Goal: Task Accomplishment & Management: Use online tool/utility

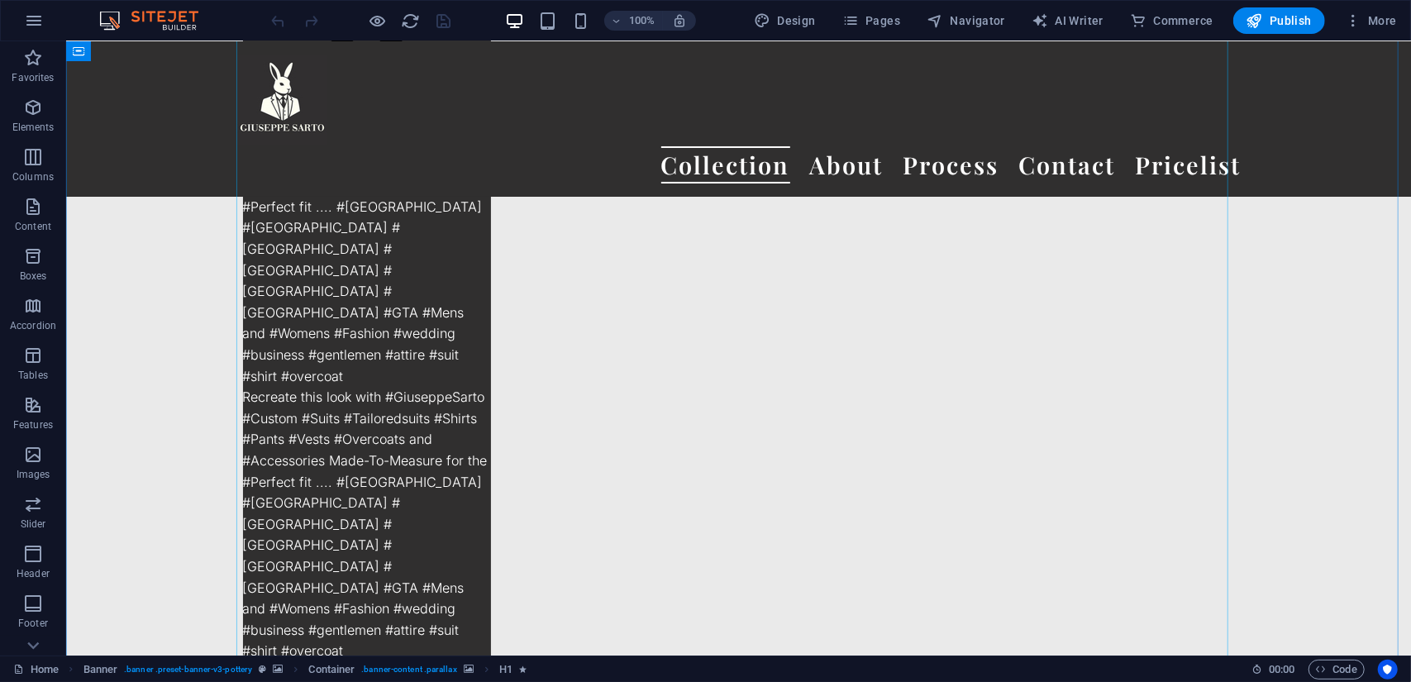
scroll to position [2780, 0]
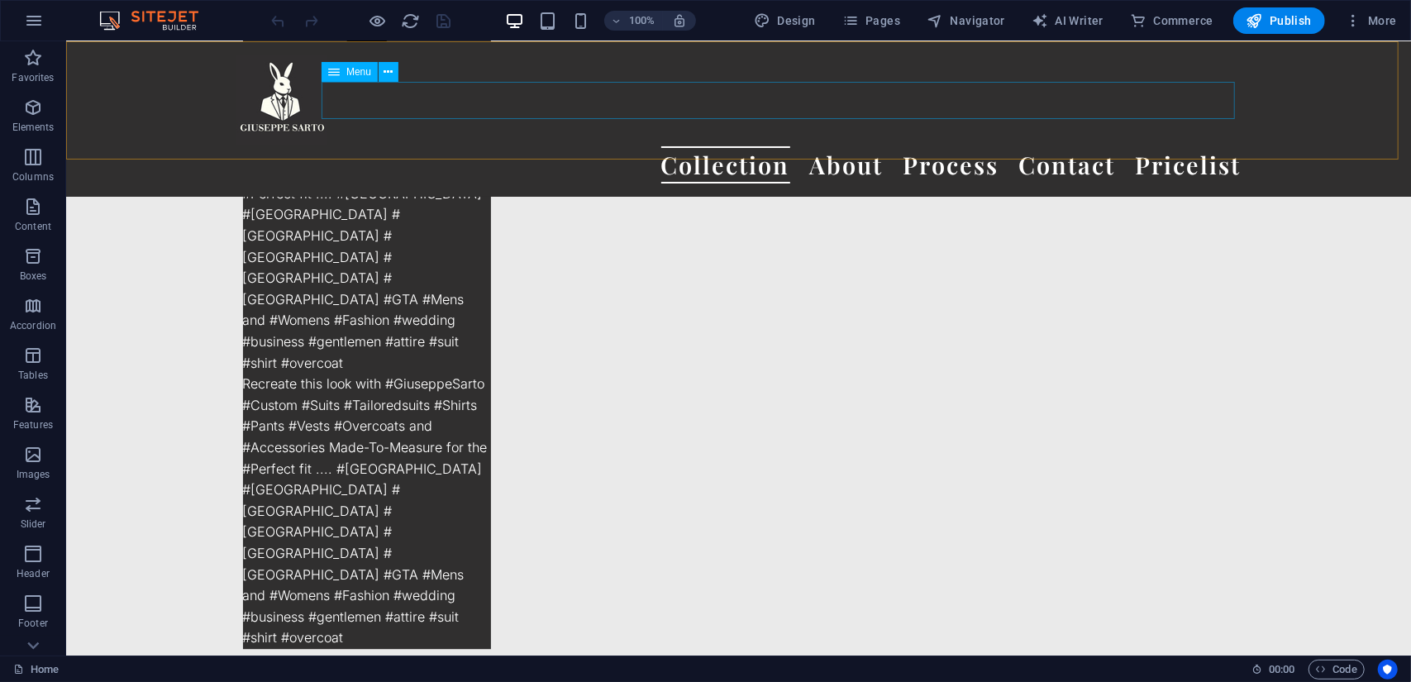
click at [808, 145] on nav "Collection About Process Contact Pricelist" at bounding box center [738, 163] width 1005 height 37
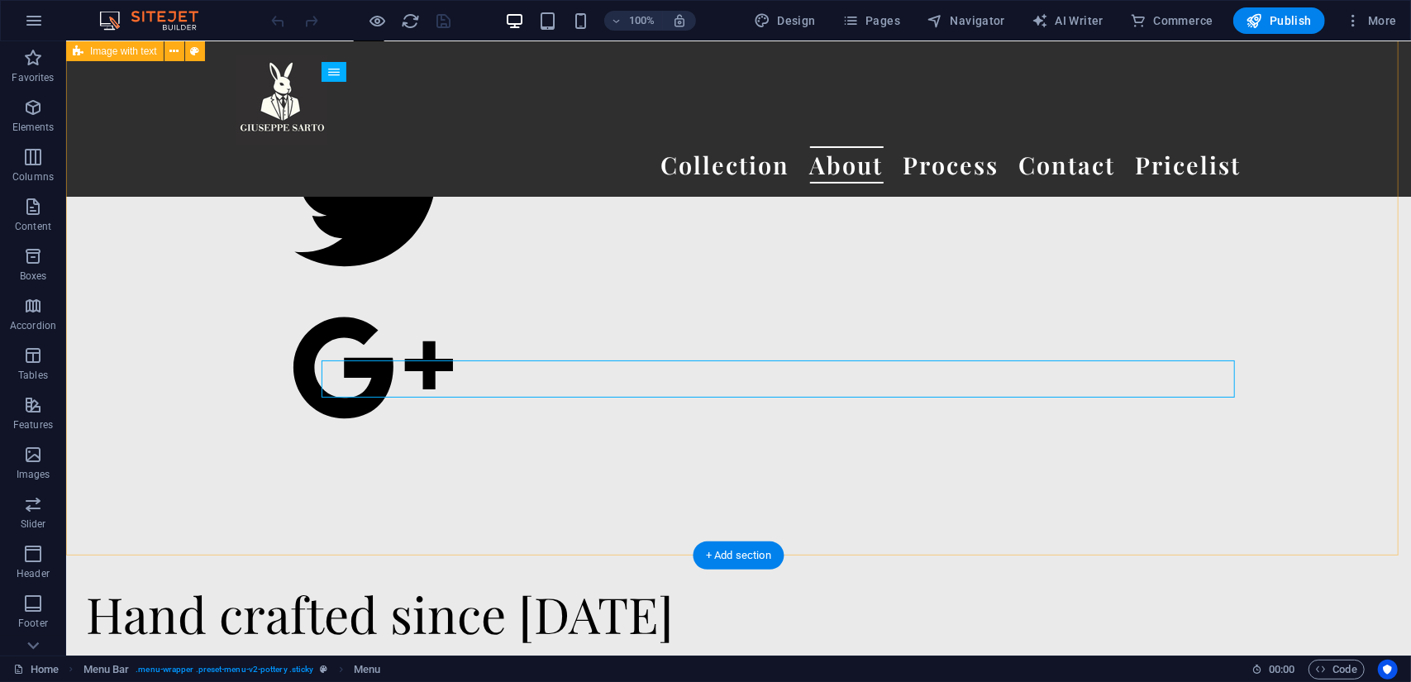
scroll to position [19386, 0]
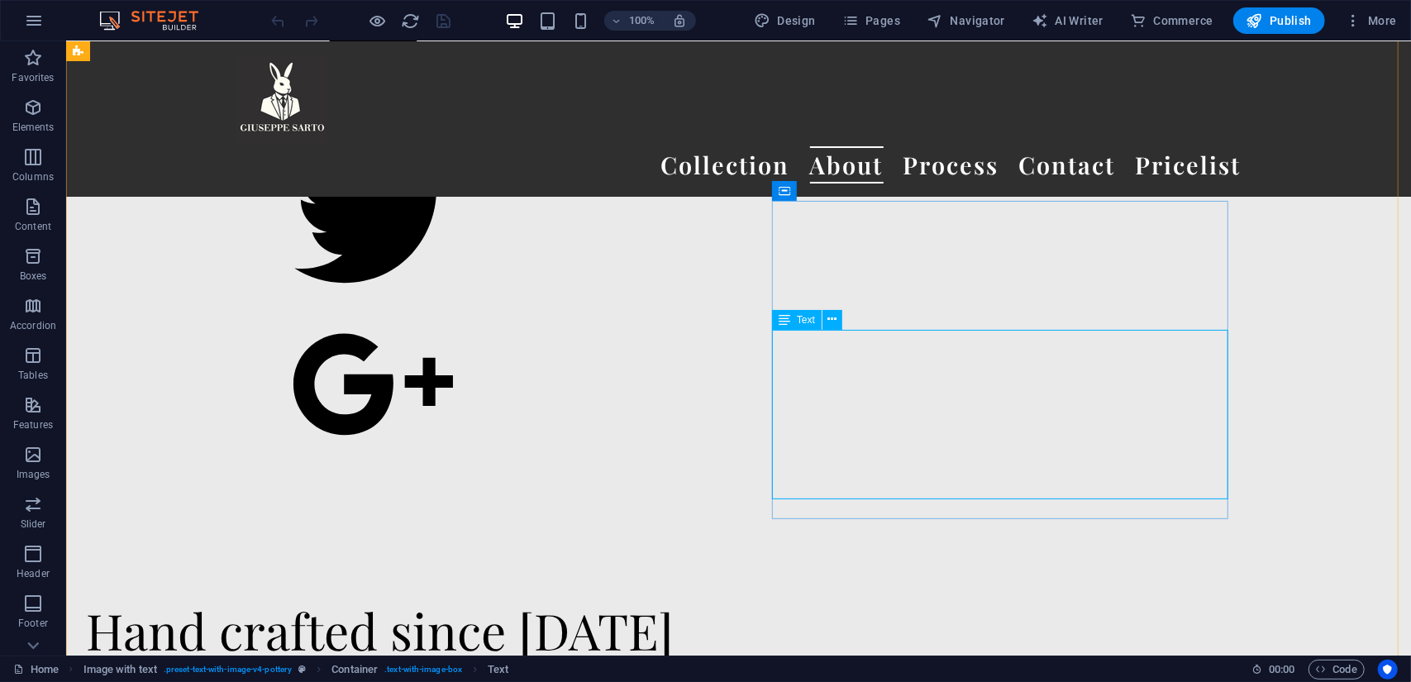
click at [795, 322] on div "Text" at bounding box center [797, 320] width 50 height 20
click at [833, 316] on icon at bounding box center [832, 319] width 9 height 17
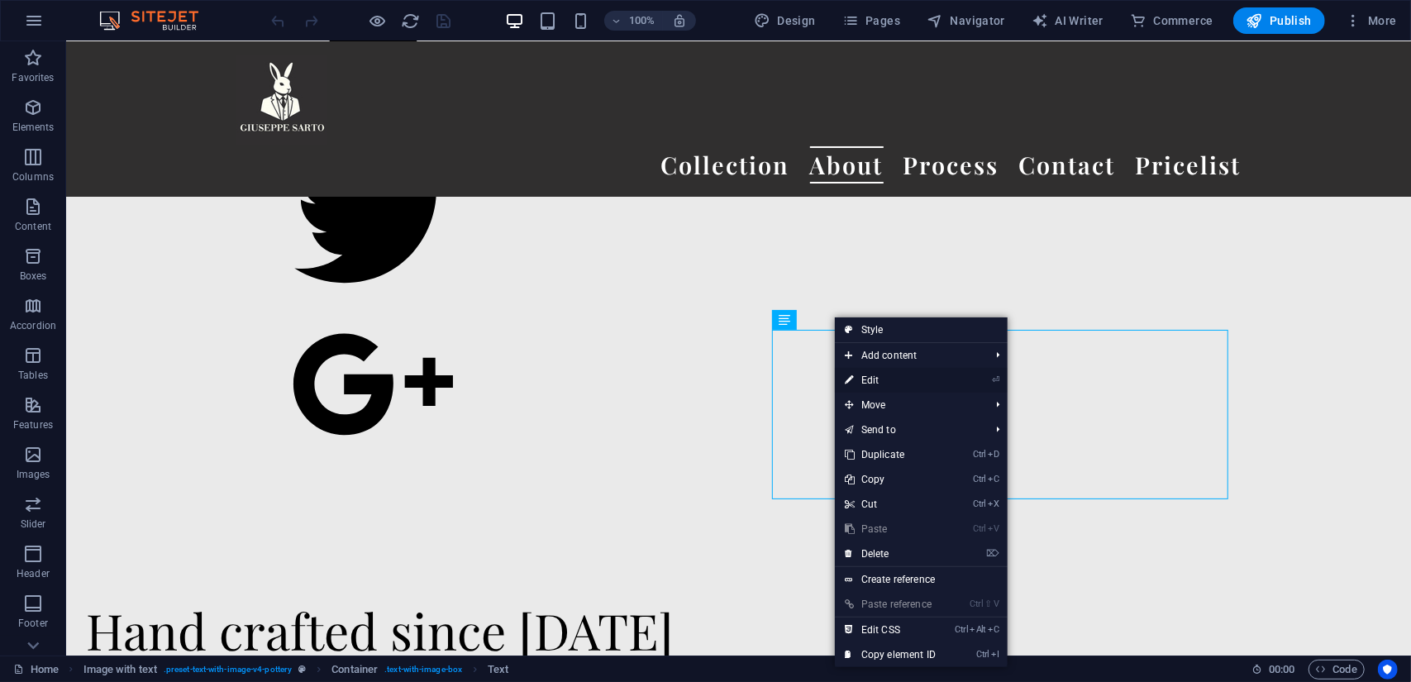
click at [871, 376] on link "⏎ Edit" at bounding box center [890, 380] width 111 height 25
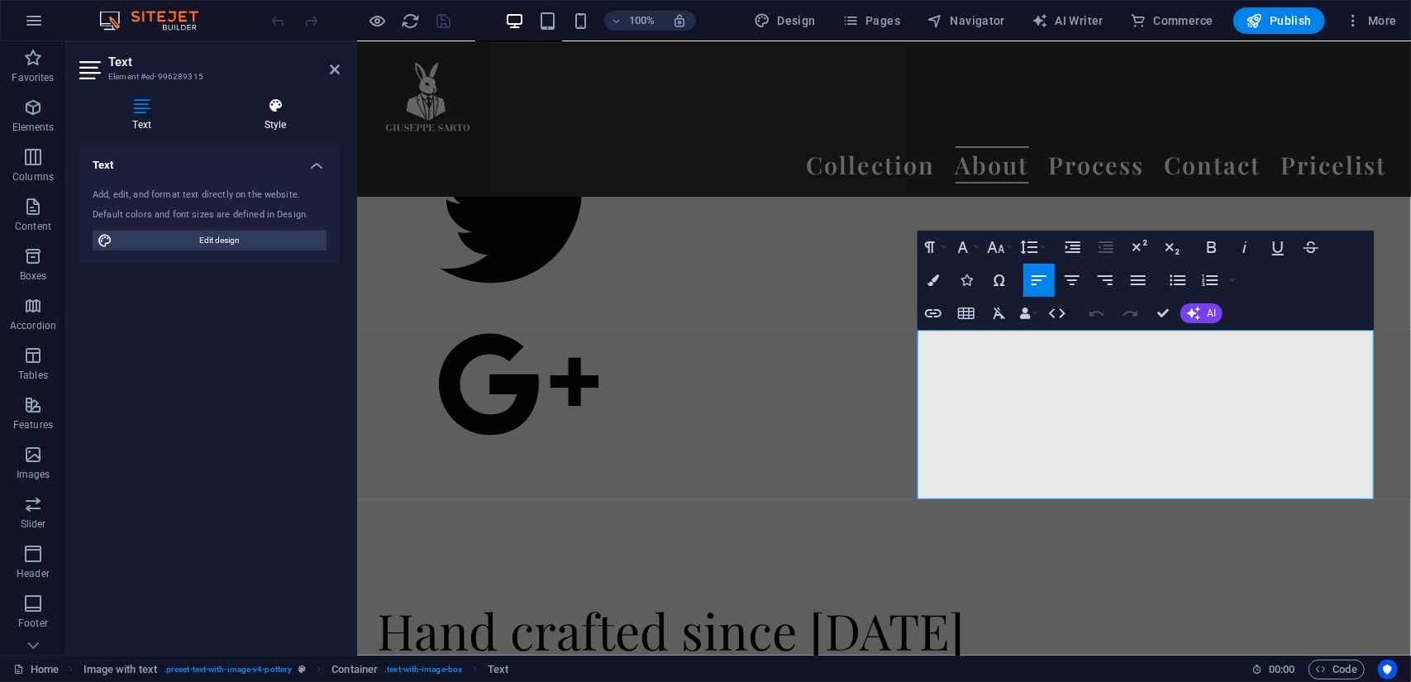
click at [270, 128] on h4 "Style" at bounding box center [275, 115] width 129 height 35
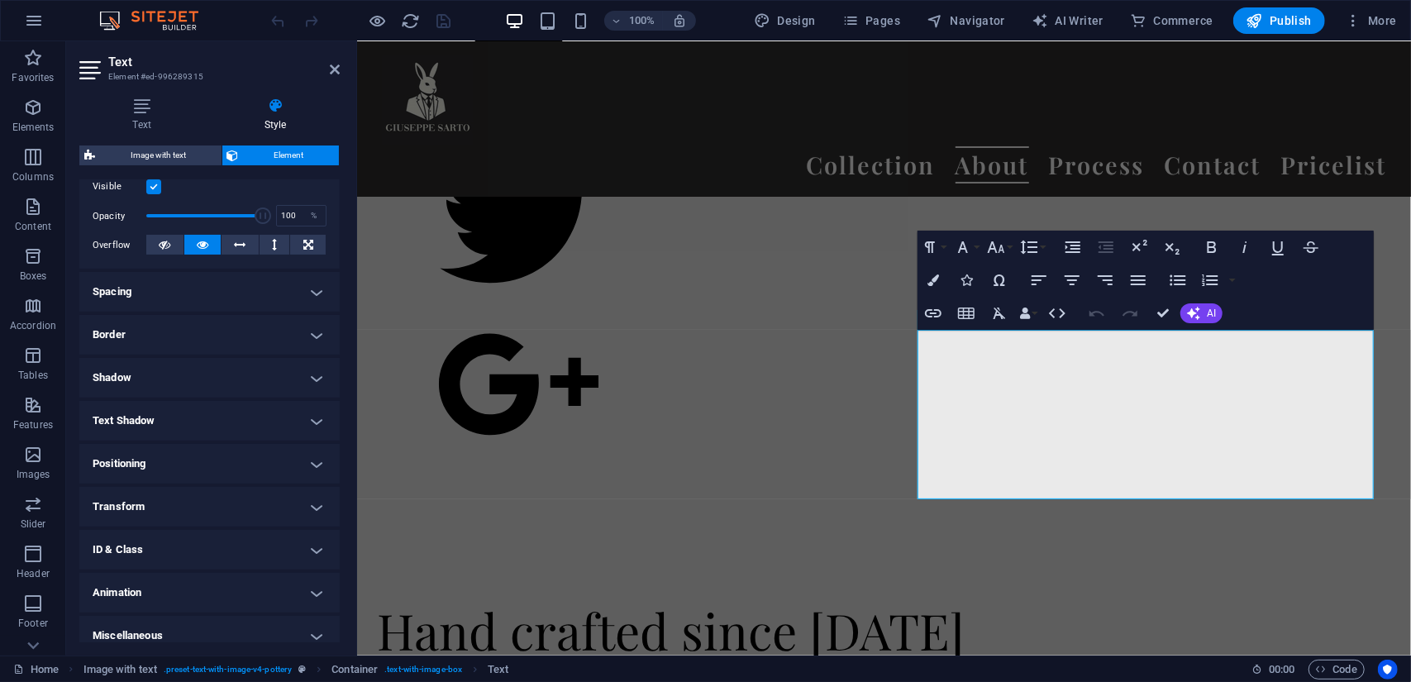
scroll to position [235, 0]
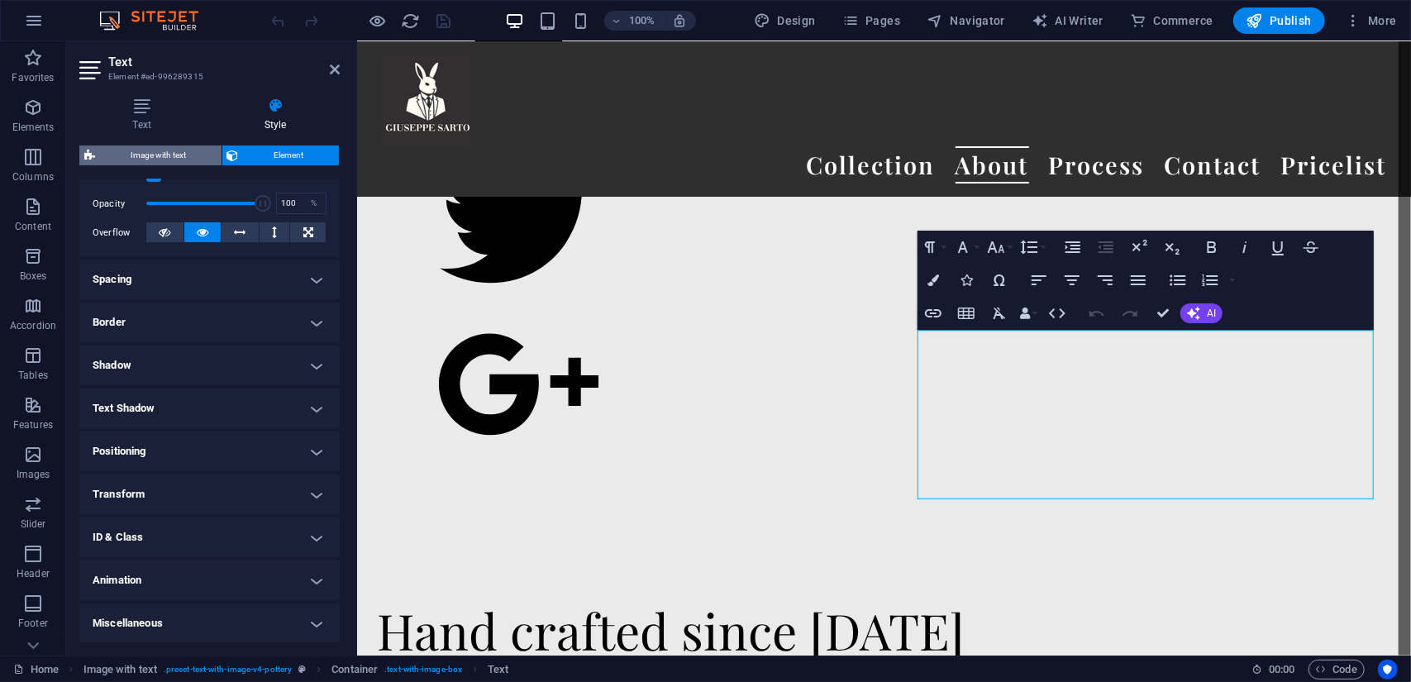
click at [169, 150] on span "Image with text" at bounding box center [158, 155] width 117 height 20
select select "rem"
select select "px"
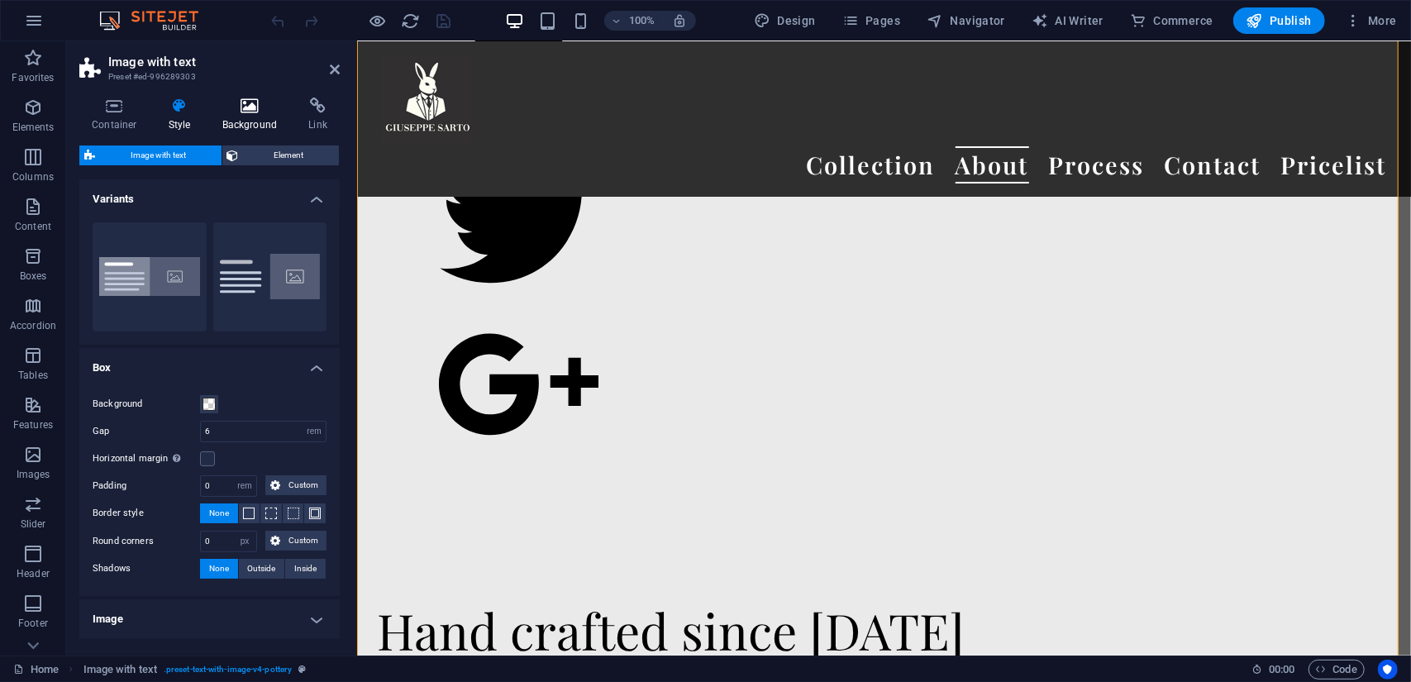
click at [255, 117] on h4 "Background" at bounding box center [253, 115] width 87 height 35
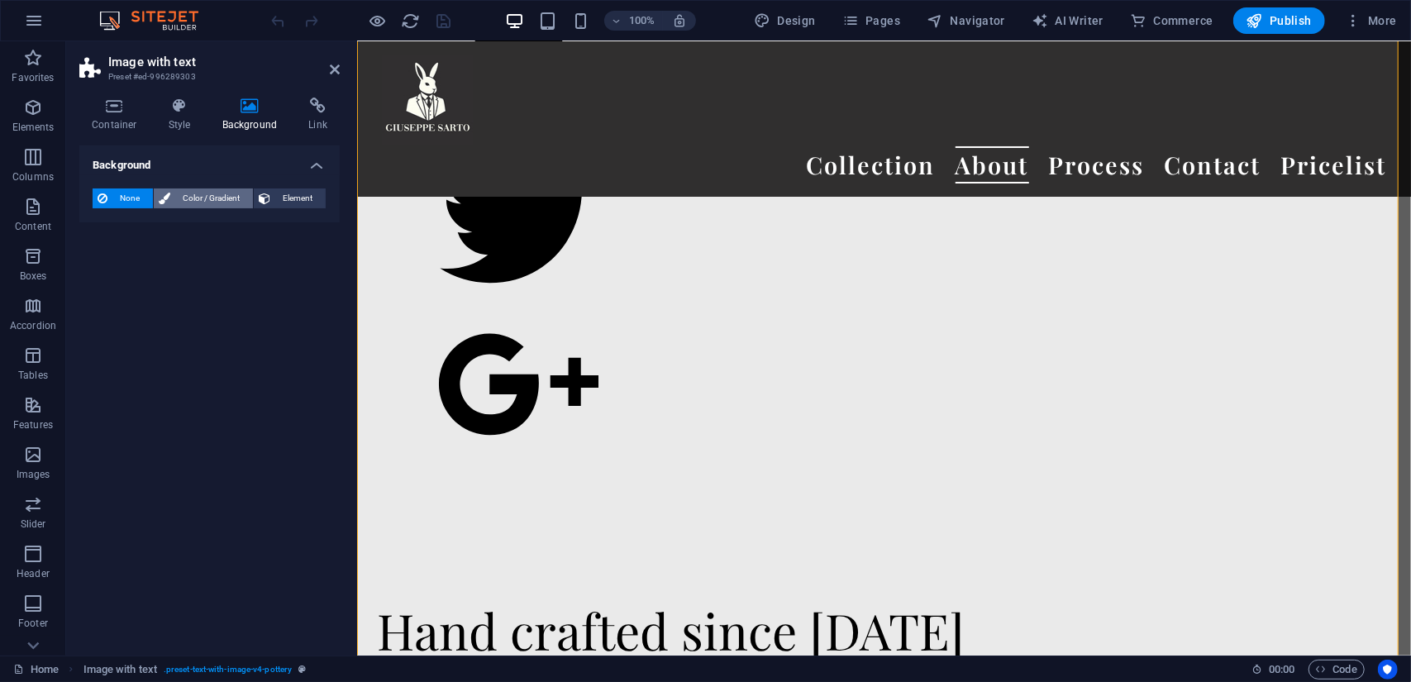
click at [203, 198] on span "Color / Gradient" at bounding box center [211, 198] width 73 height 20
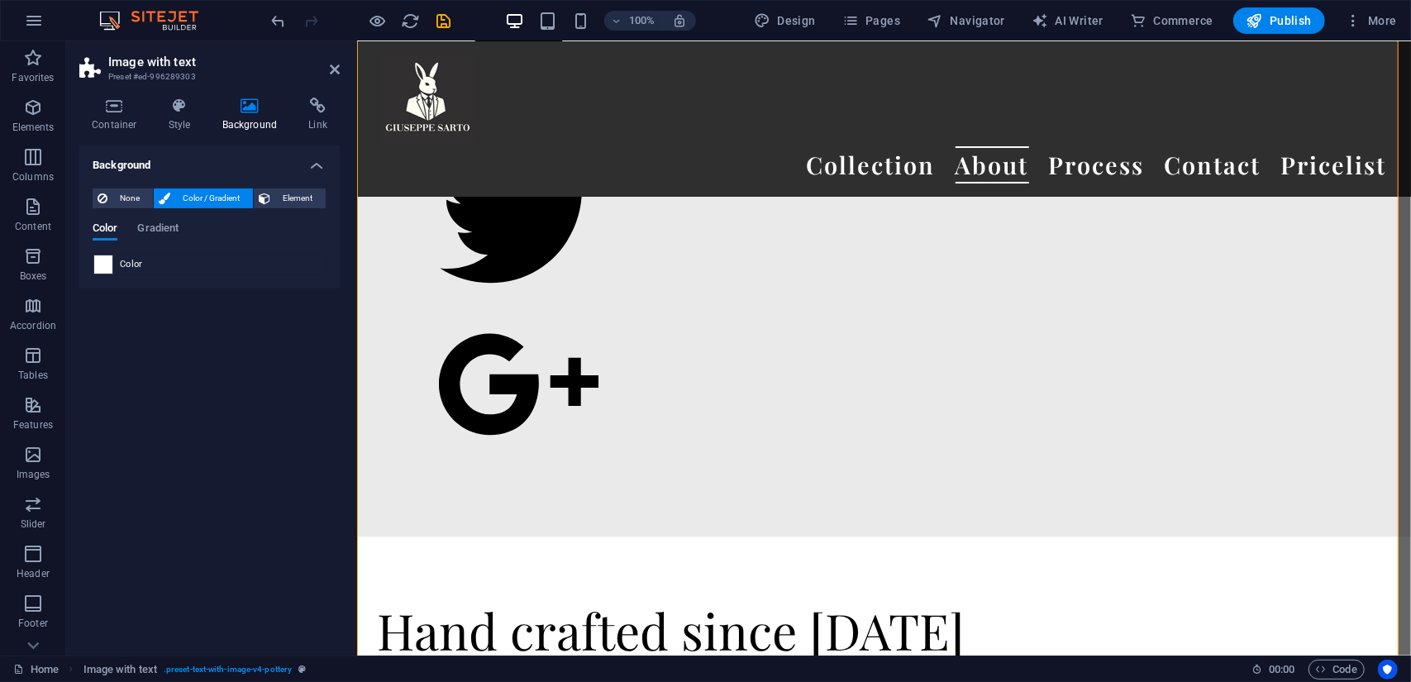
click at [107, 269] on span at bounding box center [103, 264] width 18 height 18
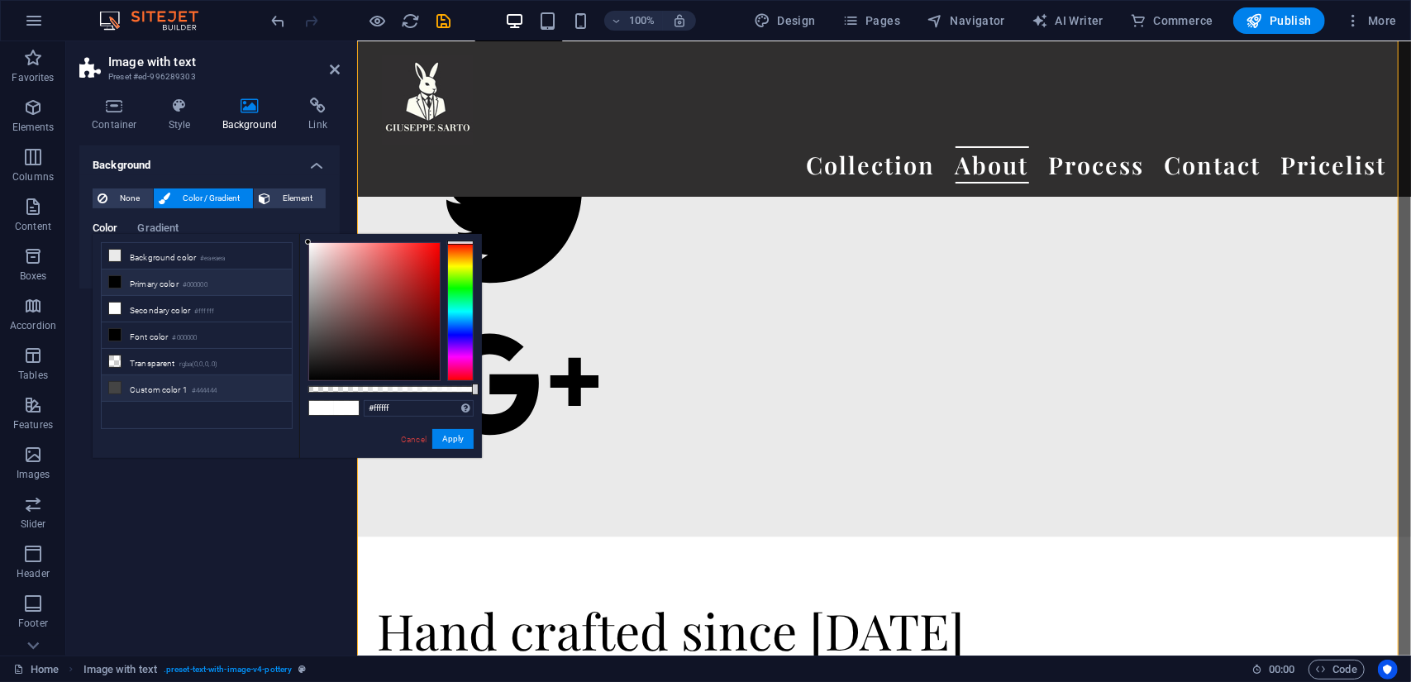
click at [161, 384] on li "Custom color 1 #444444" at bounding box center [197, 388] width 190 height 26
type input "#444444"
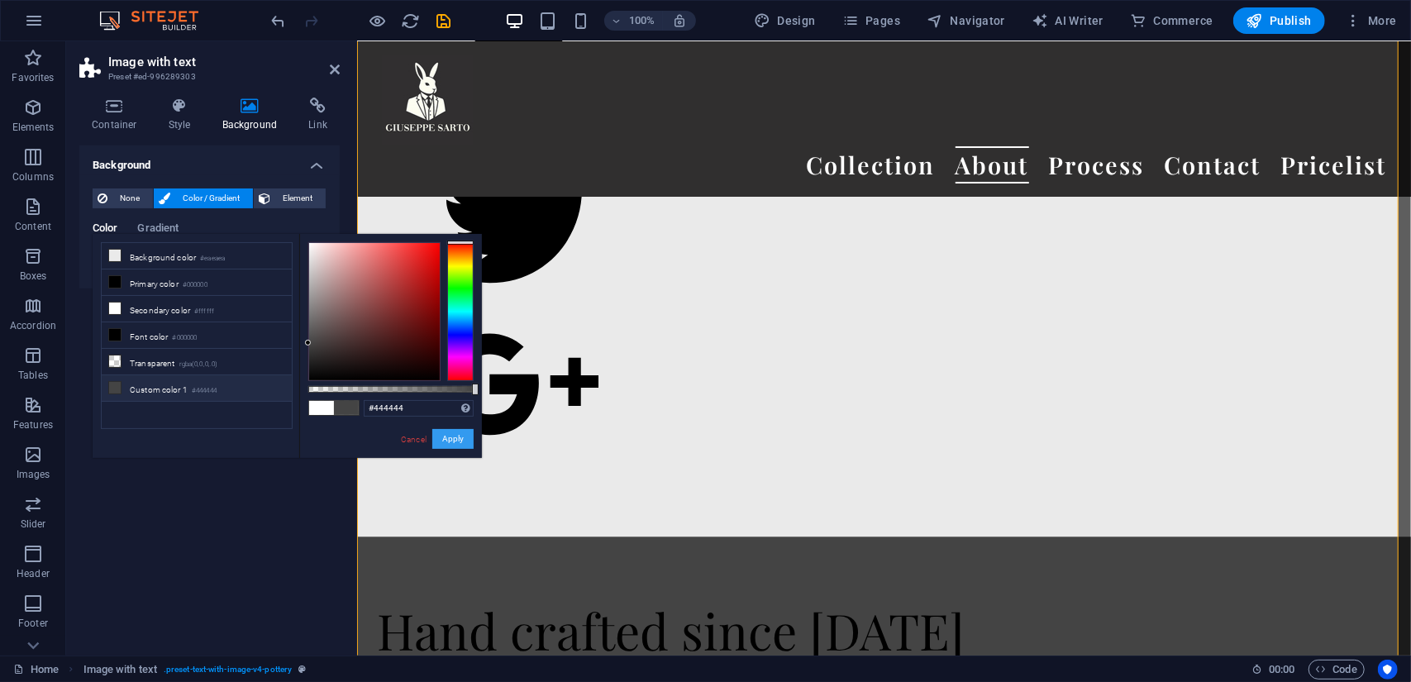
click at [465, 443] on button "Apply" at bounding box center [452, 439] width 41 height 20
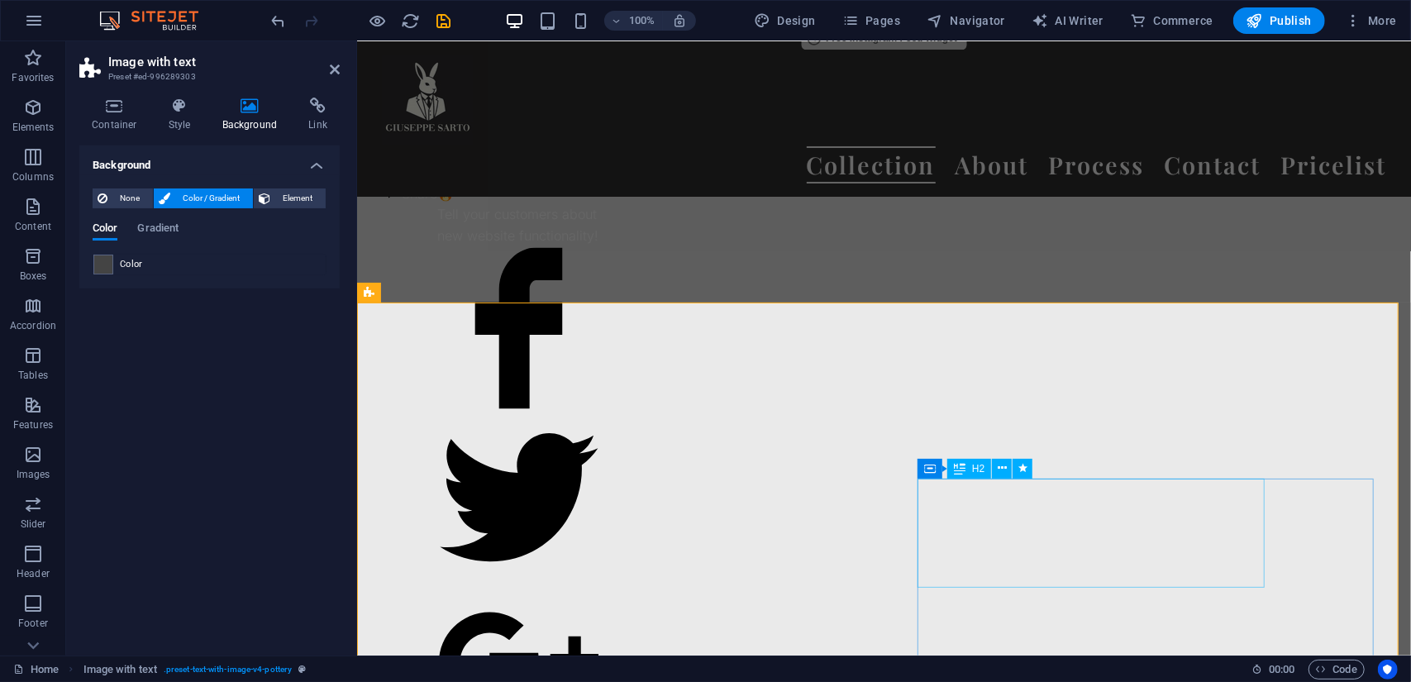
scroll to position [19108, 0]
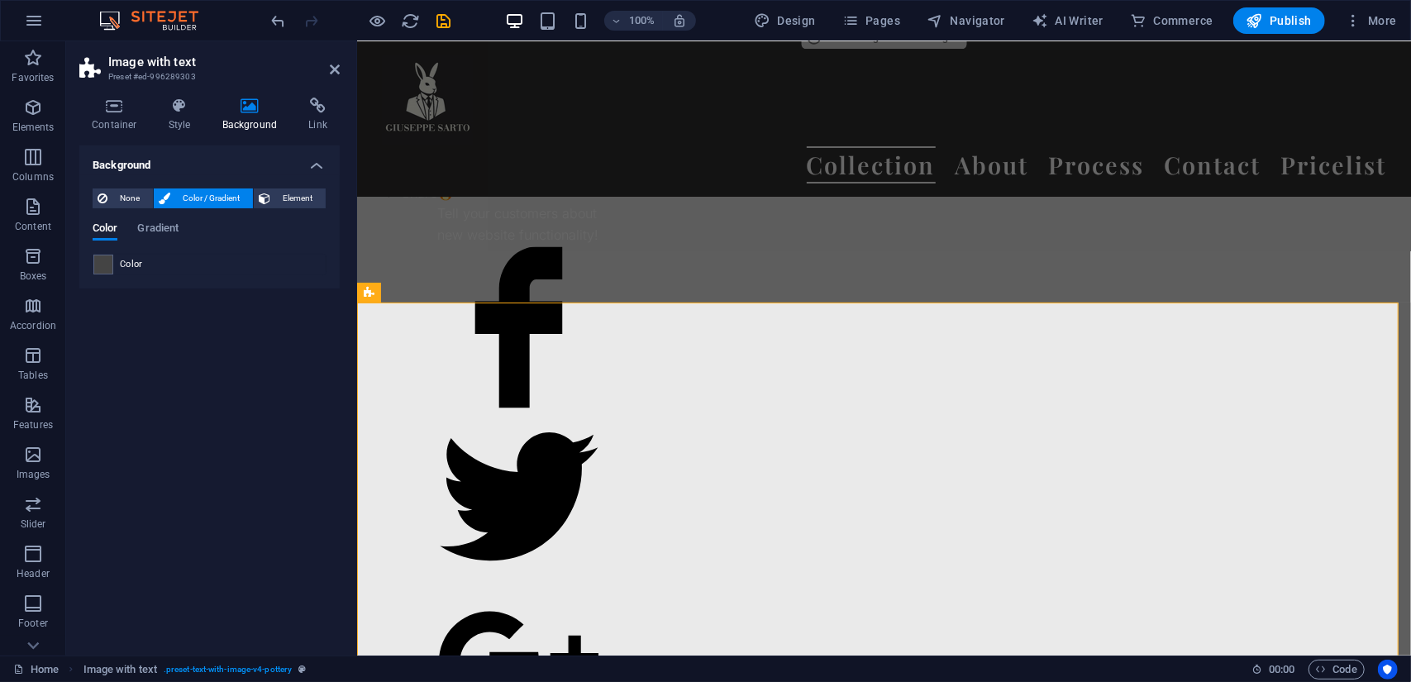
click at [329, 67] on h2 "Image with text" at bounding box center [223, 62] width 231 height 15
click at [331, 69] on icon at bounding box center [335, 69] width 10 height 13
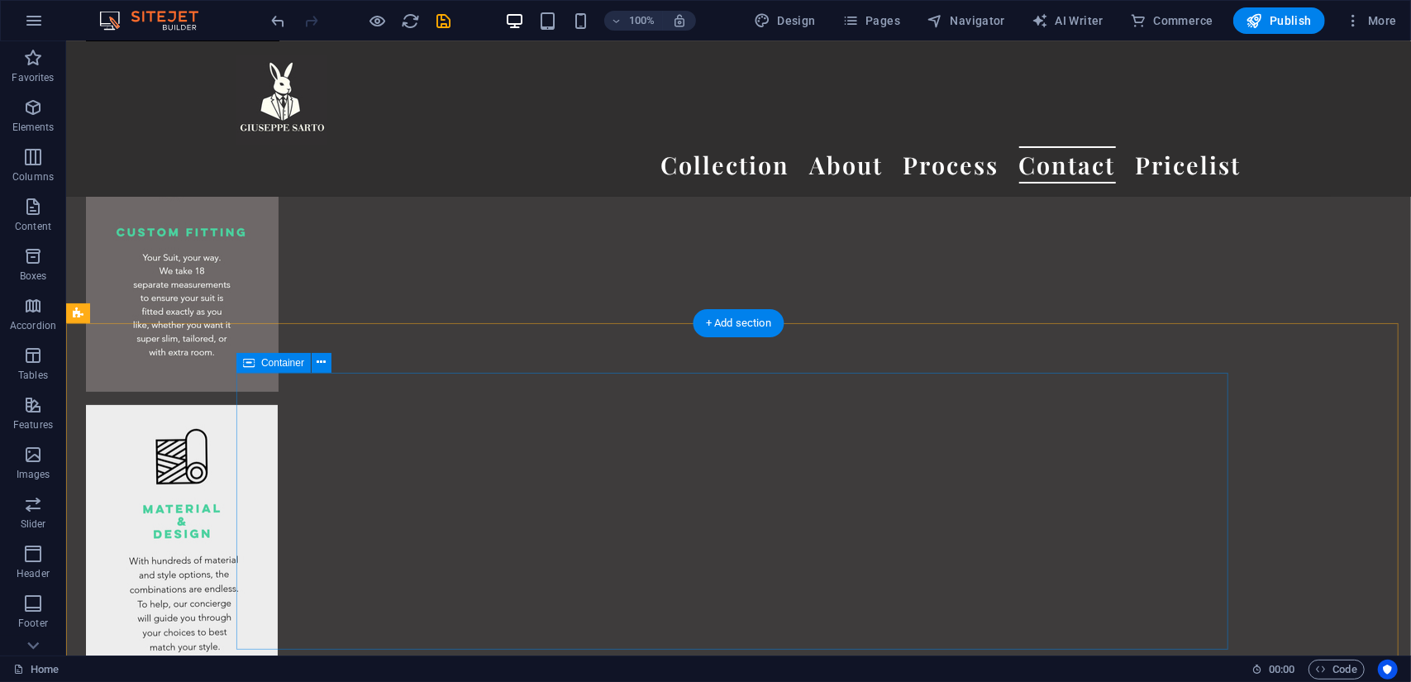
scroll to position [21488, 0]
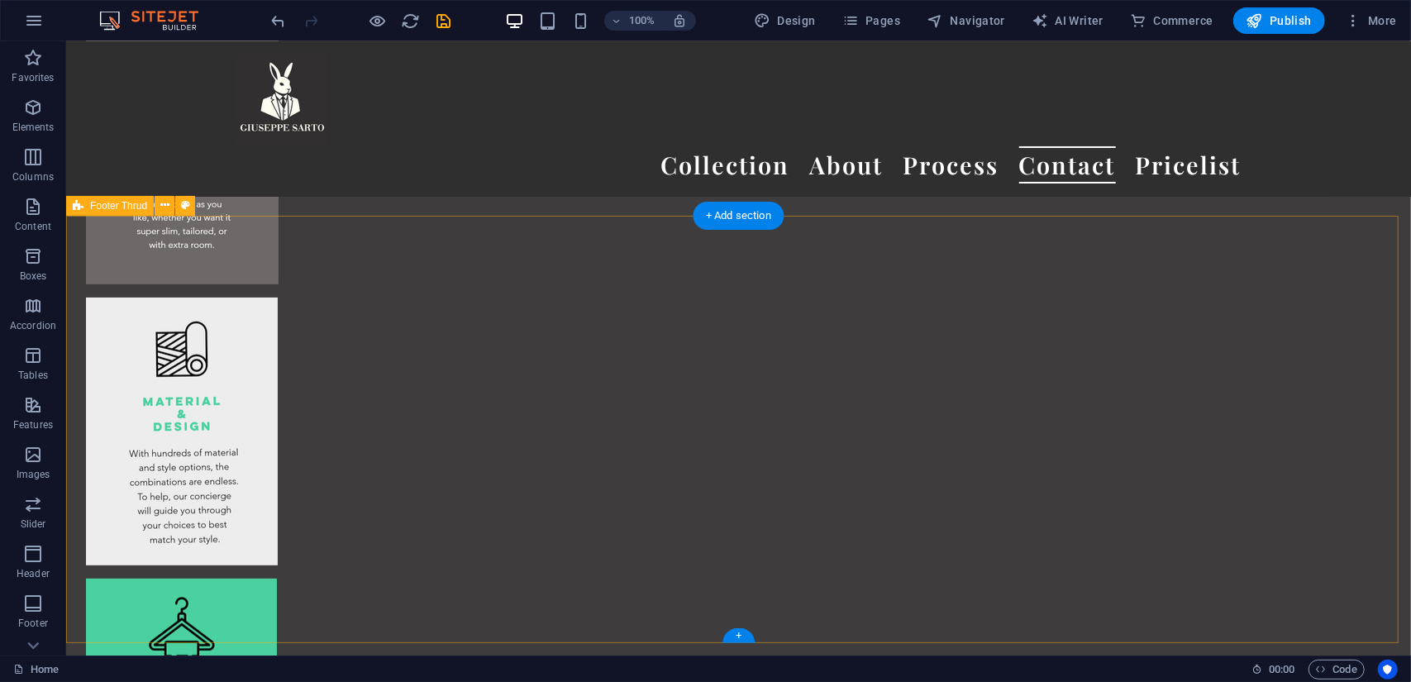
click at [98, 207] on span "Footer Thrud" at bounding box center [118, 206] width 57 height 10
click at [160, 206] on icon at bounding box center [164, 205] width 9 height 17
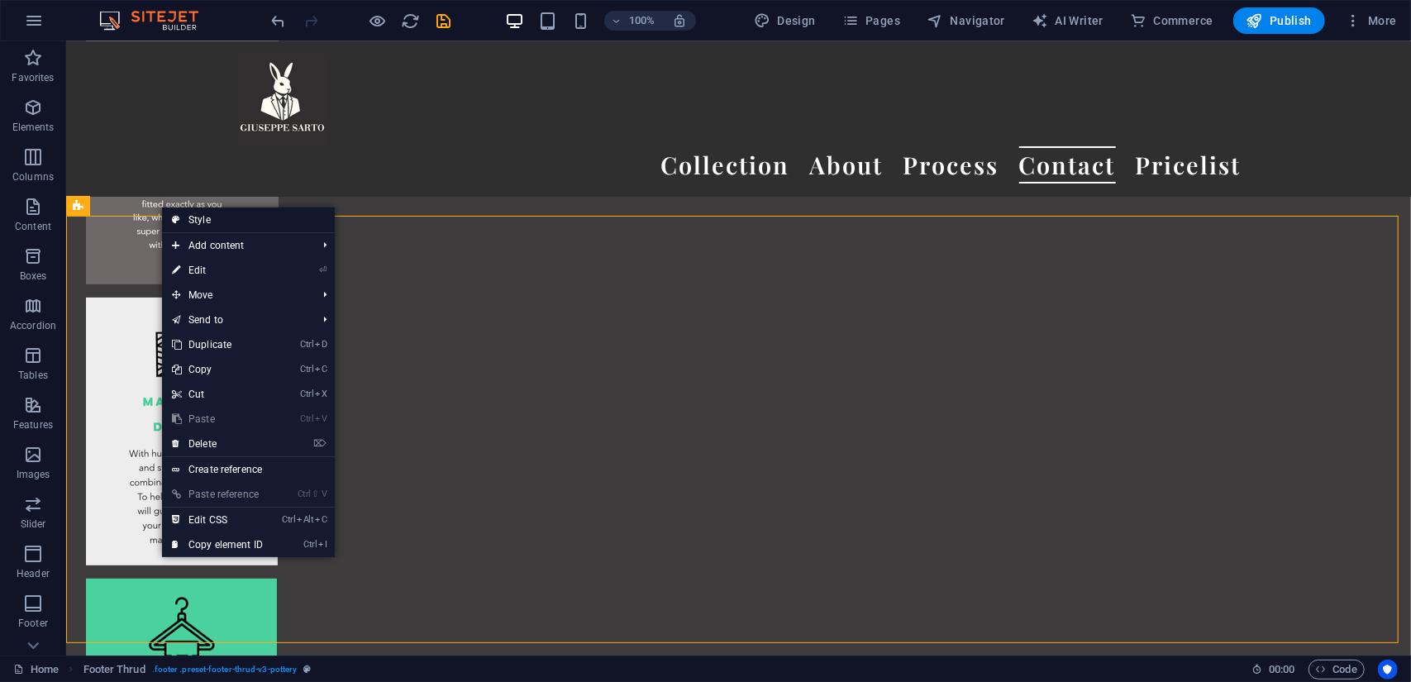
click at [188, 214] on link "Style" at bounding box center [248, 219] width 173 height 25
select select "rem"
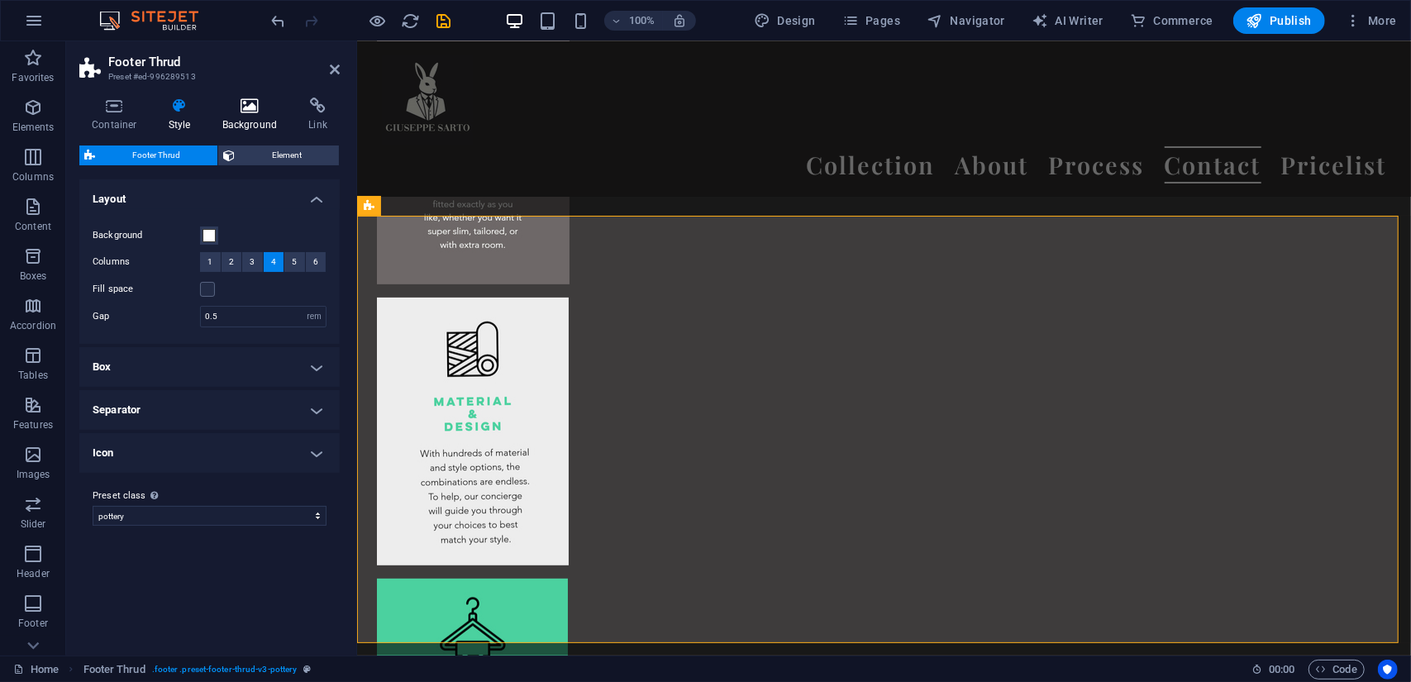
click at [260, 127] on h4 "Background" at bounding box center [253, 115] width 87 height 35
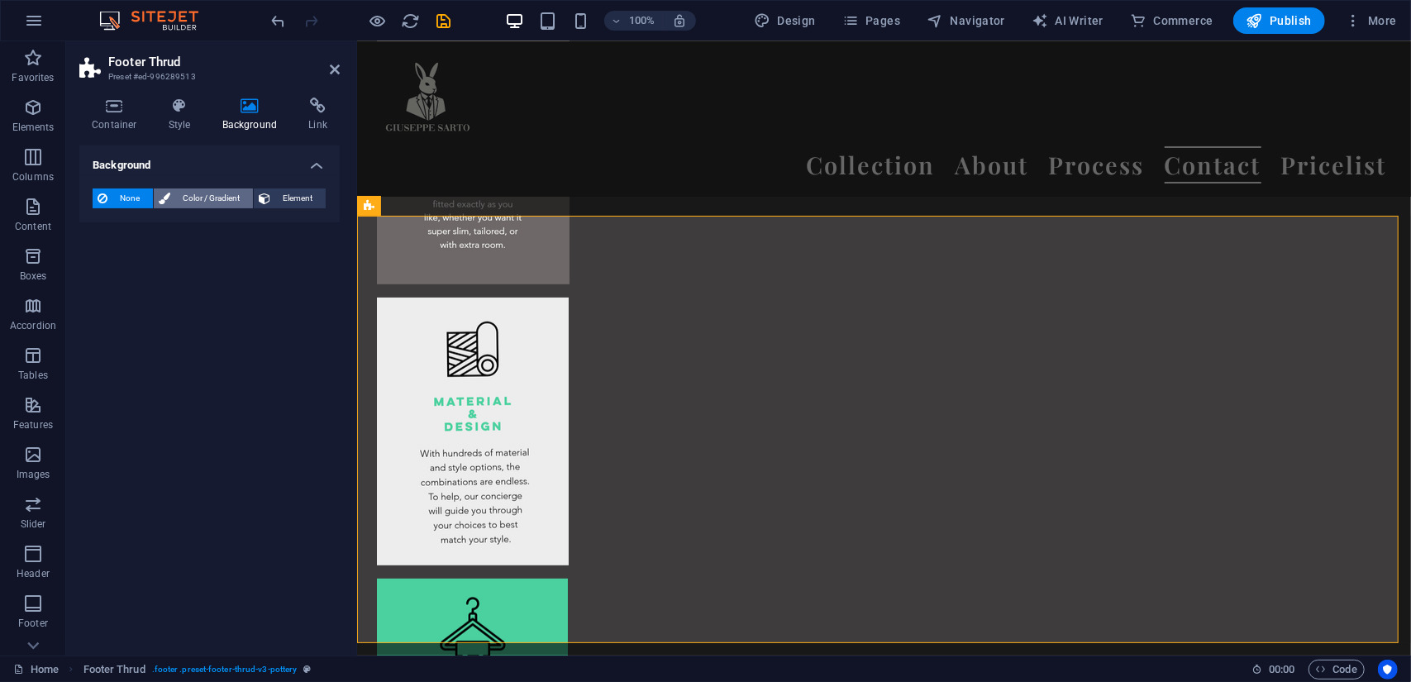
click at [203, 196] on span "Color / Gradient" at bounding box center [211, 198] width 73 height 20
click at [104, 264] on span at bounding box center [103, 264] width 18 height 18
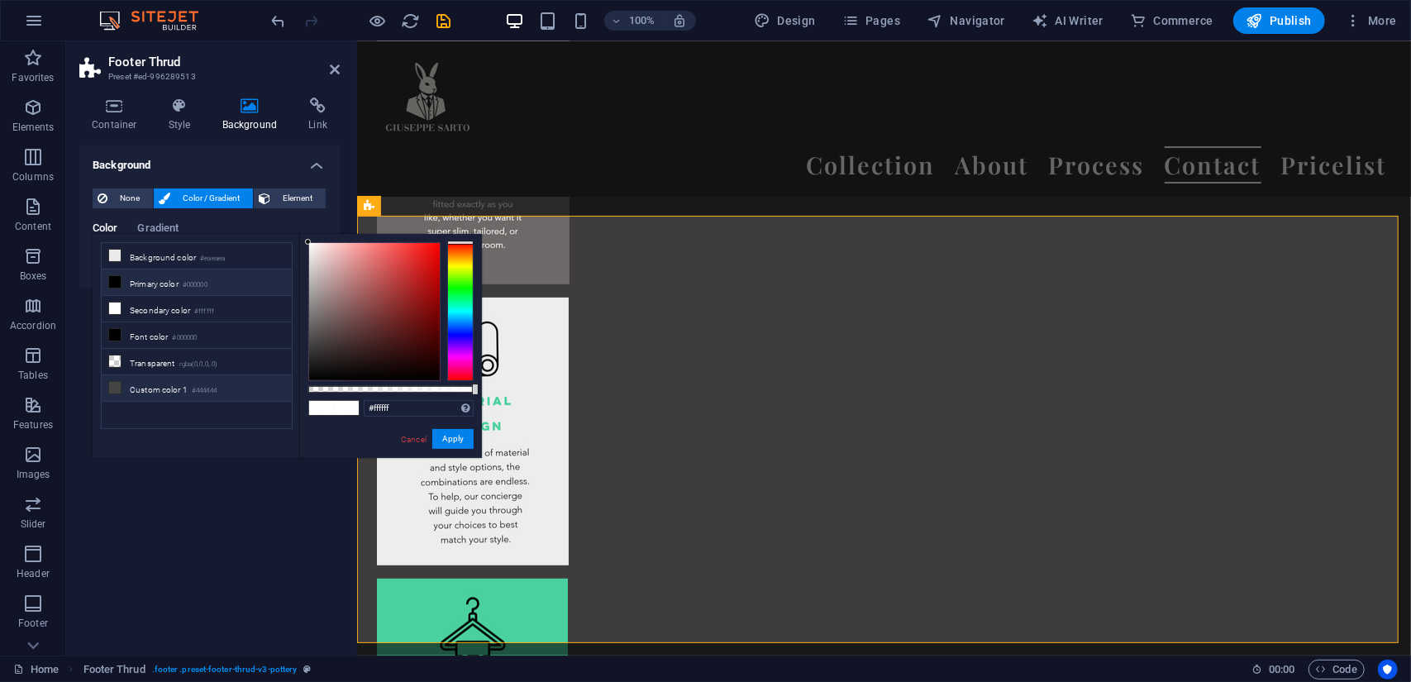
click at [137, 386] on li "Custom color 1 #444444" at bounding box center [197, 388] width 190 height 26
type input "#444444"
click at [129, 385] on li "Custom color 1 #444444" at bounding box center [197, 388] width 190 height 26
click at [112, 383] on icon at bounding box center [115, 388] width 12 height 12
click at [468, 442] on button "Apply" at bounding box center [452, 439] width 41 height 20
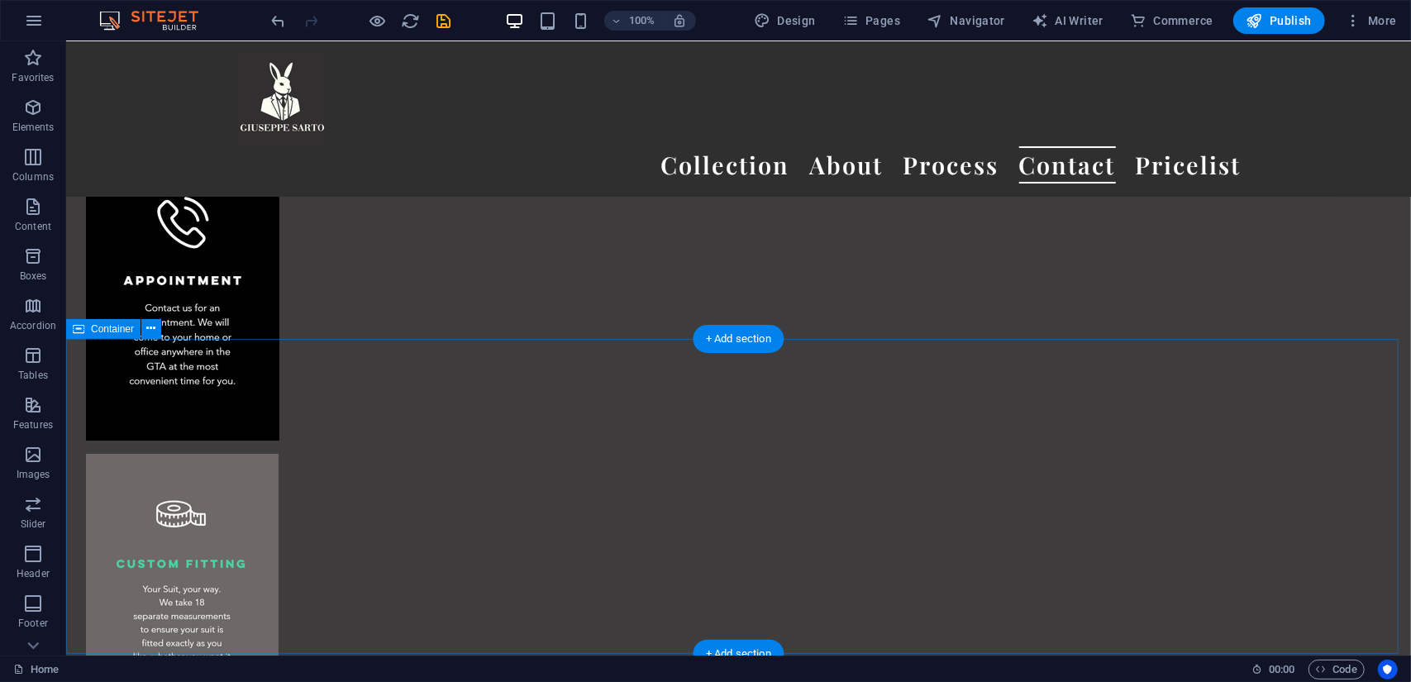
scroll to position [21488, 0]
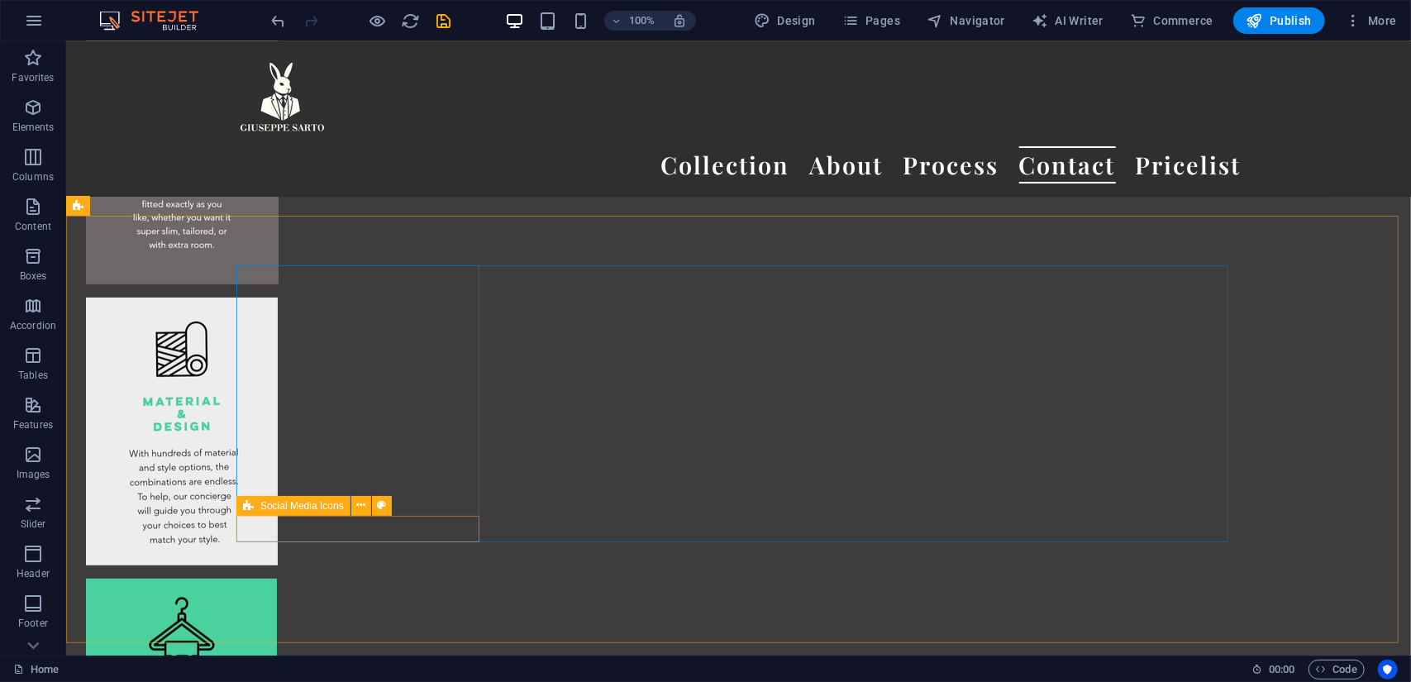
click at [263, 503] on span "Social Media Icons" at bounding box center [301, 506] width 83 height 10
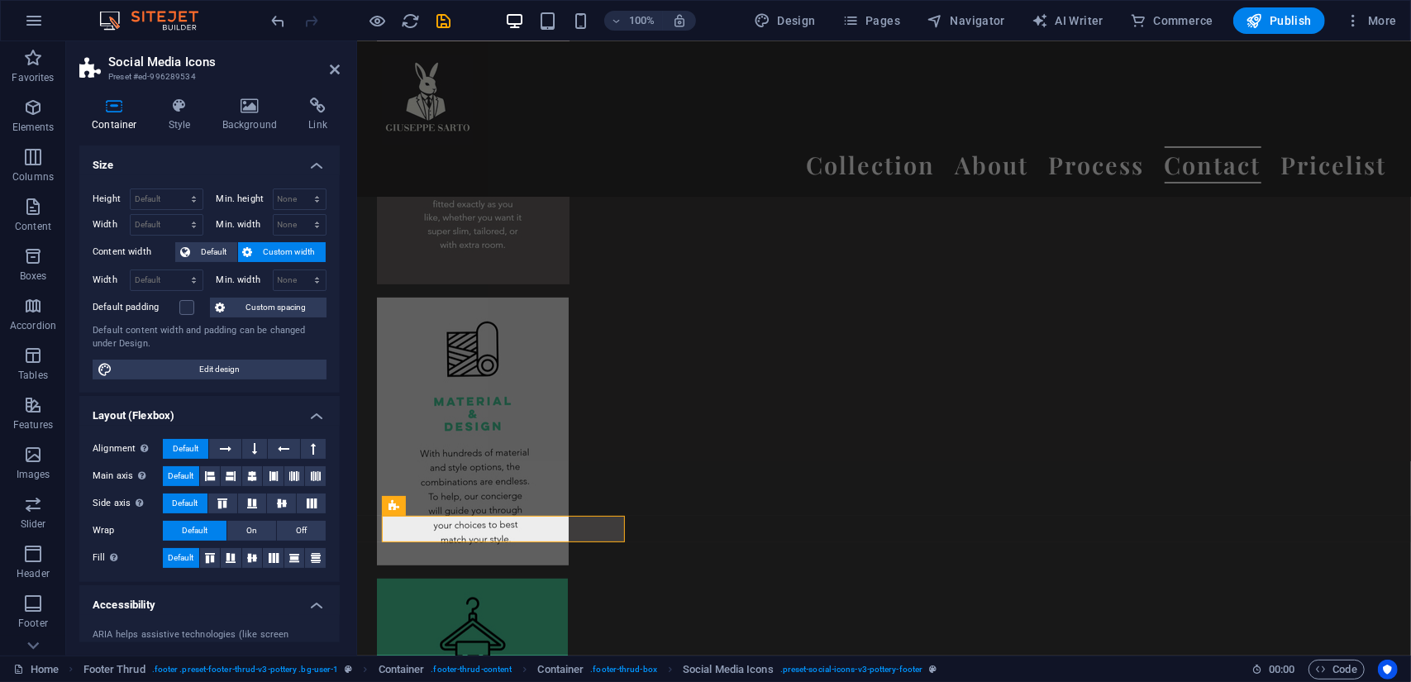
scroll to position [169, 0]
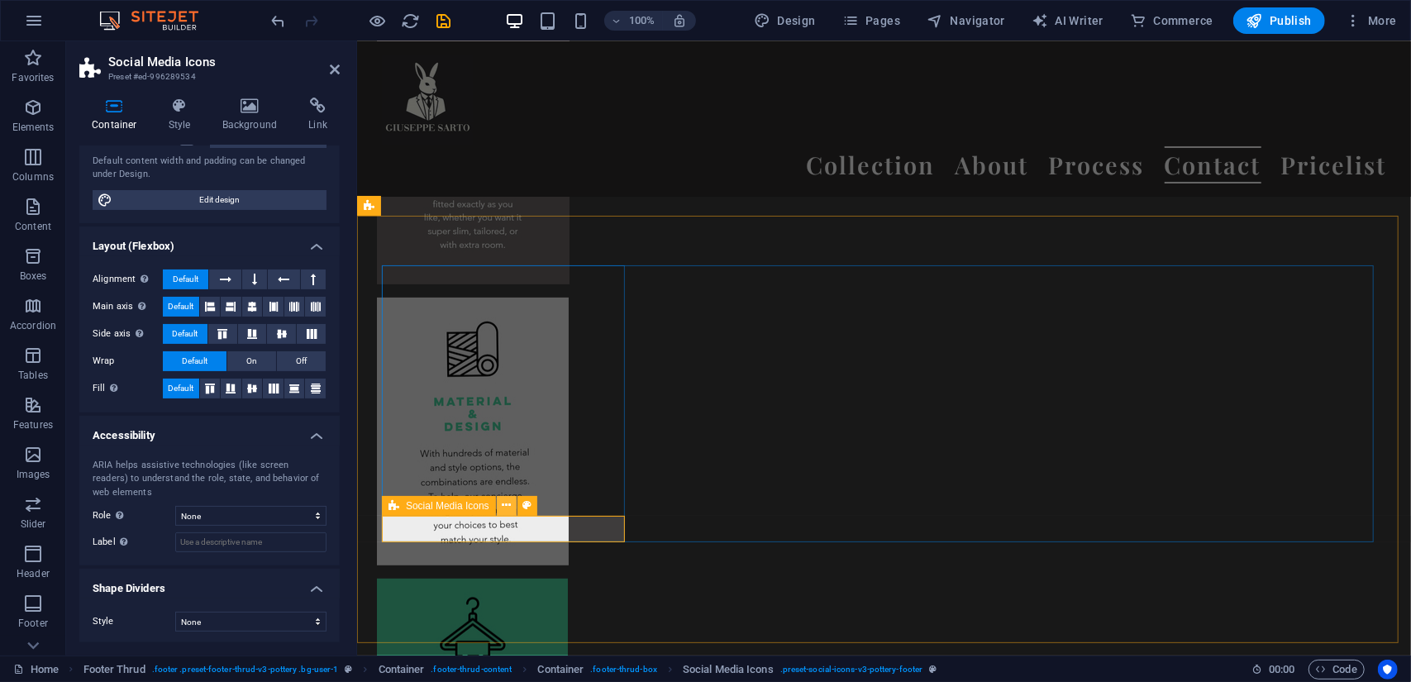
click at [508, 500] on icon at bounding box center [506, 505] width 9 height 17
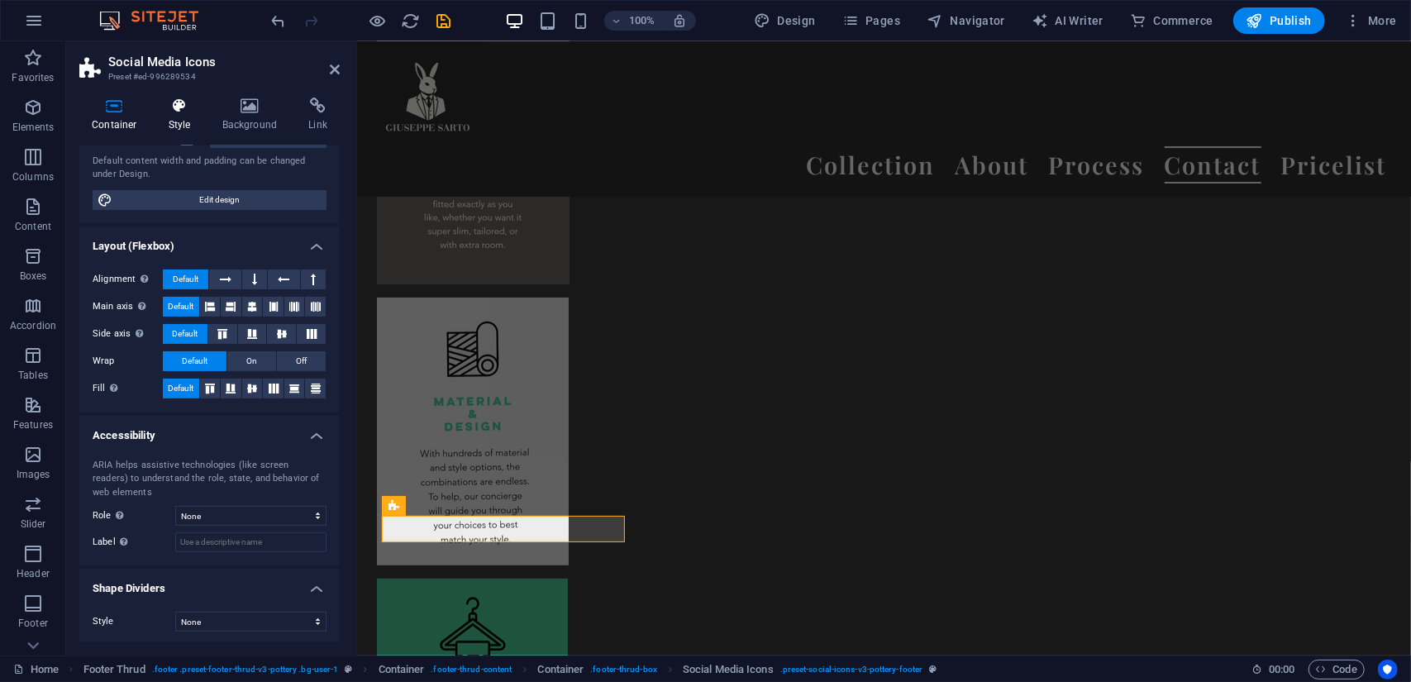
click at [172, 109] on icon at bounding box center [179, 106] width 47 height 17
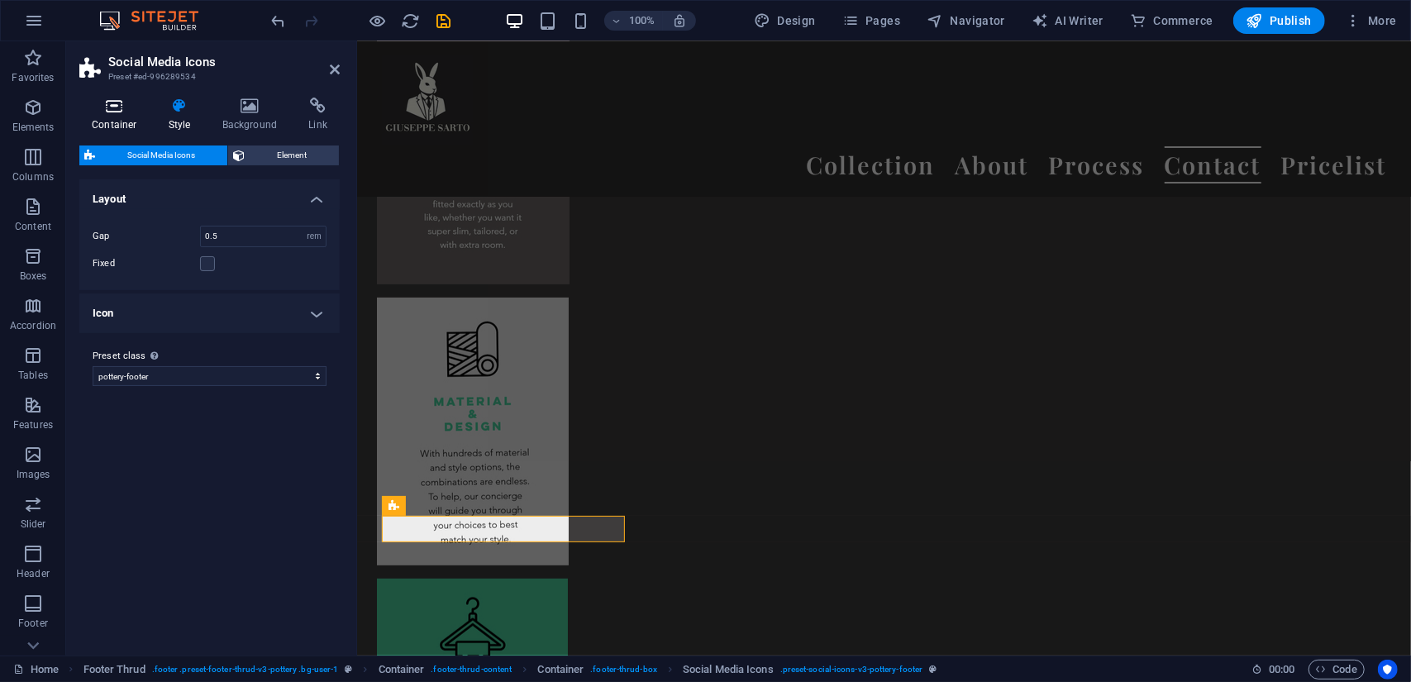
click at [109, 113] on icon at bounding box center [114, 106] width 70 height 17
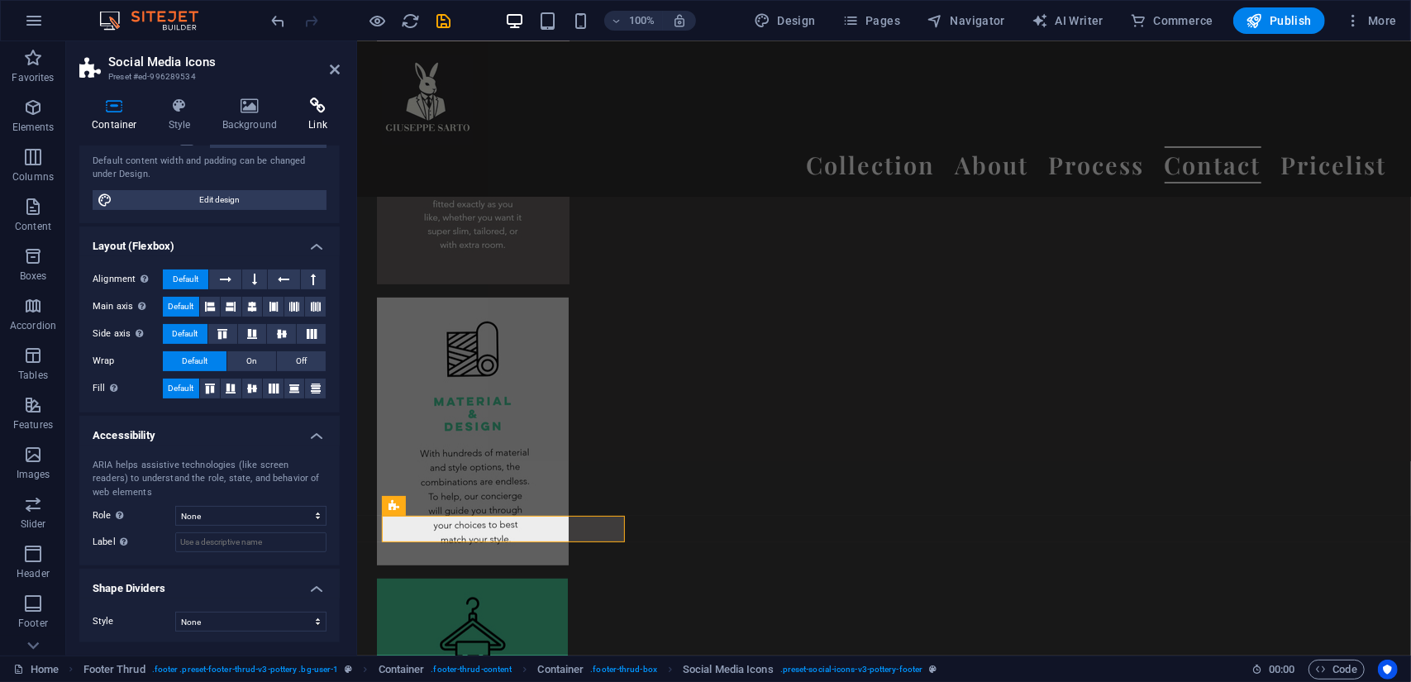
click at [316, 109] on icon at bounding box center [318, 106] width 44 height 17
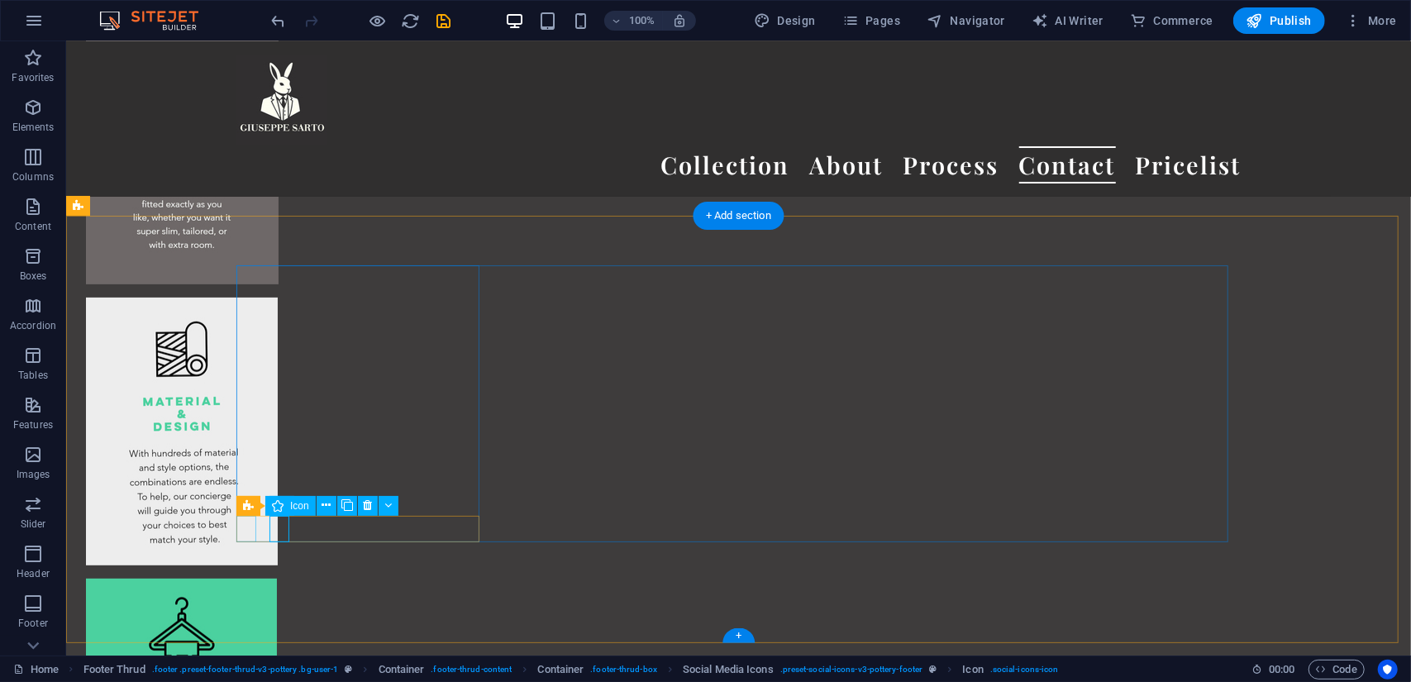
select select "xMidYMid"
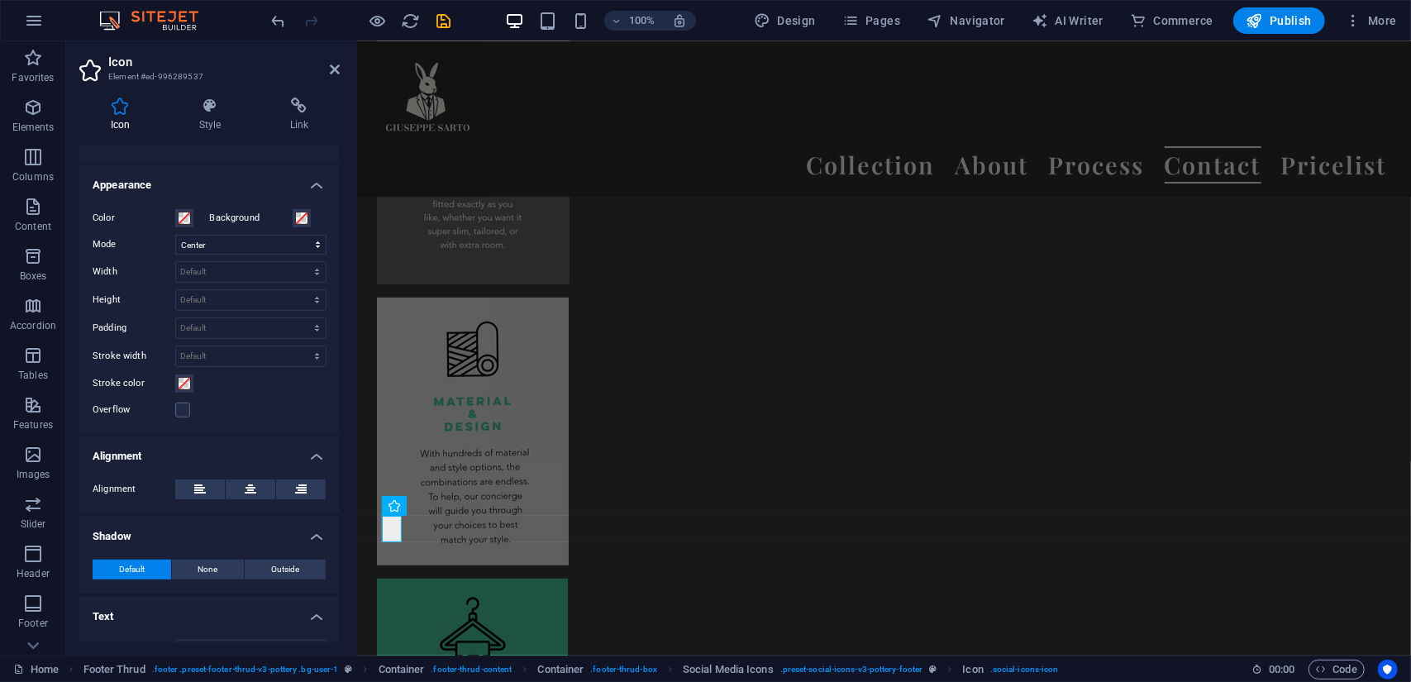
scroll to position [368, 0]
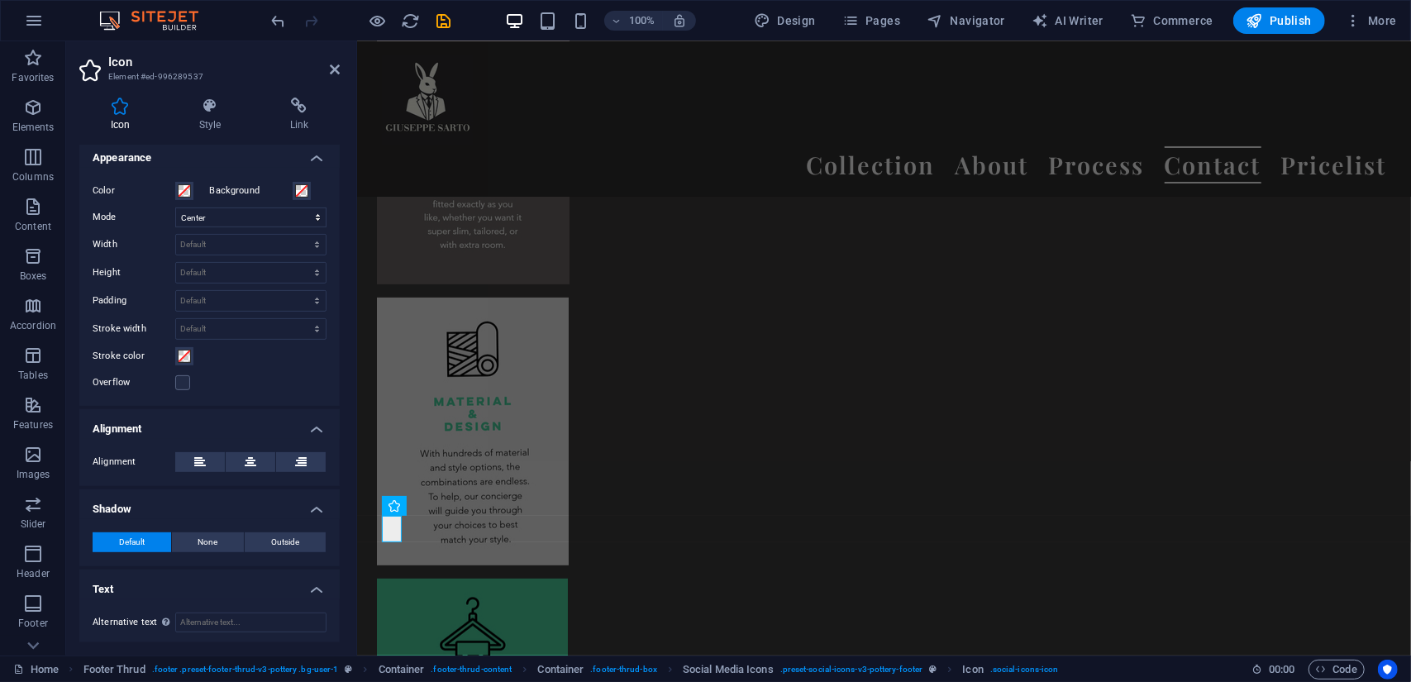
click at [308, 96] on div "Icon Style Link Icon facebook All icon sets... IcoFont Ionicons FontAwesome Bra…" at bounding box center [209, 369] width 287 height 571
click at [298, 108] on icon at bounding box center [299, 106] width 81 height 17
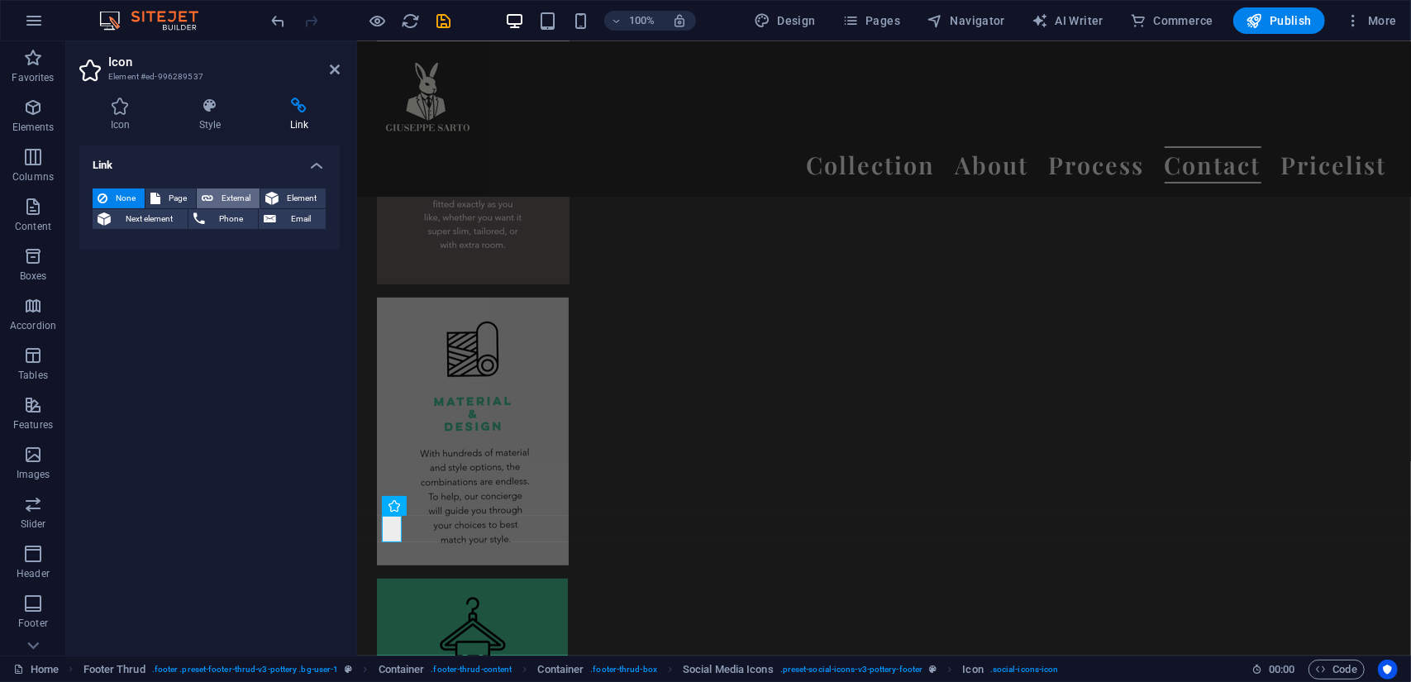
click at [217, 195] on button "External" at bounding box center [228, 198] width 63 height 20
select select "blank"
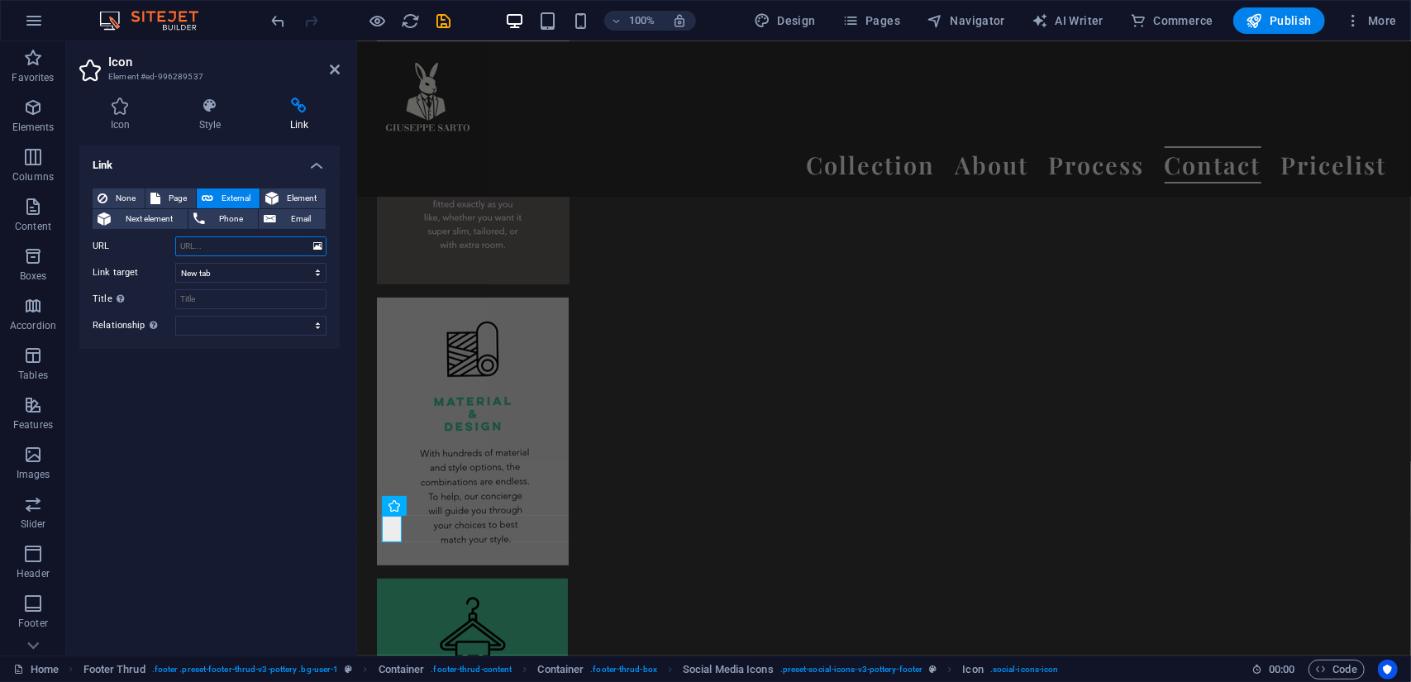
paste input "[URL][DOMAIN_NAME]"
type input "[URL][DOMAIN_NAME]"
click at [246, 302] on input "Title Additional link description, should not be the same as the link text. The…" at bounding box center [250, 299] width 151 height 20
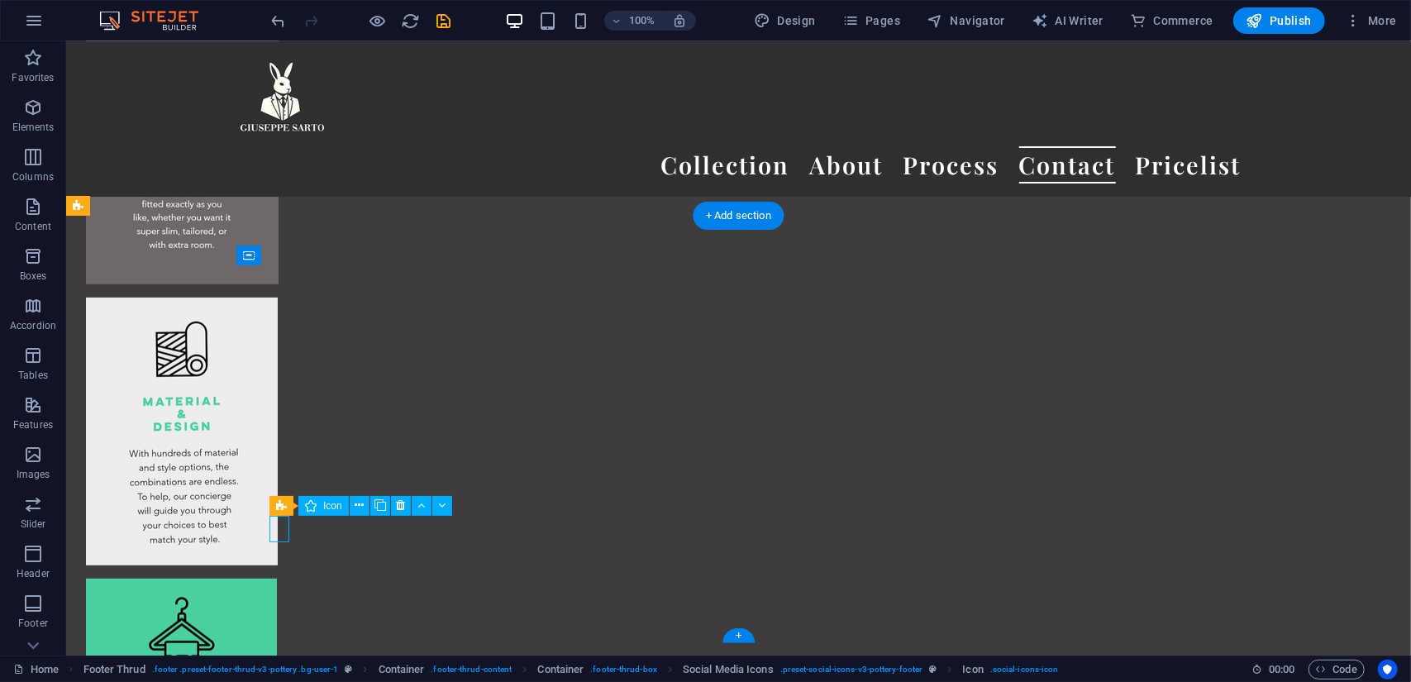
select select "xMidYMid"
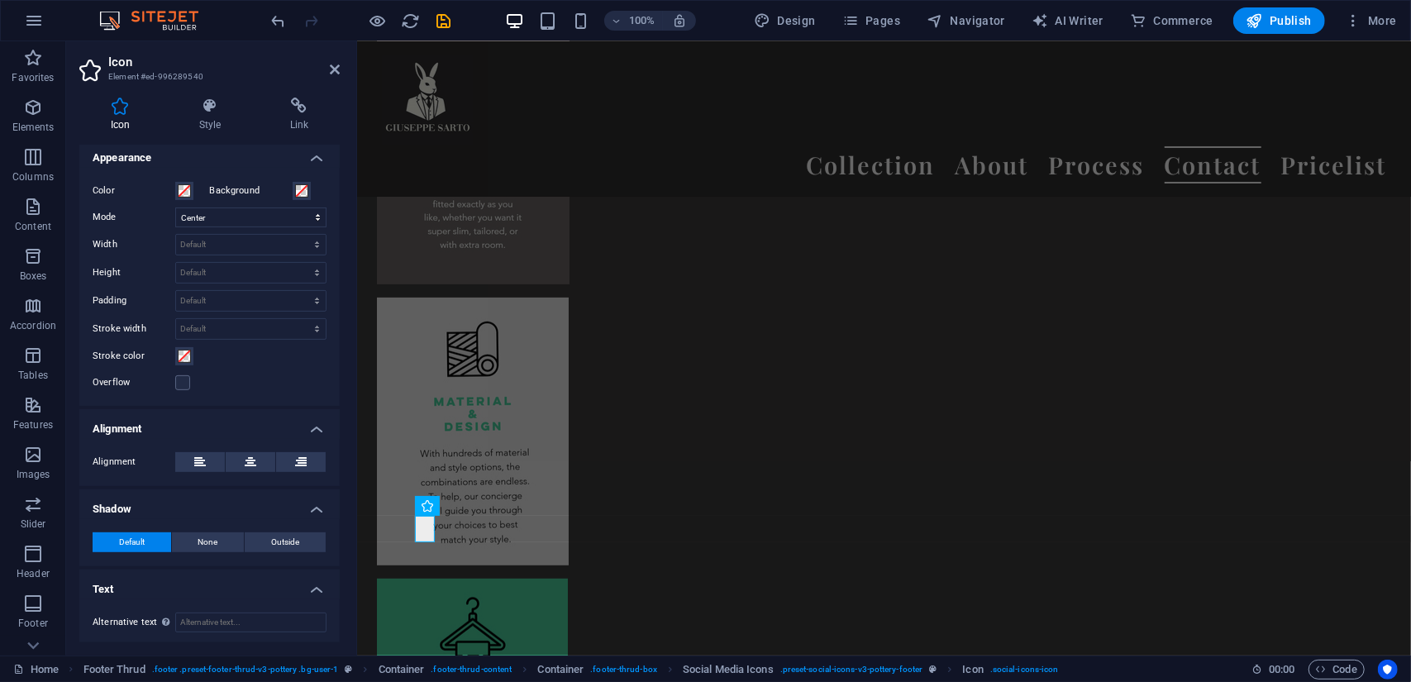
scroll to position [254, 0]
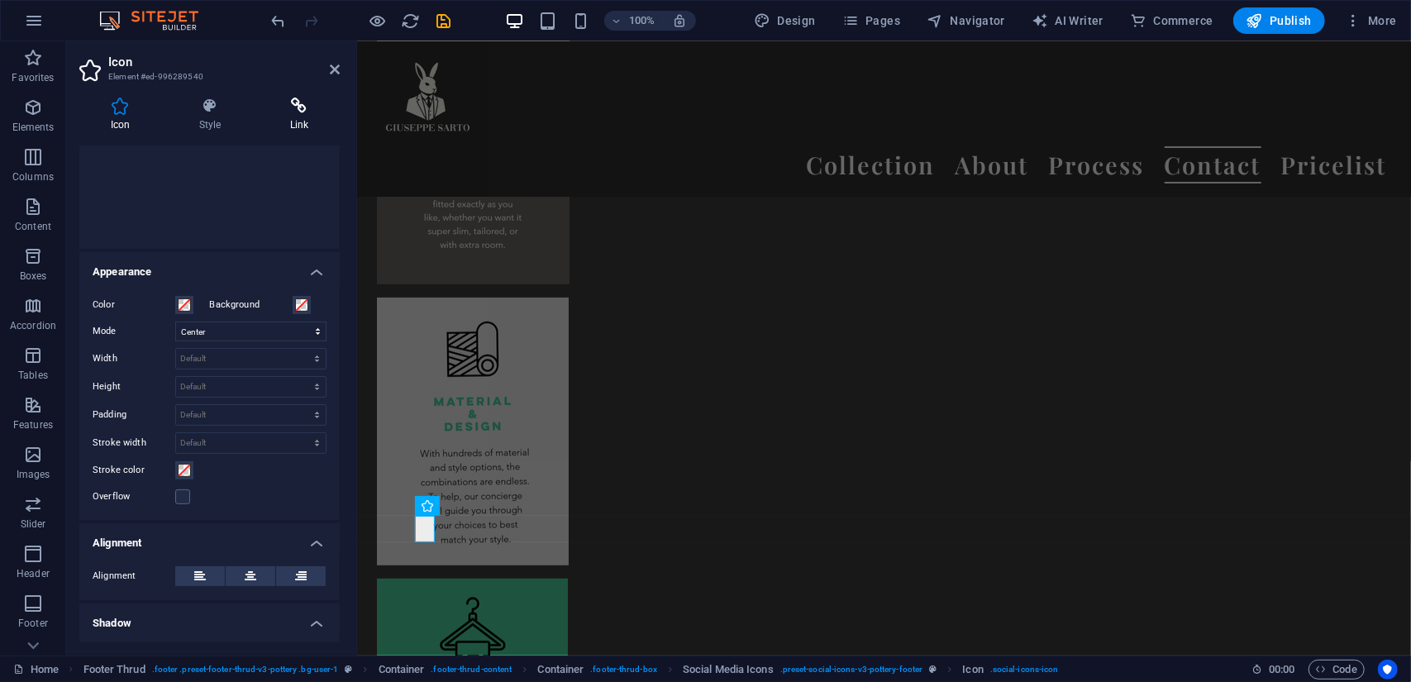
click at [303, 113] on icon at bounding box center [299, 106] width 81 height 17
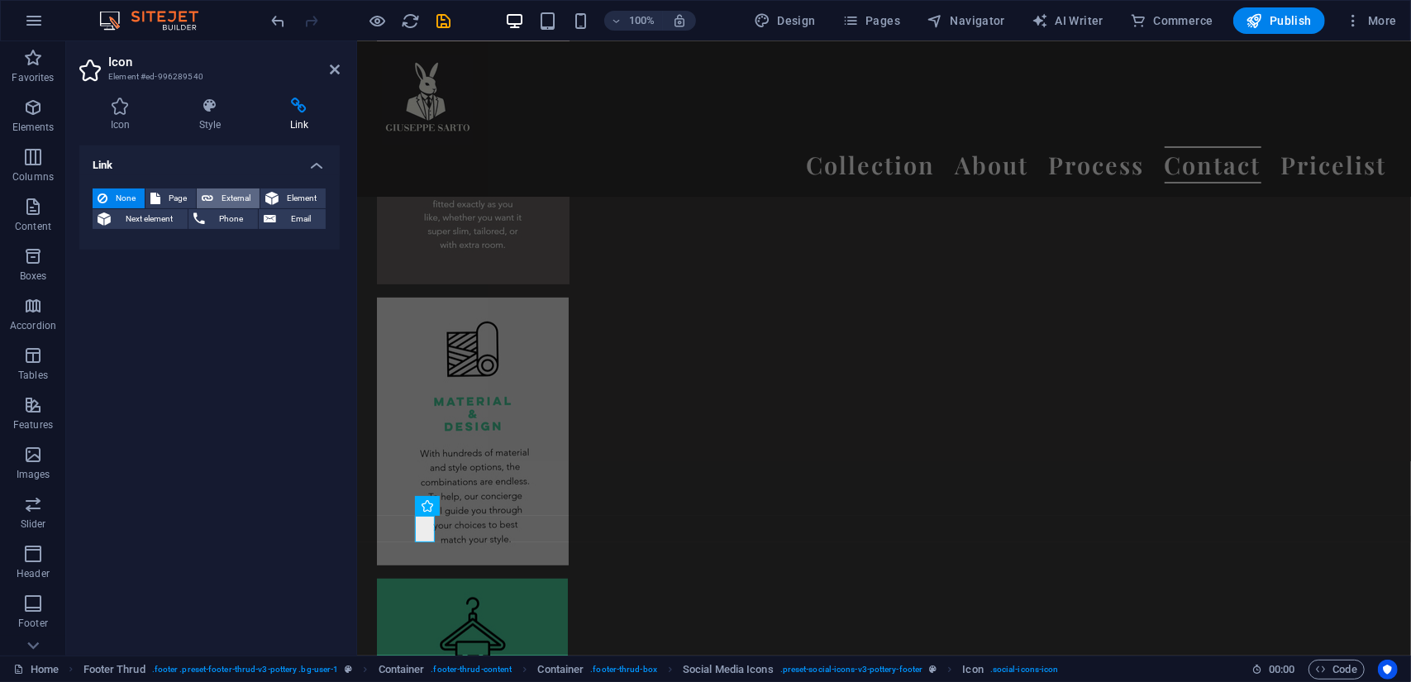
click at [234, 196] on span "External" at bounding box center [236, 198] width 36 height 20
select select "blank"
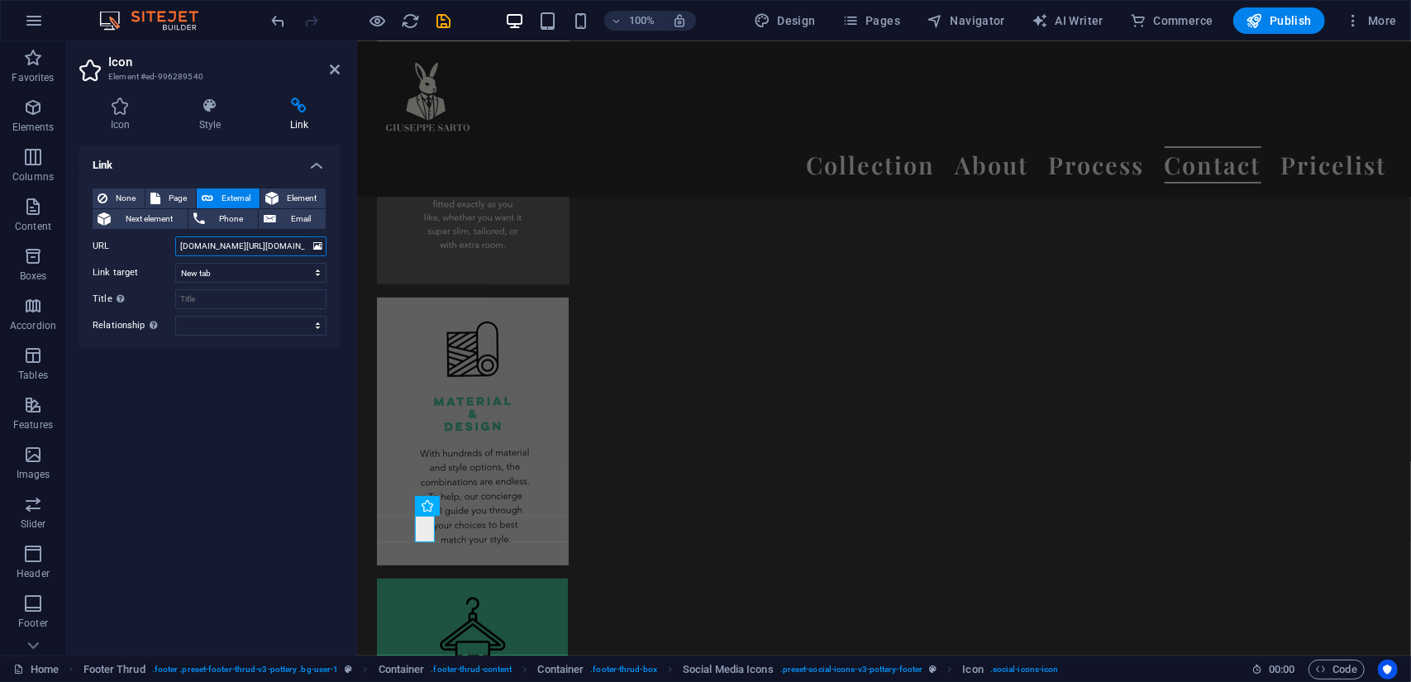
type input "[DOMAIN_NAME][URL][DOMAIN_NAME]"
click at [250, 388] on div "Link None Page External Element Next element Phone Email Page Home Pricelist Su…" at bounding box center [209, 393] width 260 height 497
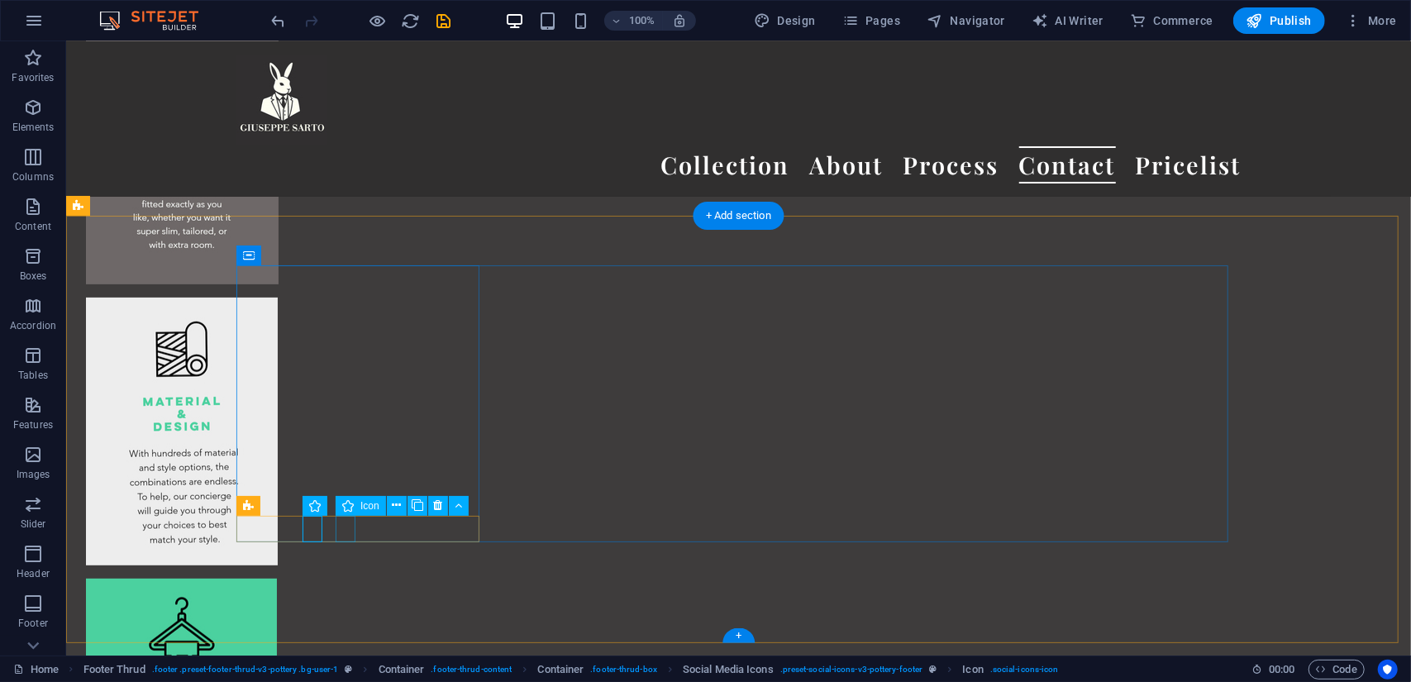
select select "xMidYMid"
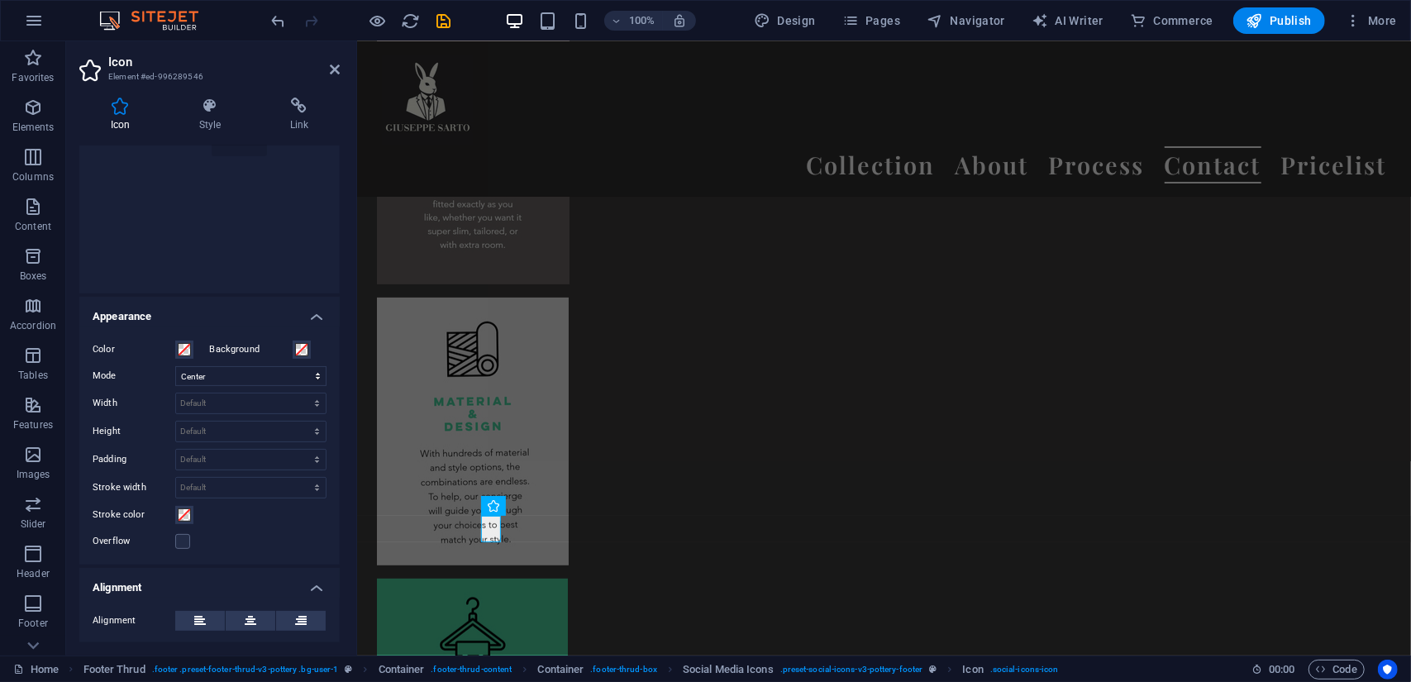
scroll to position [0, 0]
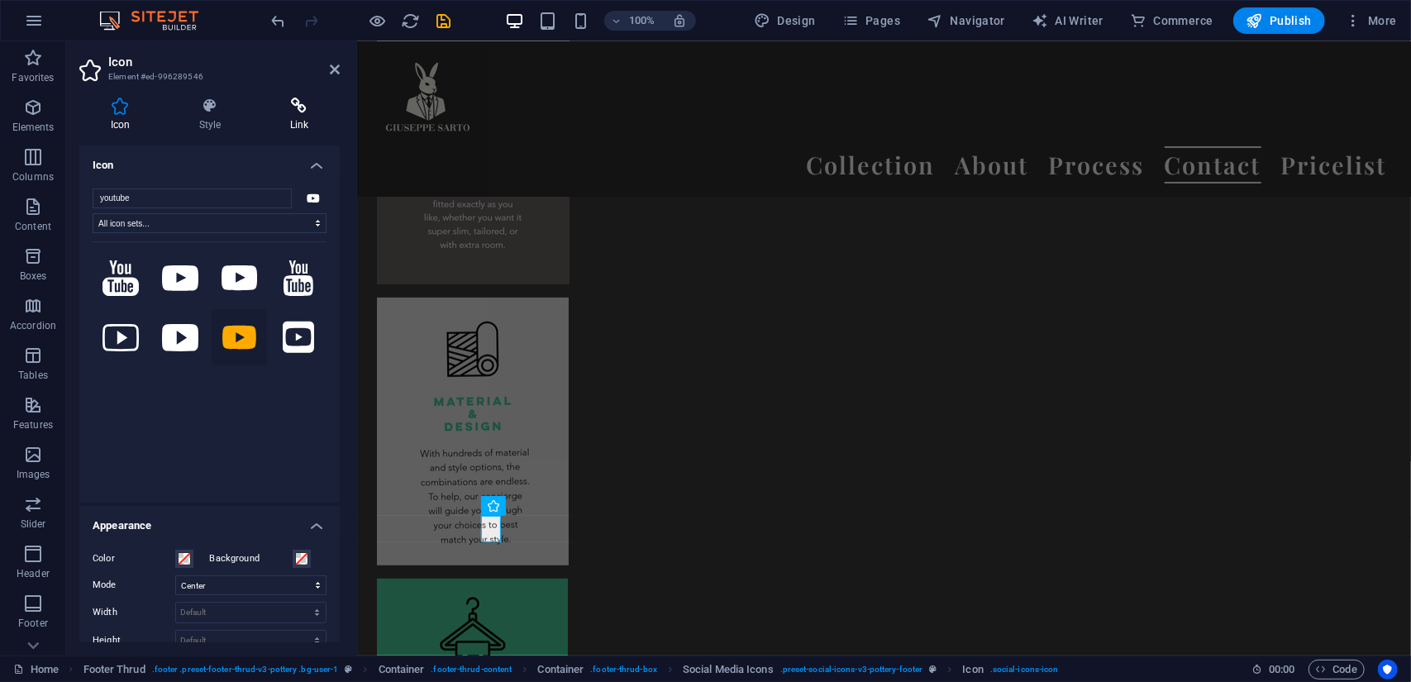
click at [300, 112] on icon at bounding box center [299, 106] width 81 height 17
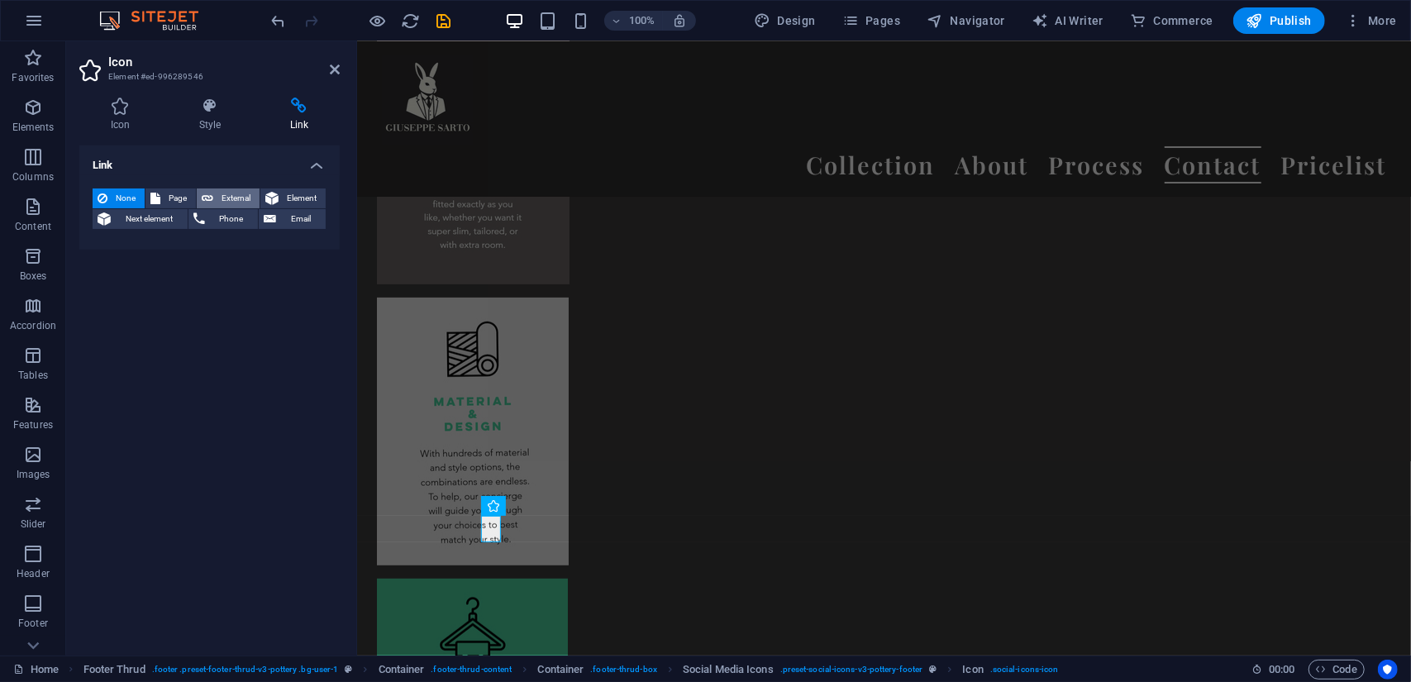
click at [232, 195] on span "External" at bounding box center [236, 198] width 36 height 20
select select "blank"
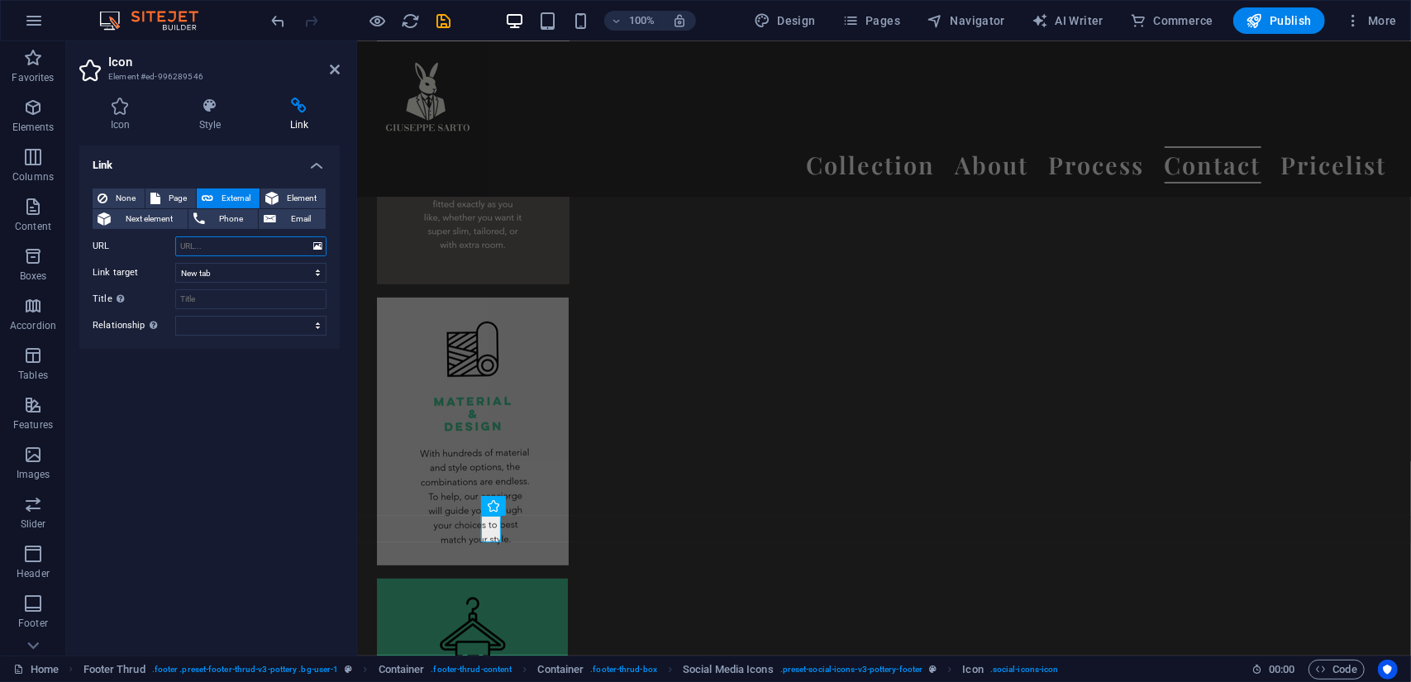
click at [222, 242] on input "URL" at bounding box center [250, 246] width 151 height 20
type input "[DOMAIN_NAME][URL]"
click at [246, 401] on div "Link None Page External Element Next element Phone Email Page Home Pricelist Su…" at bounding box center [209, 393] width 260 height 497
click at [333, 67] on icon at bounding box center [335, 69] width 10 height 13
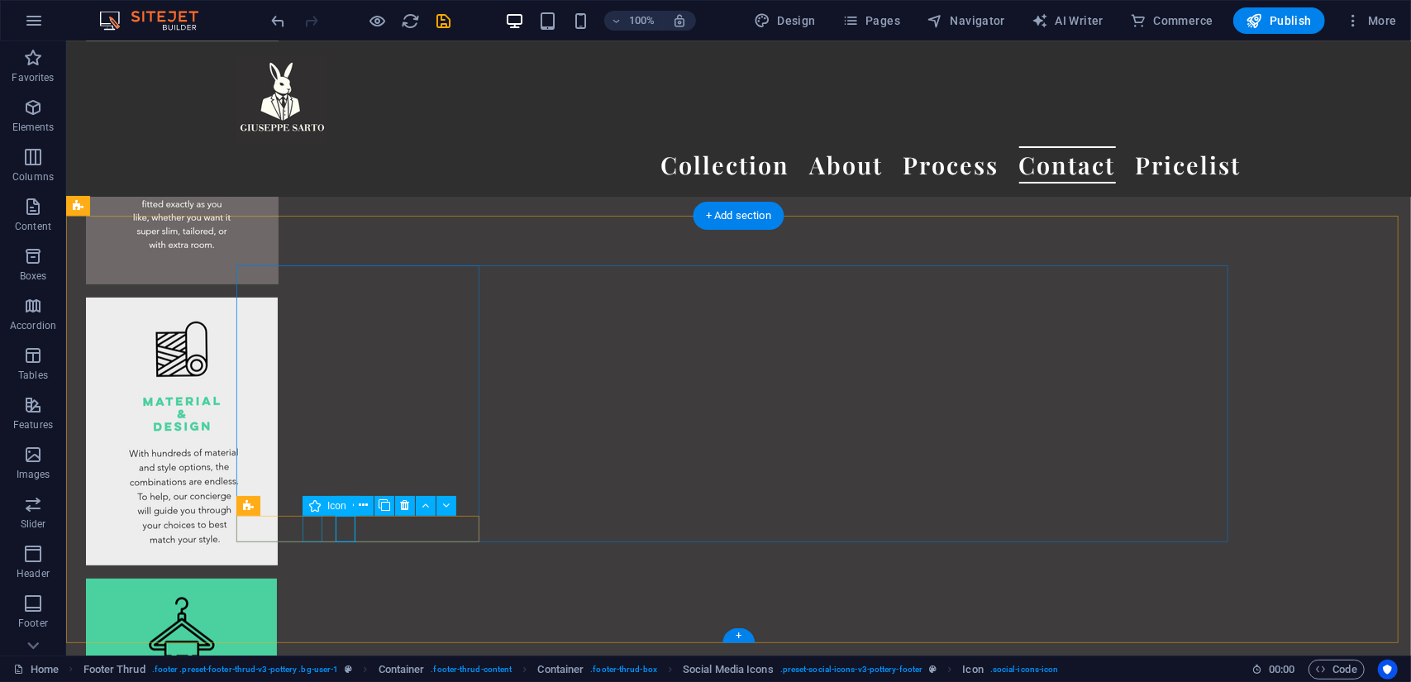
select select "xMidYMid"
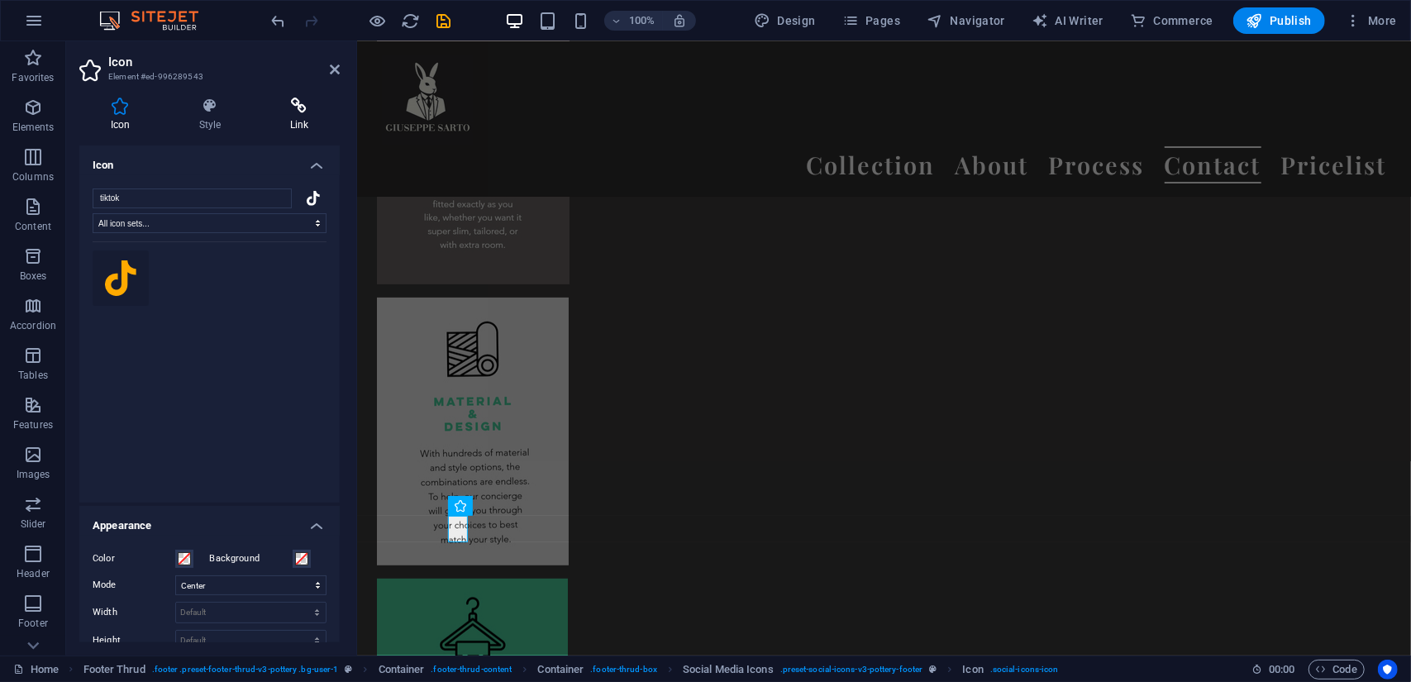
click at [294, 103] on icon at bounding box center [299, 106] width 81 height 17
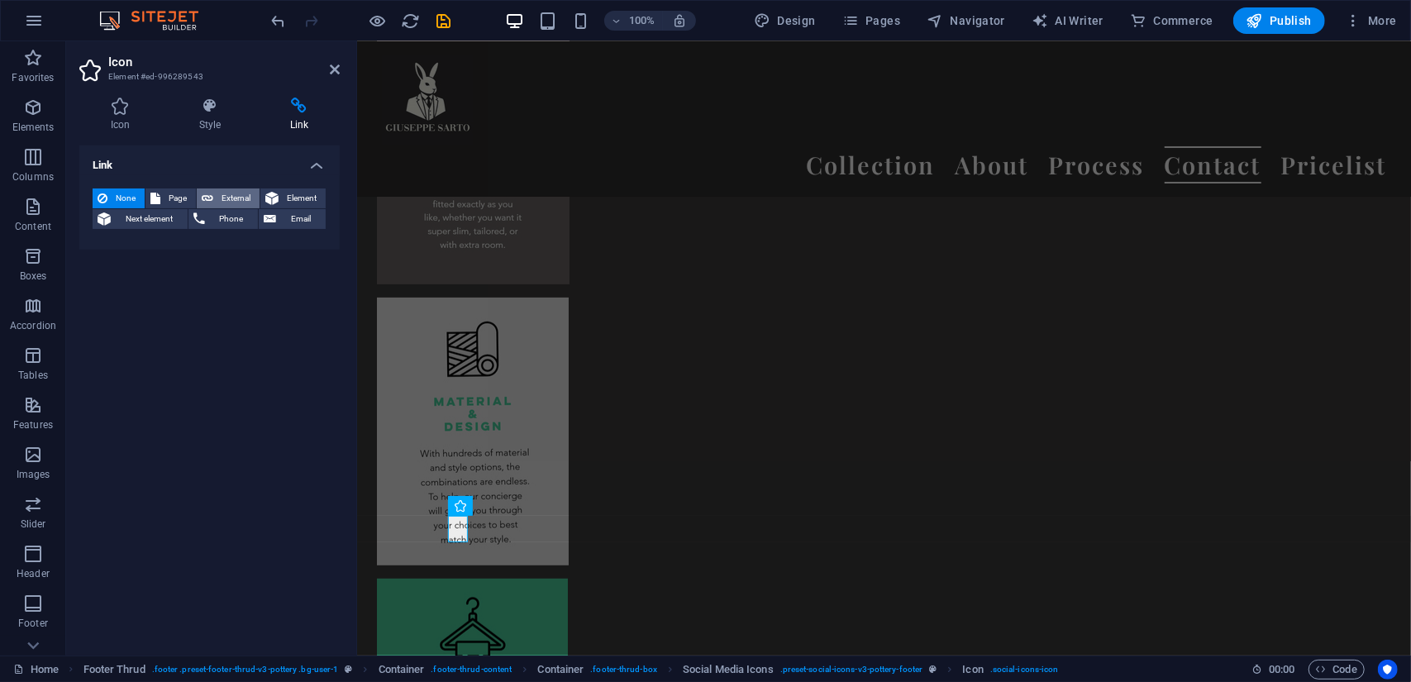
click at [223, 195] on span "External" at bounding box center [236, 198] width 36 height 20
select select "blank"
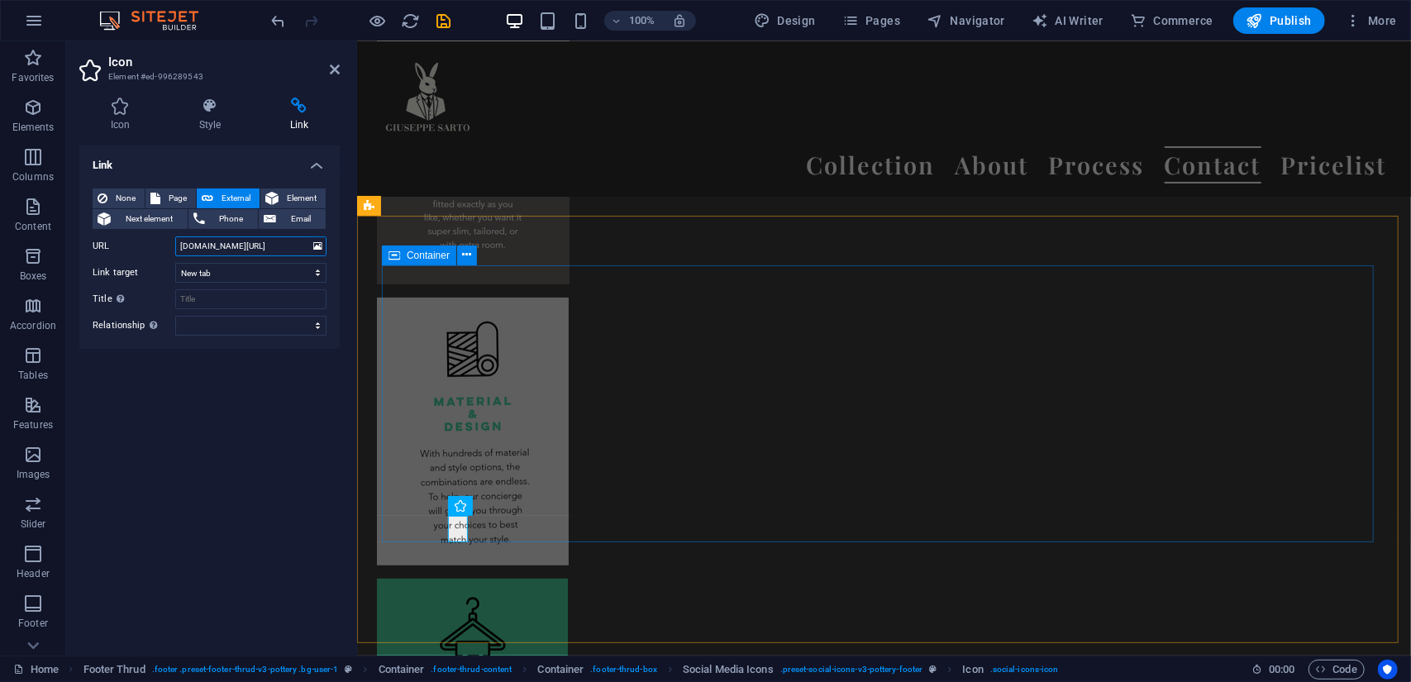
type input "[DOMAIN_NAME][URL]"
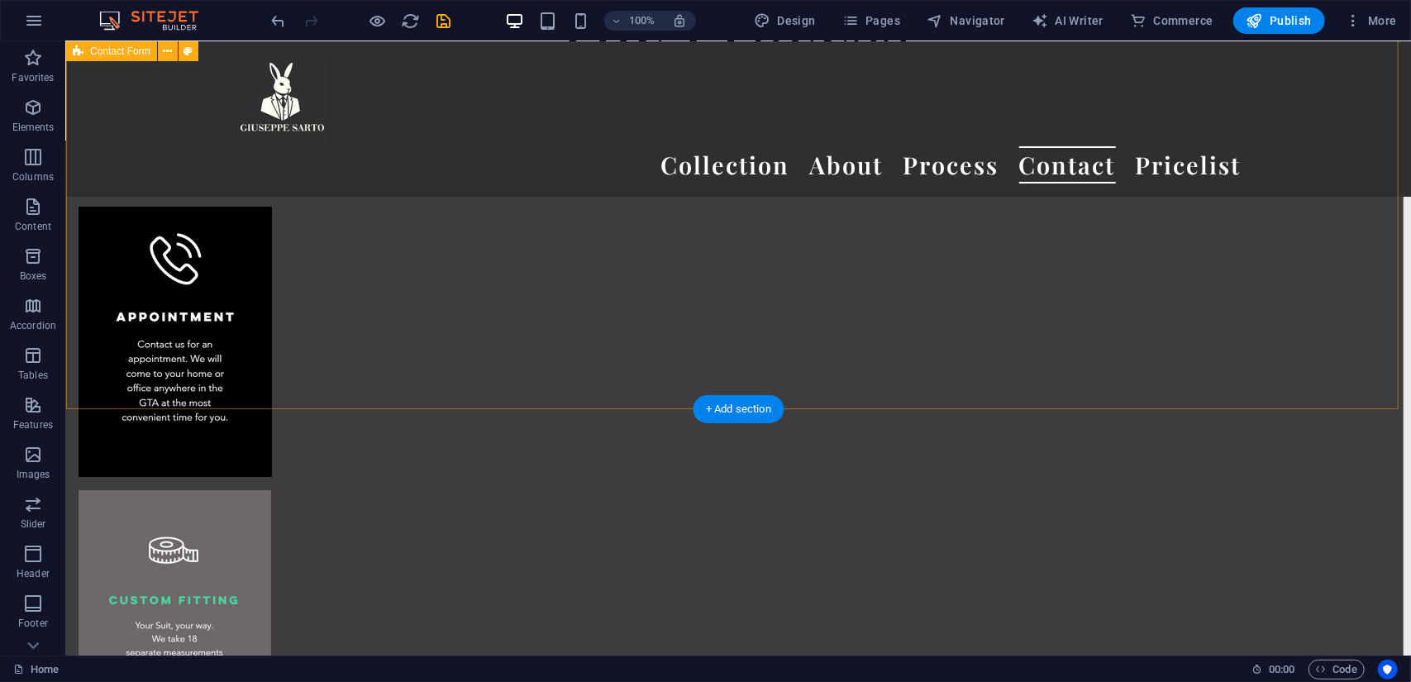
scroll to position [21012, 8]
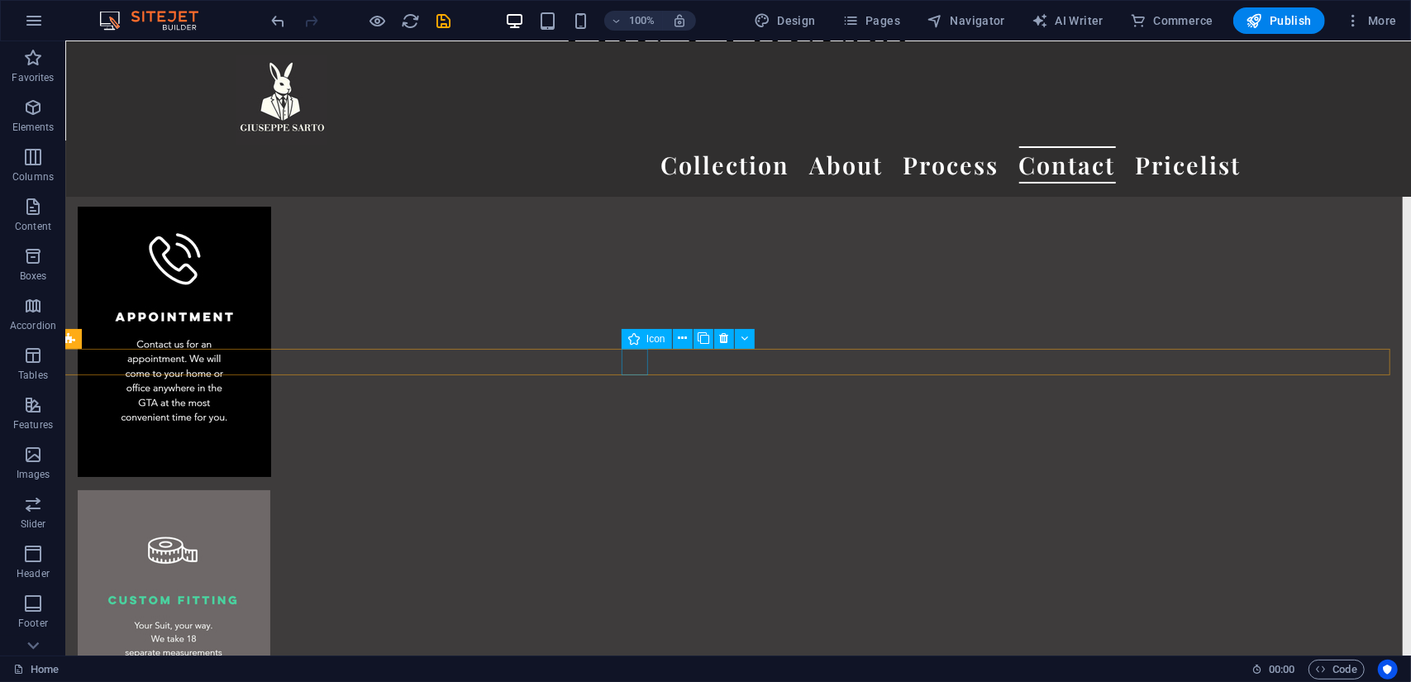
select select "xMidYMid"
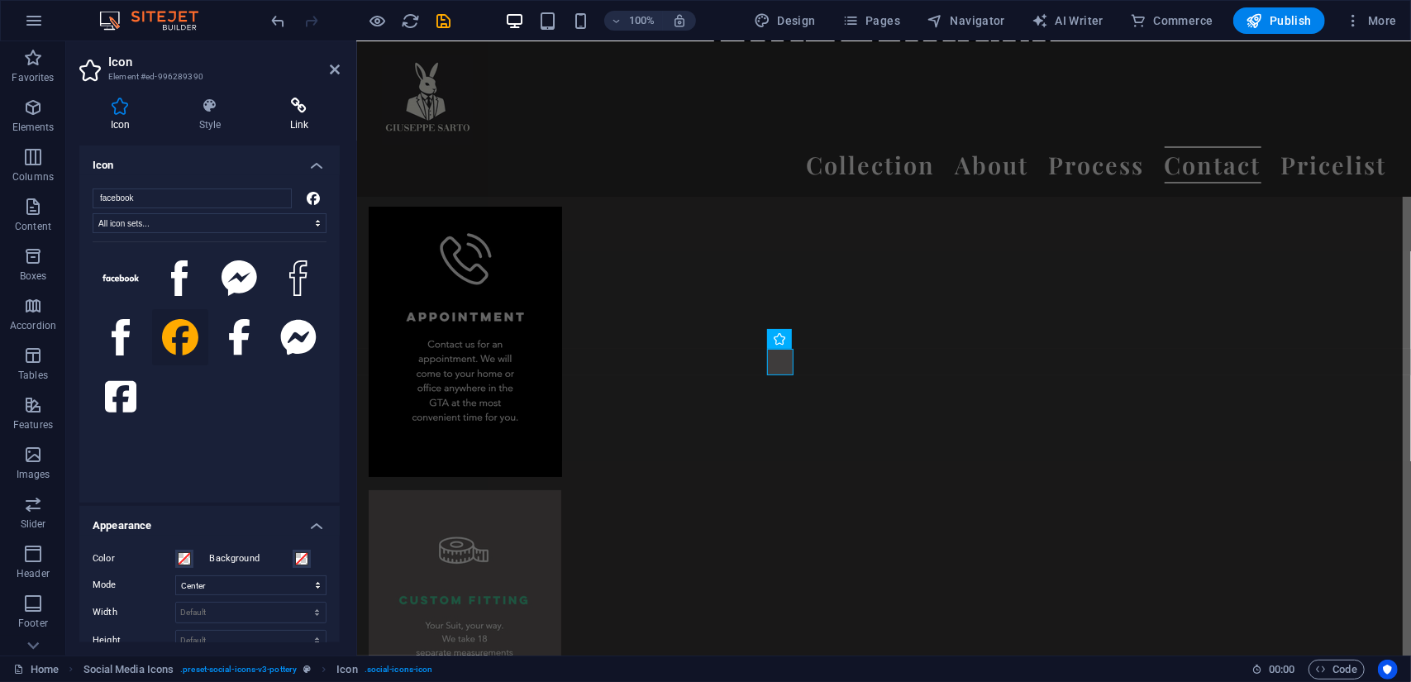
click at [283, 106] on icon at bounding box center [299, 106] width 81 height 17
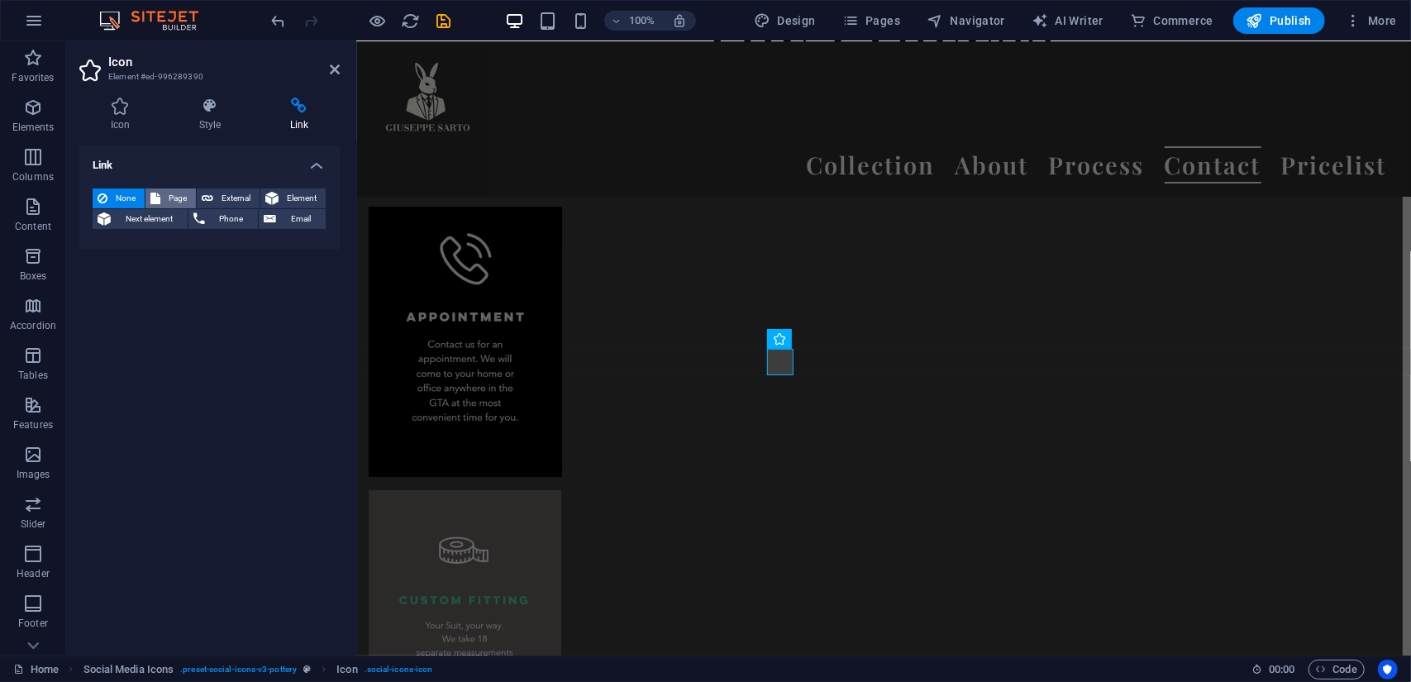
click at [167, 204] on span "Page" at bounding box center [178, 198] width 26 height 20
select select
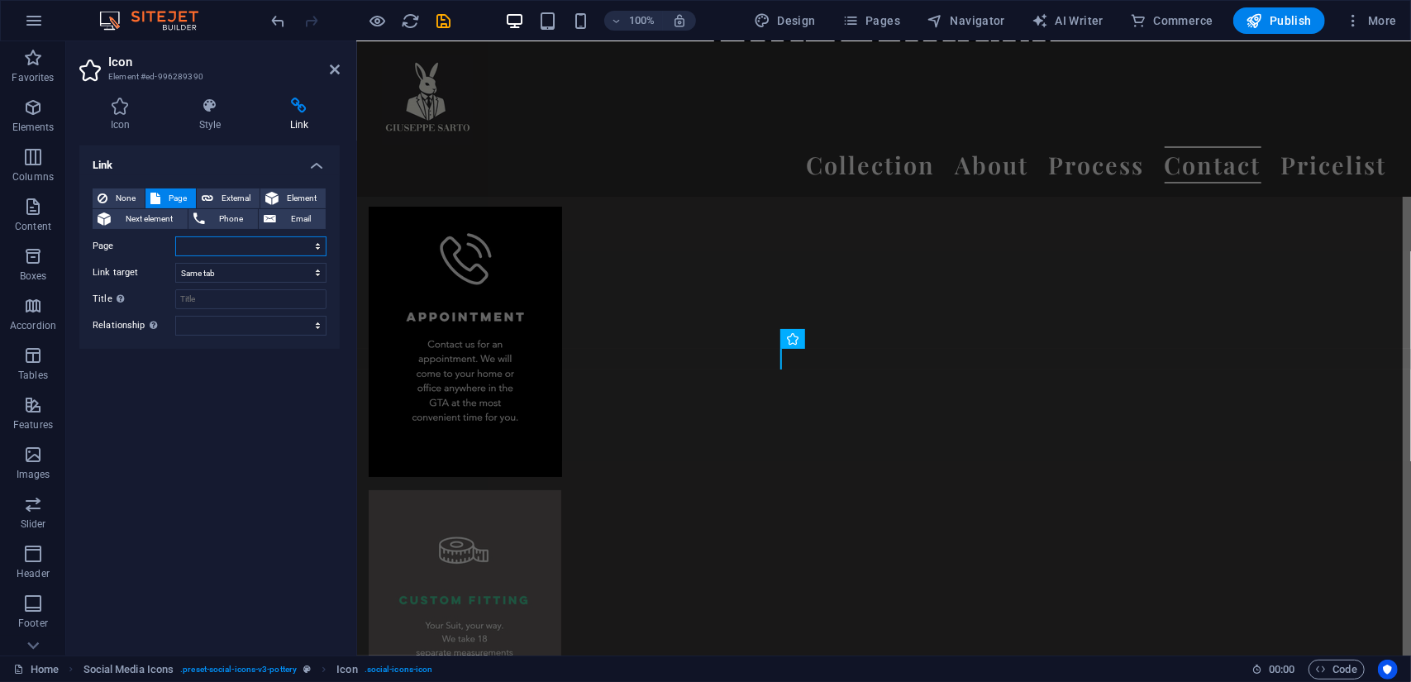
click at [207, 237] on select "Home Pricelist Subpage Legal Notice Privacy" at bounding box center [250, 246] width 151 height 20
click at [207, 244] on select "Home Pricelist Subpage Legal Notice Privacy" at bounding box center [250, 246] width 151 height 20
click at [237, 192] on span "External" at bounding box center [236, 198] width 36 height 20
select select "blank"
paste input "[URL][DOMAIN_NAME]"
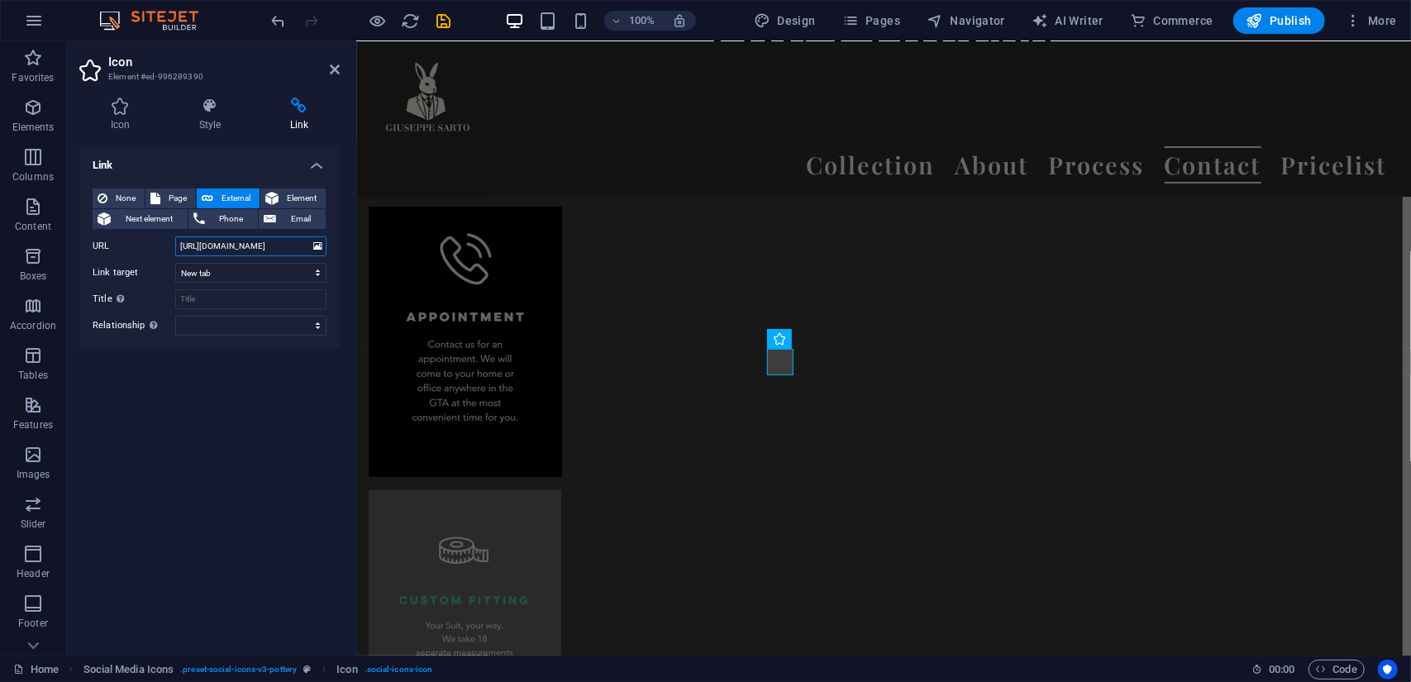
scroll to position [0, 21]
type input "[URL][DOMAIN_NAME]"
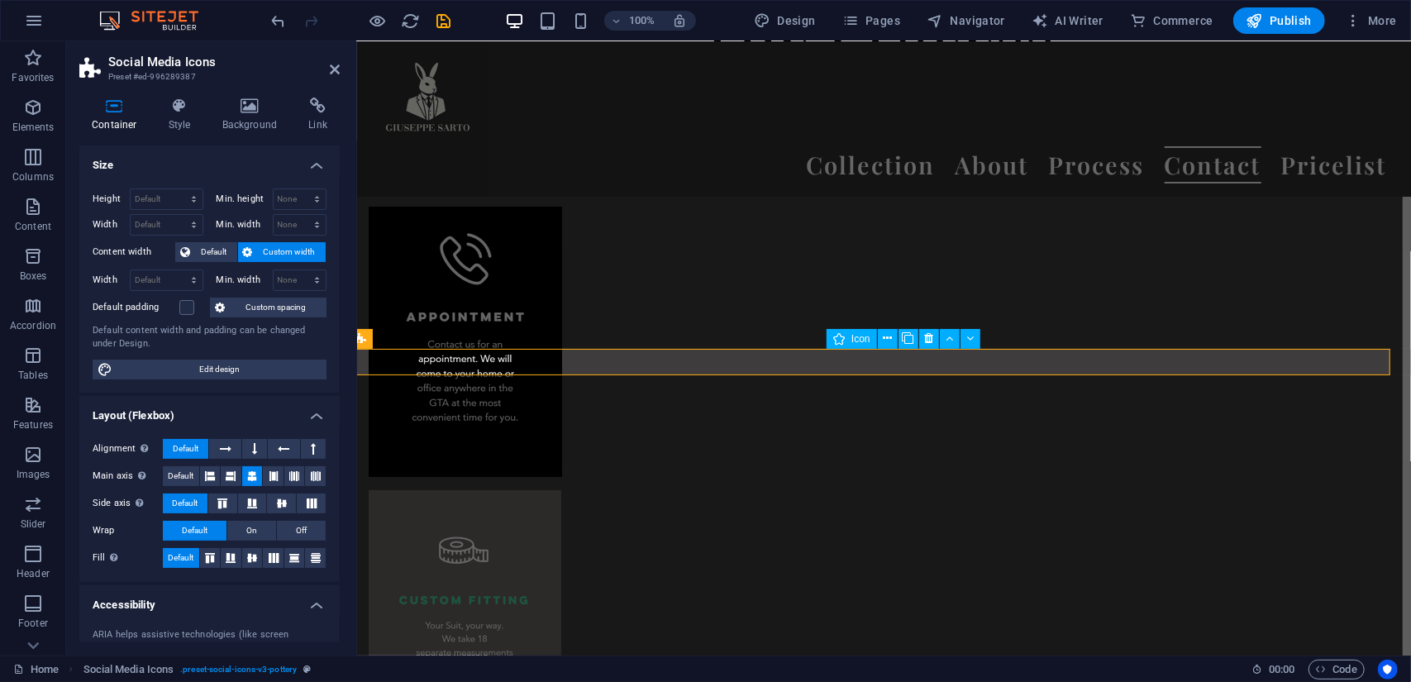
select select "xMidYMid"
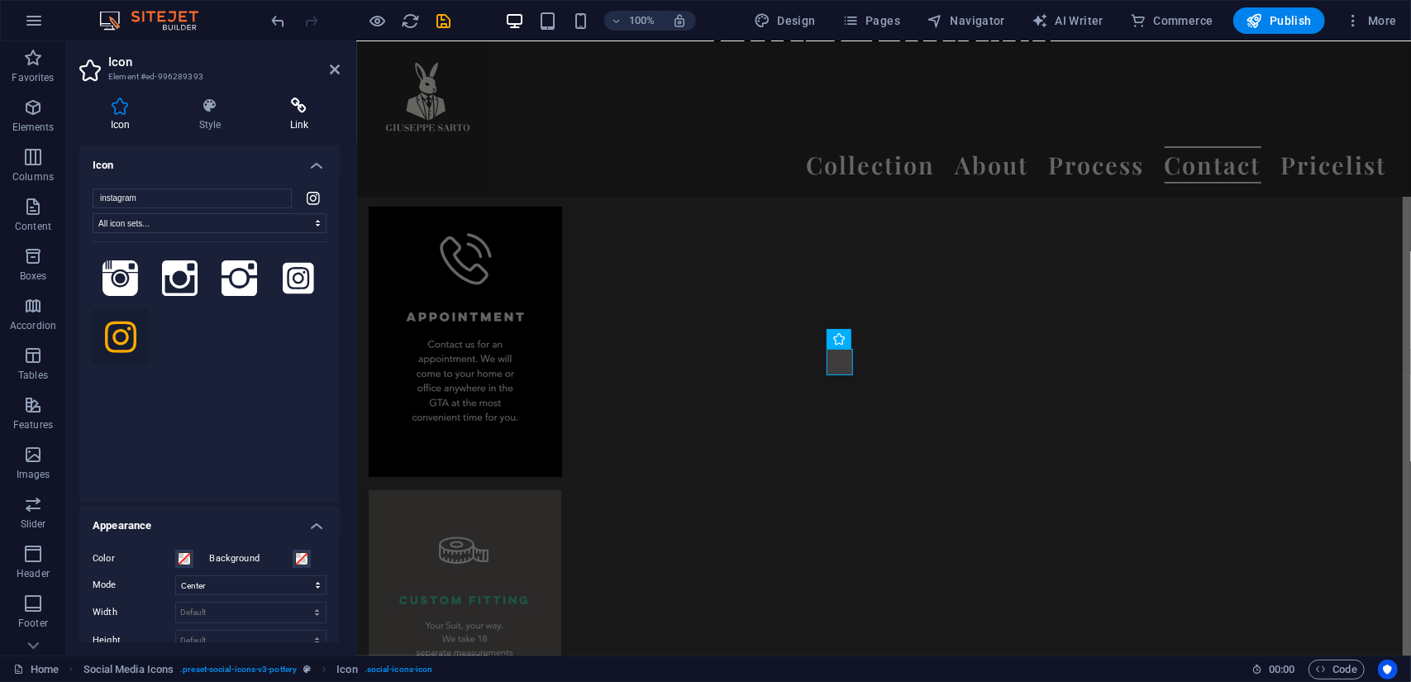
click at [295, 117] on h4 "Link" at bounding box center [299, 115] width 81 height 35
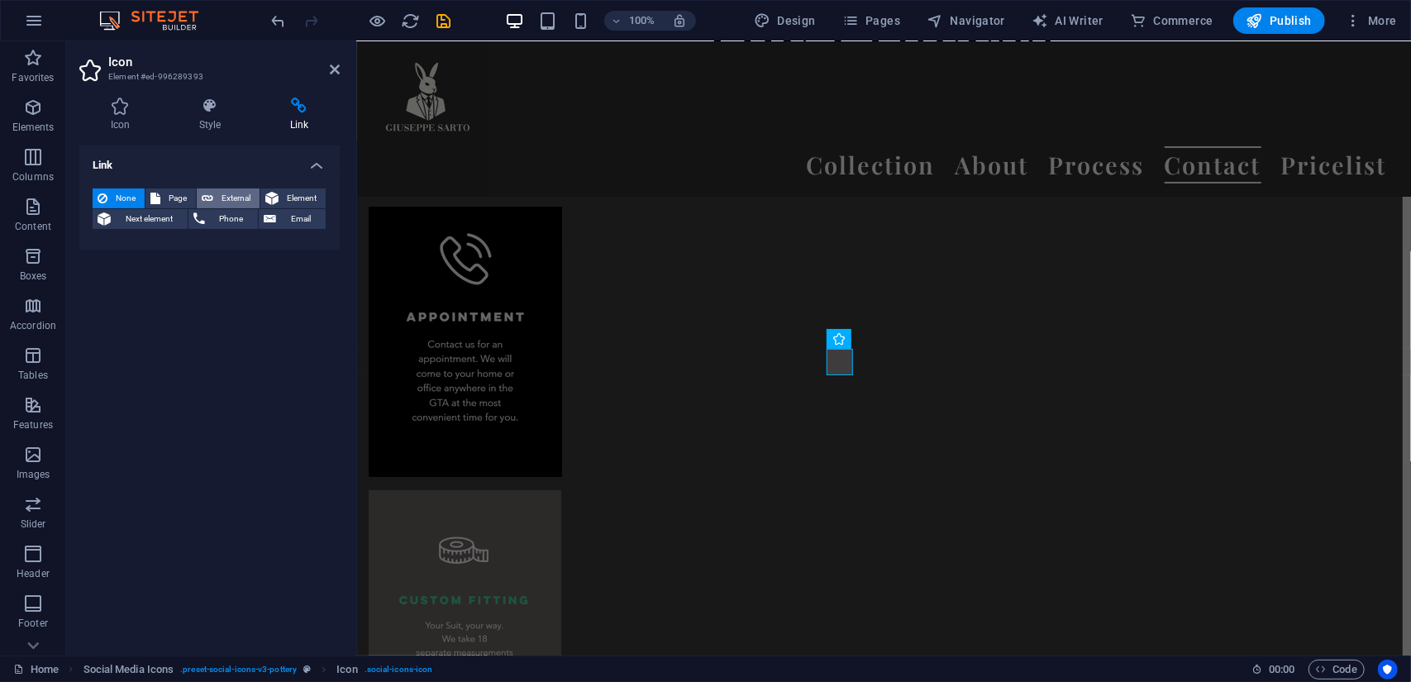
click at [227, 198] on span "External" at bounding box center [236, 198] width 36 height 20
select select "blank"
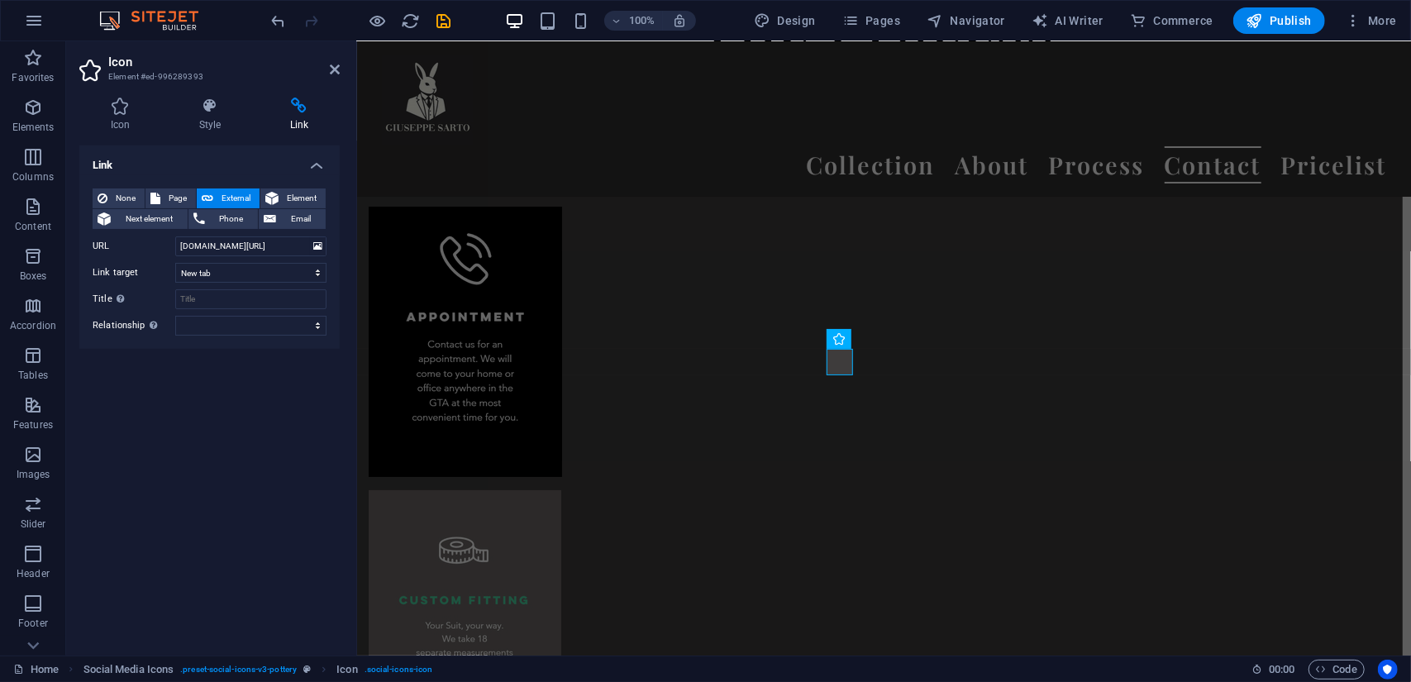
click at [260, 379] on div "Link None Page External Element Next element Phone Email Page Home Pricelist Su…" at bounding box center [209, 393] width 260 height 497
click at [274, 248] on input "[DOMAIN_NAME][URL]" at bounding box center [250, 246] width 151 height 20
type input "[DOMAIN_NAME][URL][DOMAIN_NAME]"
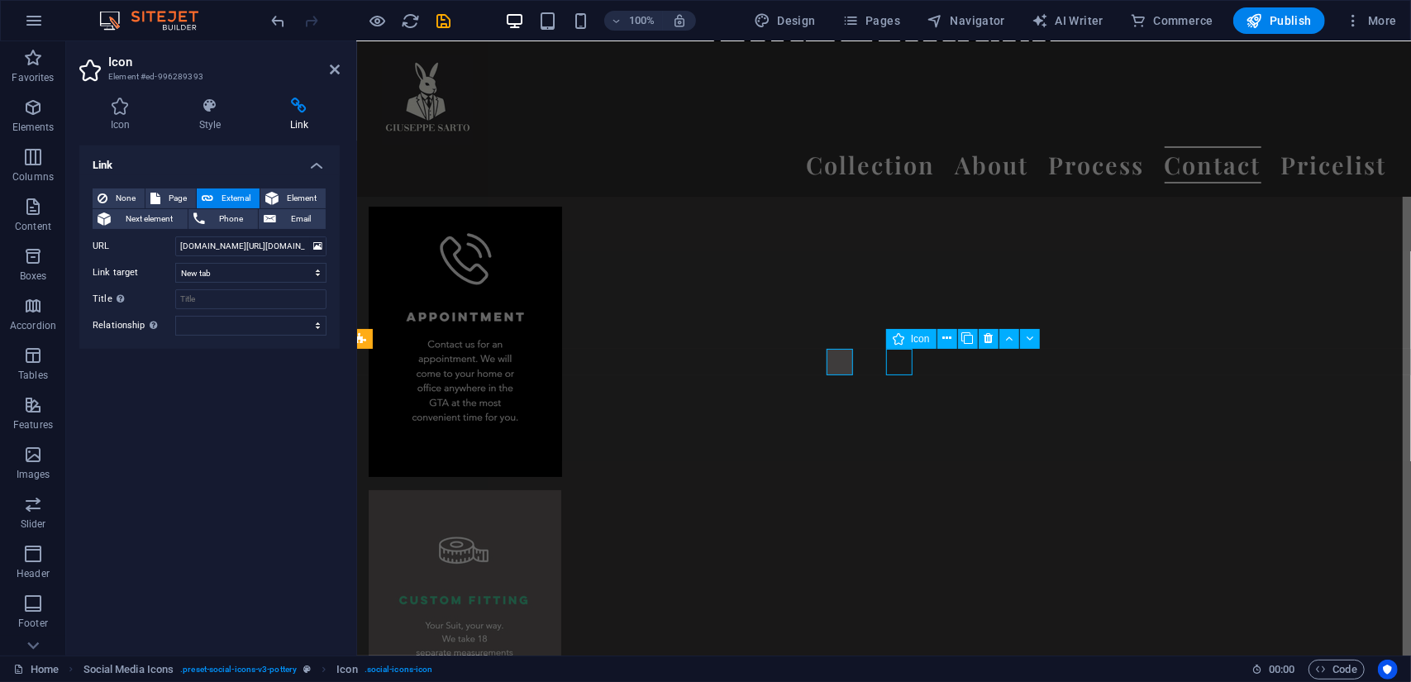
select select "xMidYMid"
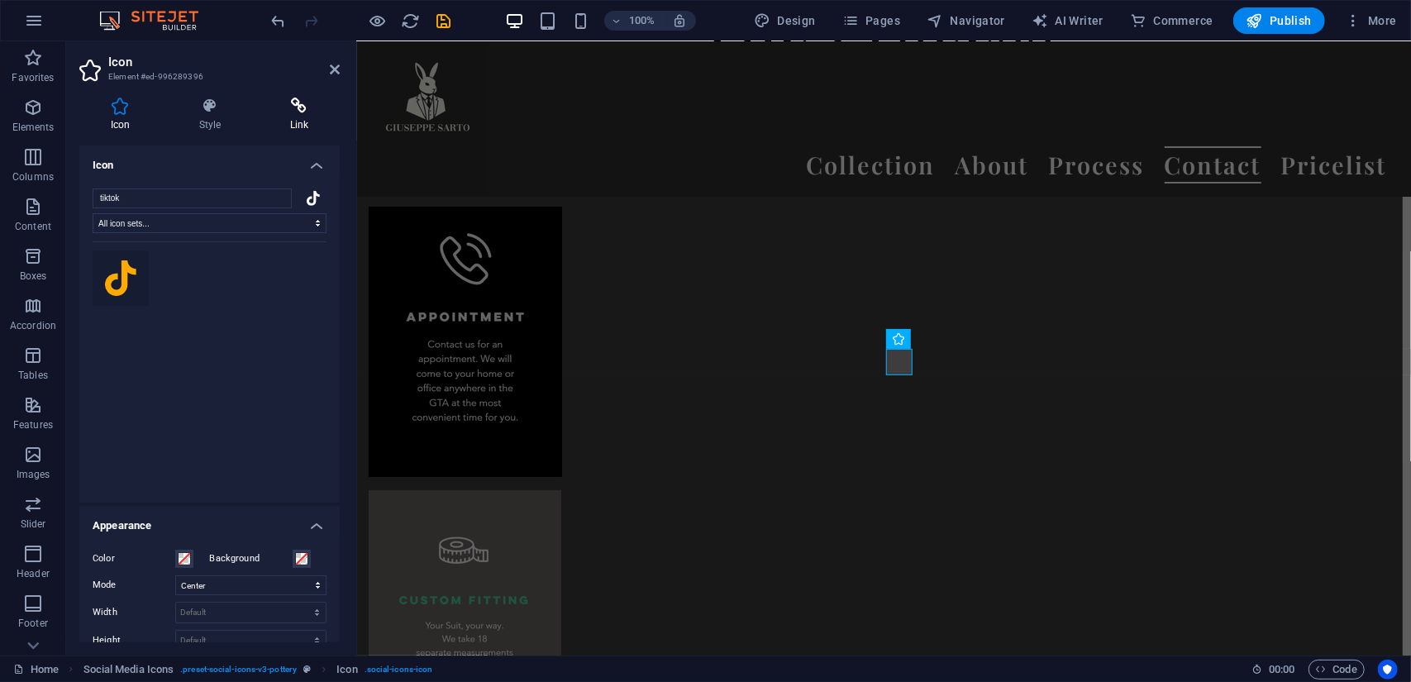
click at [296, 107] on icon at bounding box center [299, 106] width 81 height 17
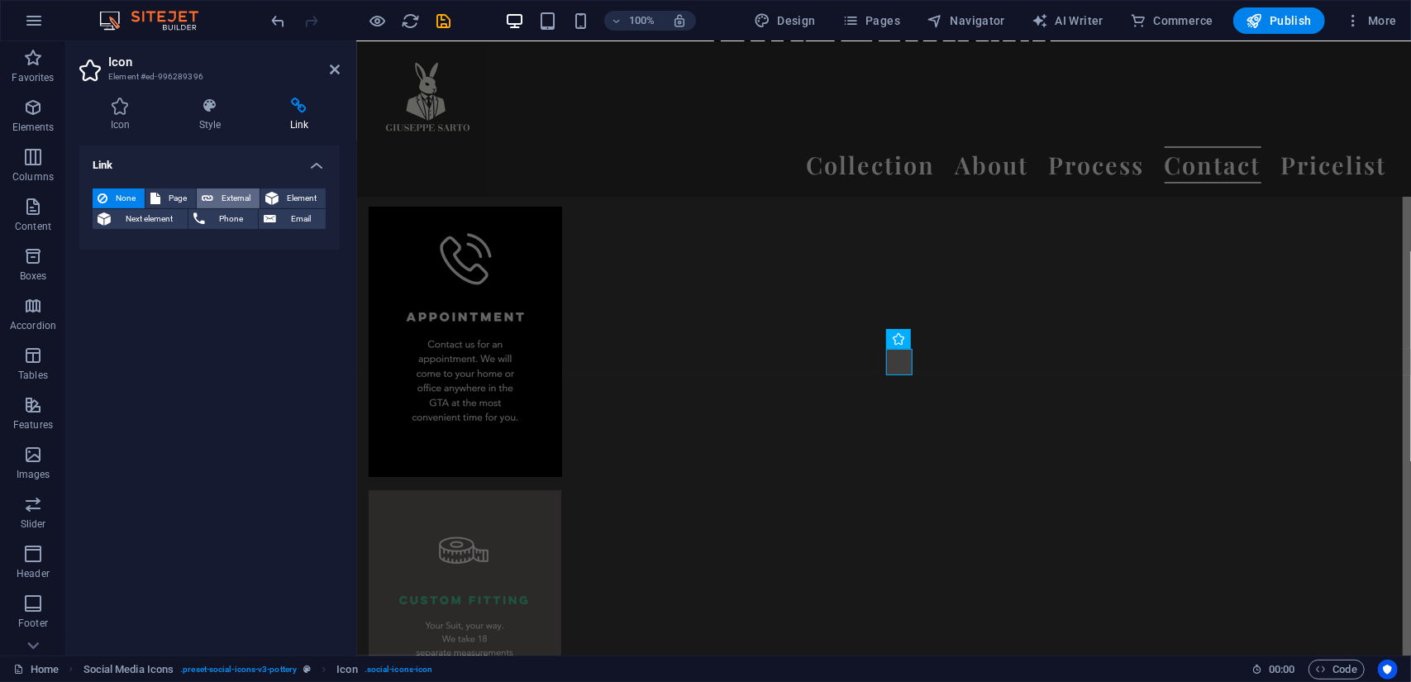
click at [228, 195] on span "External" at bounding box center [236, 198] width 36 height 20
select select "blank"
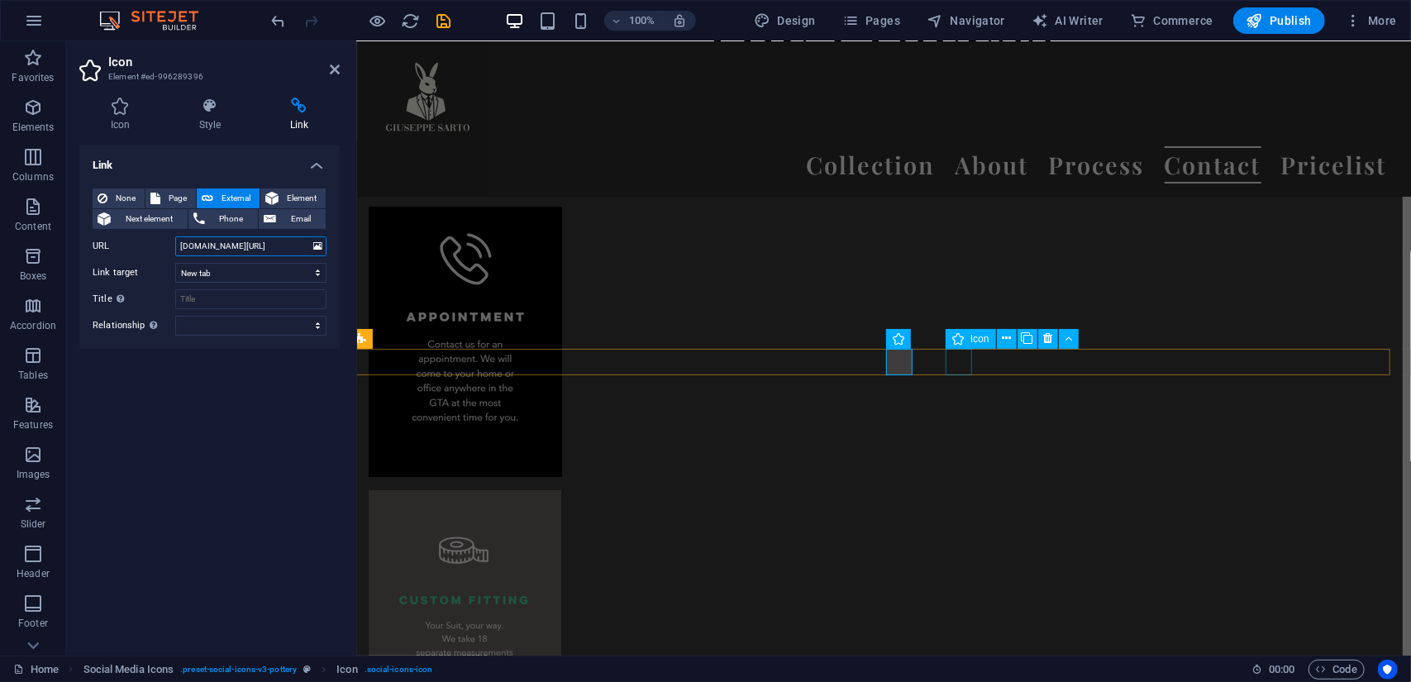
type input "[DOMAIN_NAME][URL]"
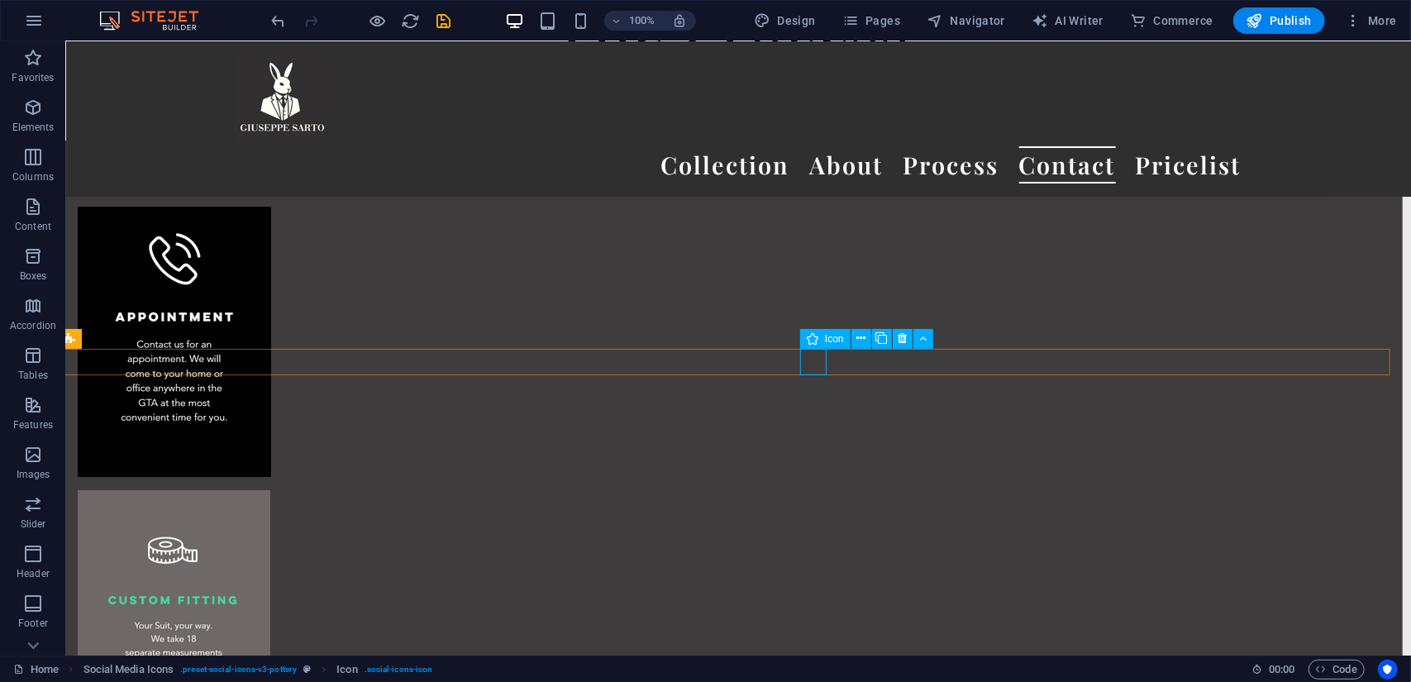
select select "xMidYMid"
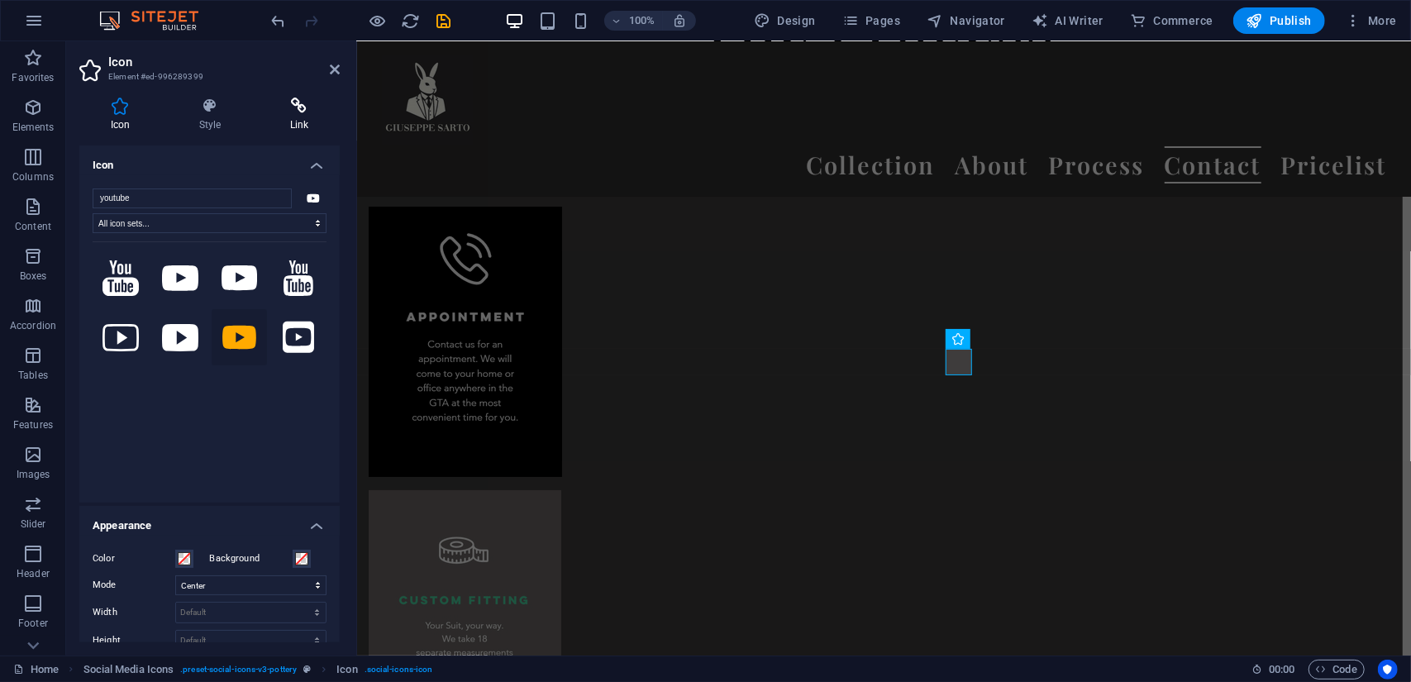
click at [302, 118] on h4 "Link" at bounding box center [299, 115] width 81 height 35
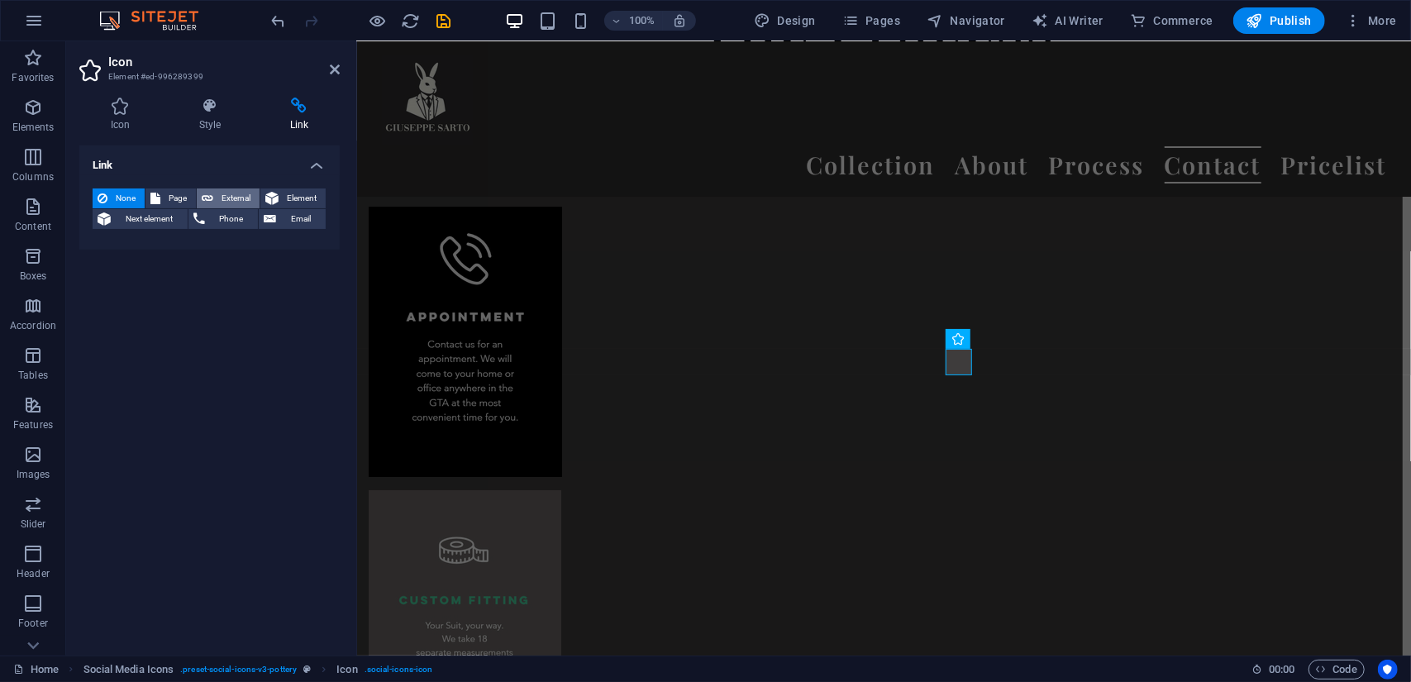
click at [224, 194] on span "External" at bounding box center [236, 198] width 36 height 20
select select "blank"
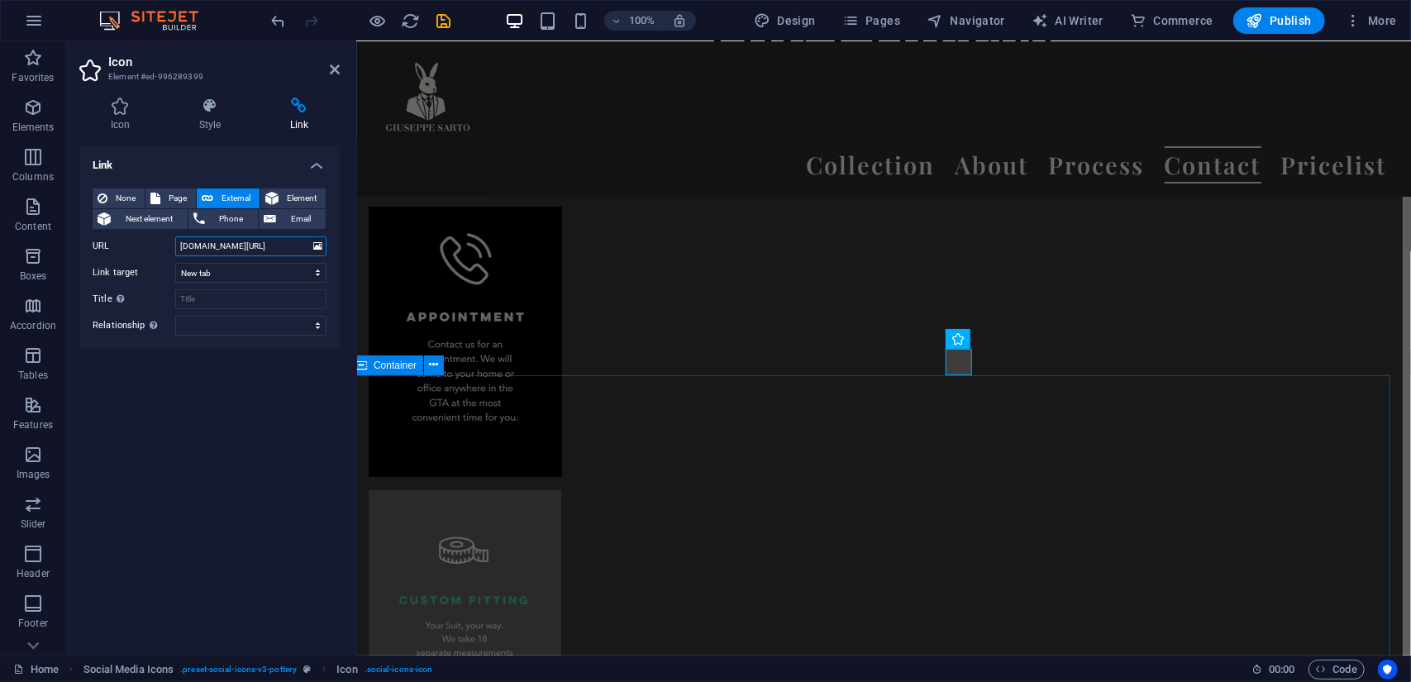
type input "[DOMAIN_NAME][URL]"
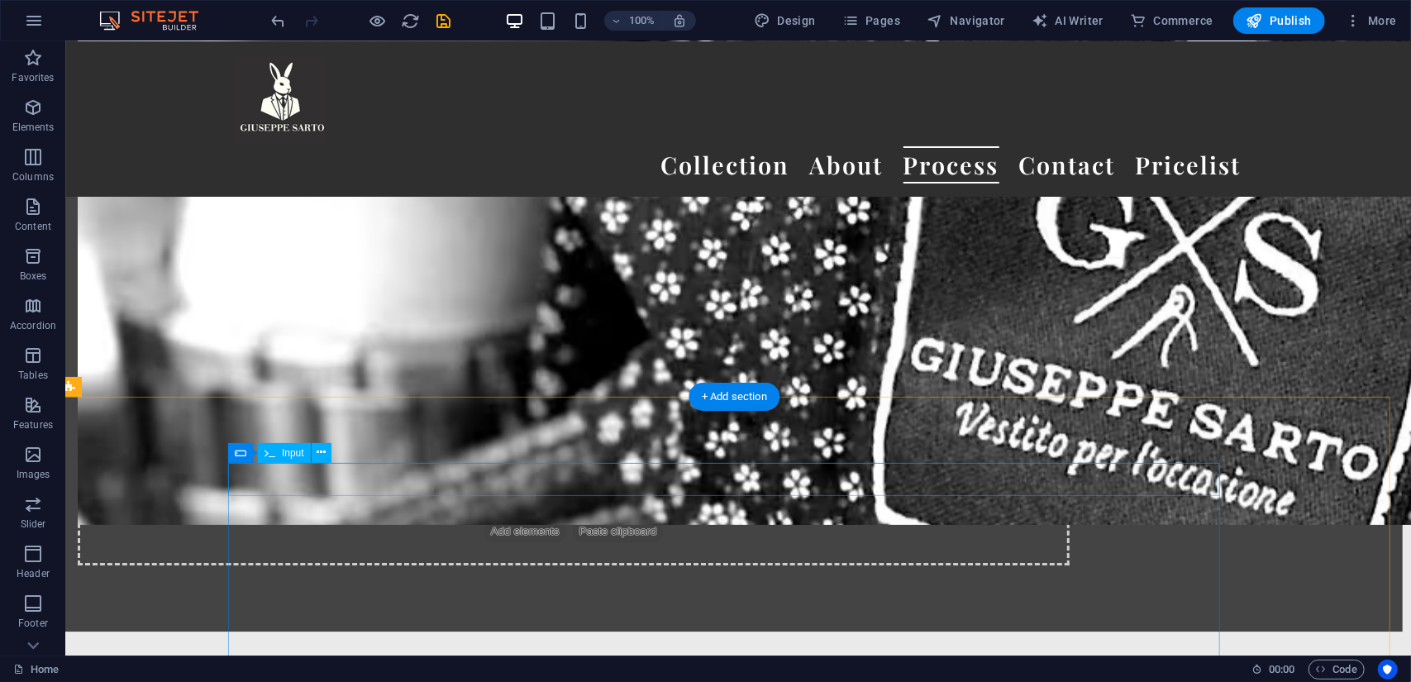
scroll to position [20690, 8]
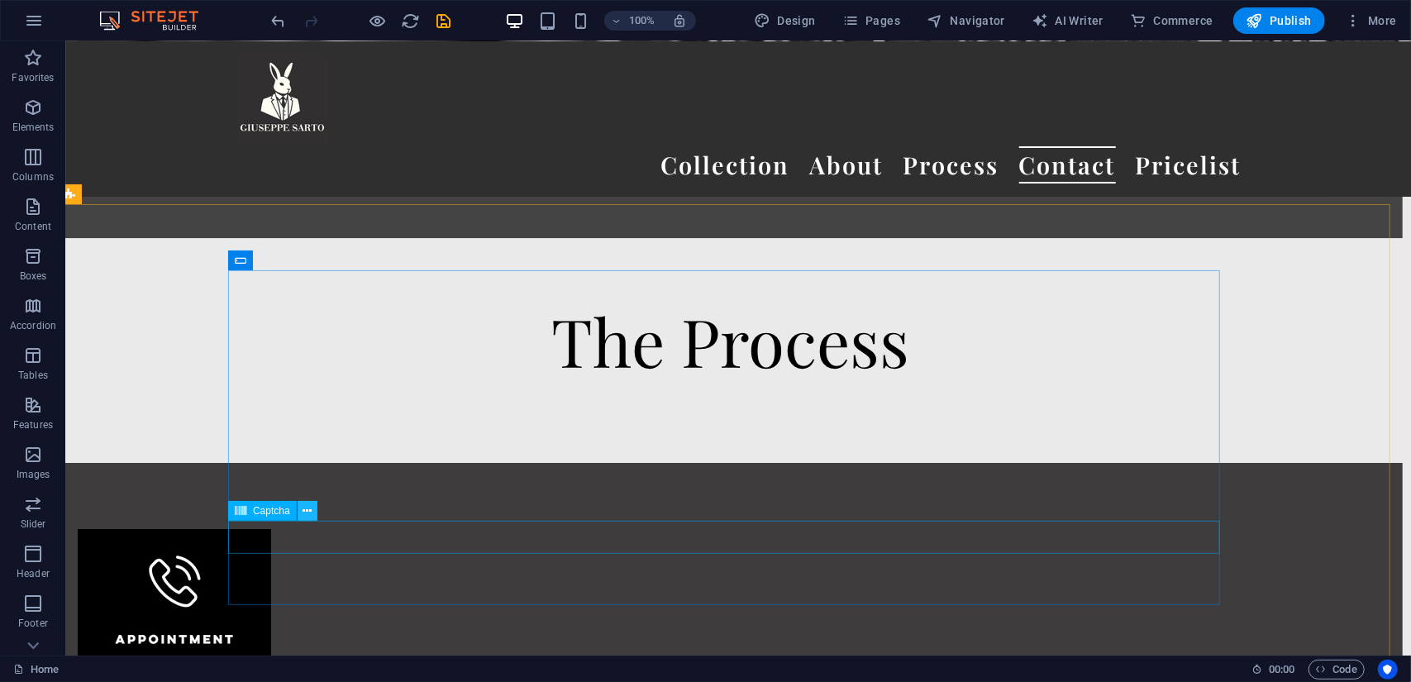
click at [311, 512] on icon at bounding box center [307, 511] width 9 height 17
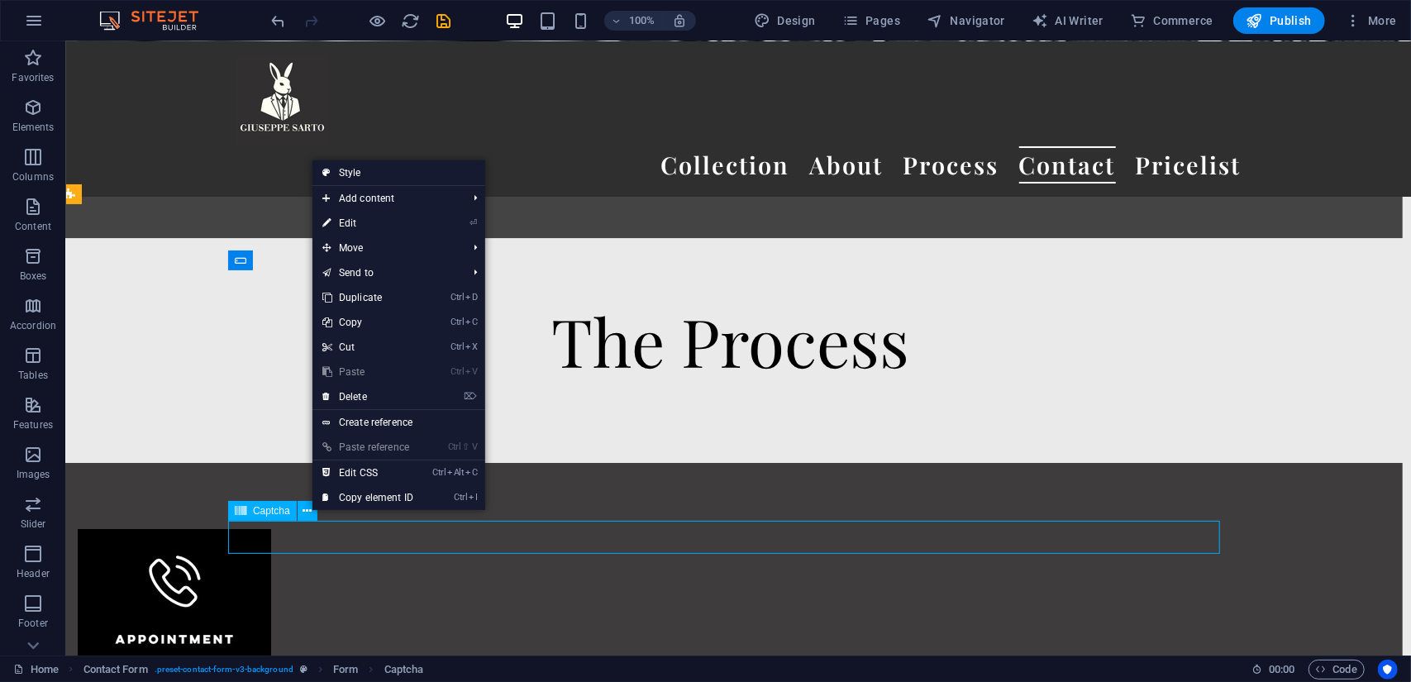
click at [275, 512] on span "Captcha" at bounding box center [271, 511] width 37 height 10
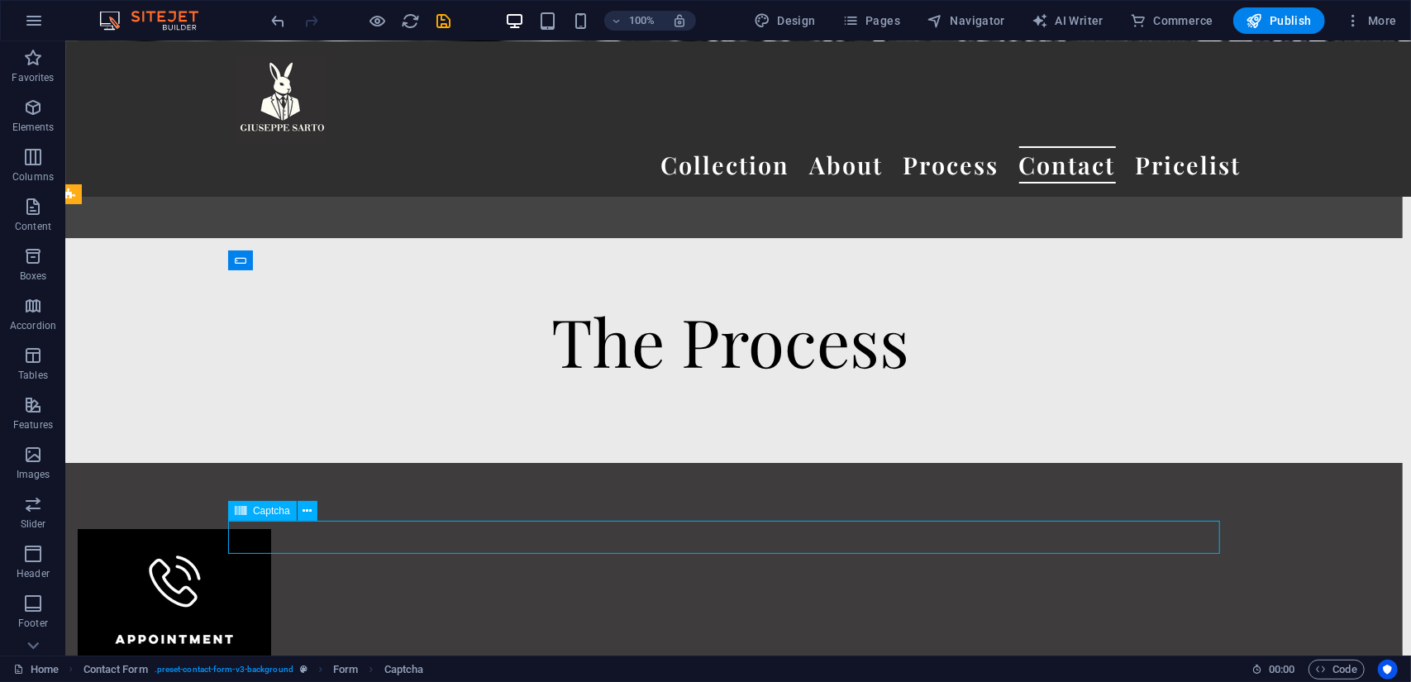
click at [275, 512] on span "Captcha" at bounding box center [271, 511] width 37 height 10
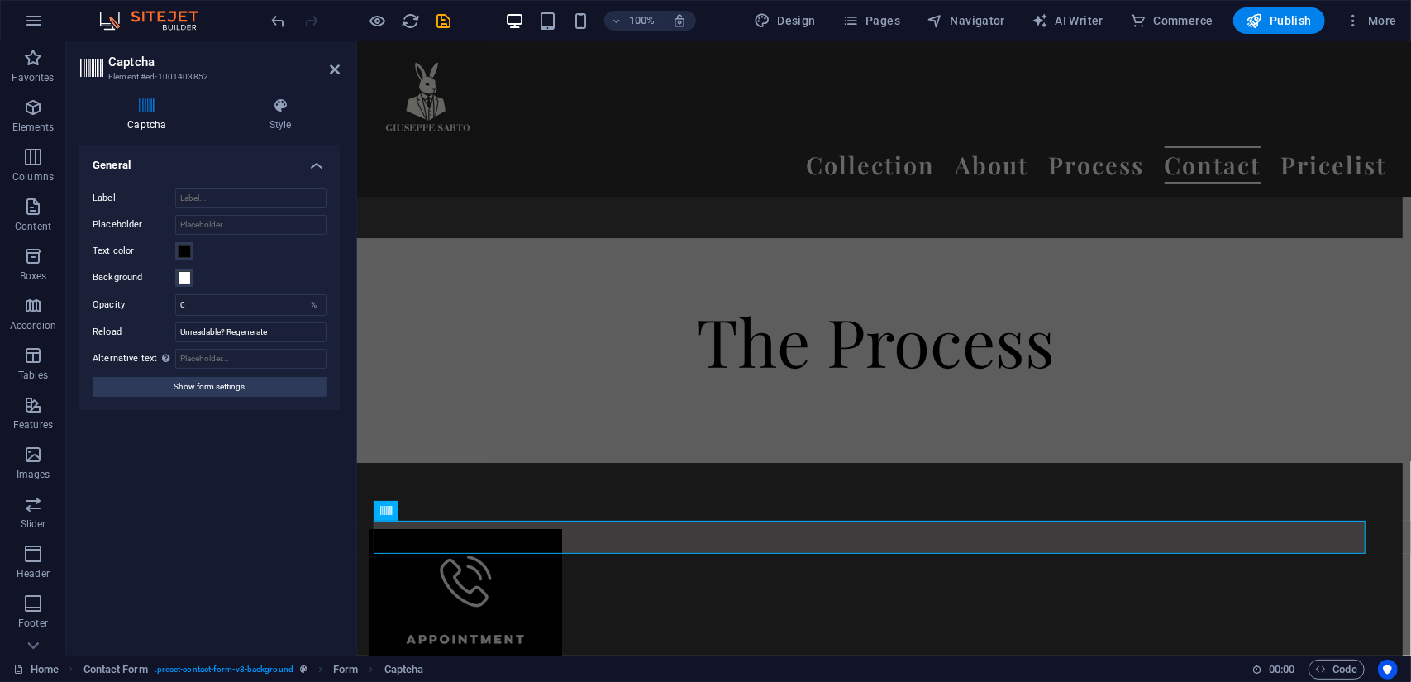
click at [275, 512] on div "Turnstile Turnstile by Cloudfare is a third-party integration that offers acces…" at bounding box center [209, 393] width 260 height 497
click at [282, 112] on icon at bounding box center [281, 106] width 118 height 17
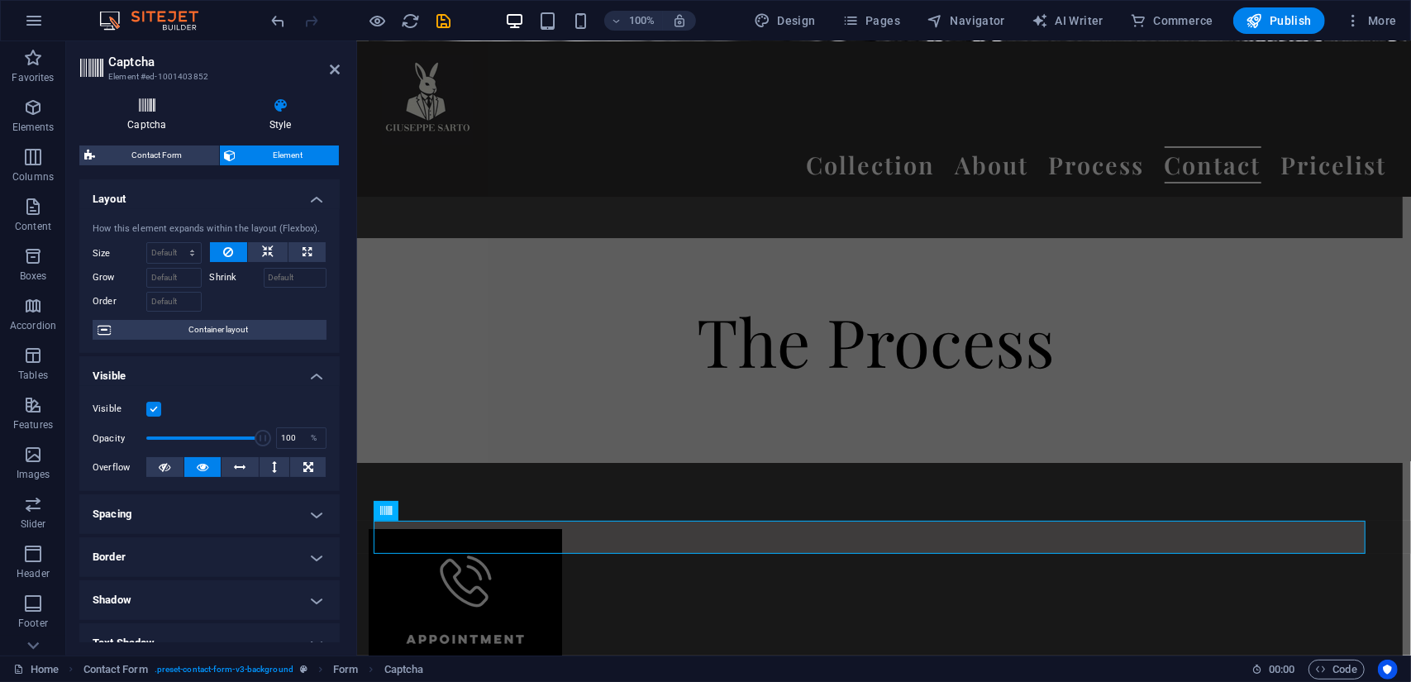
click at [150, 117] on h4 "Captcha" at bounding box center [150, 115] width 142 height 35
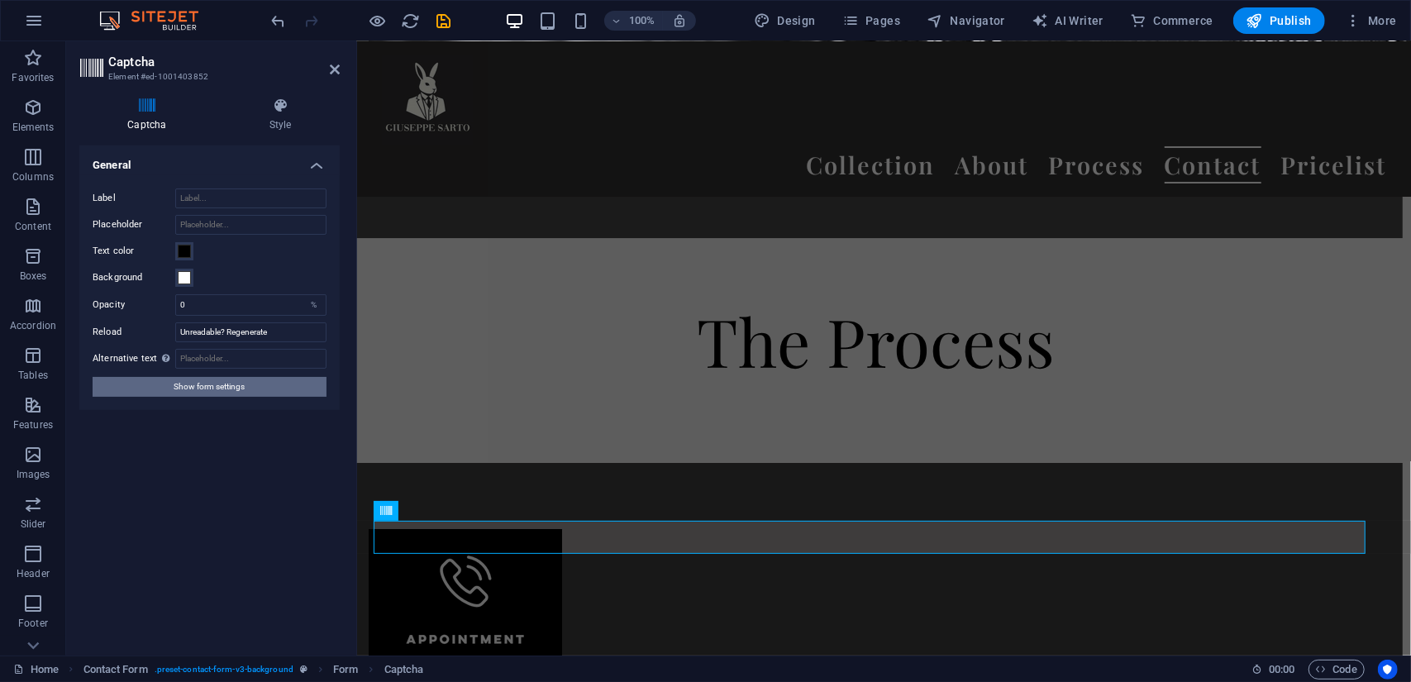
click at [293, 389] on button "Show form settings" at bounding box center [210, 387] width 234 height 20
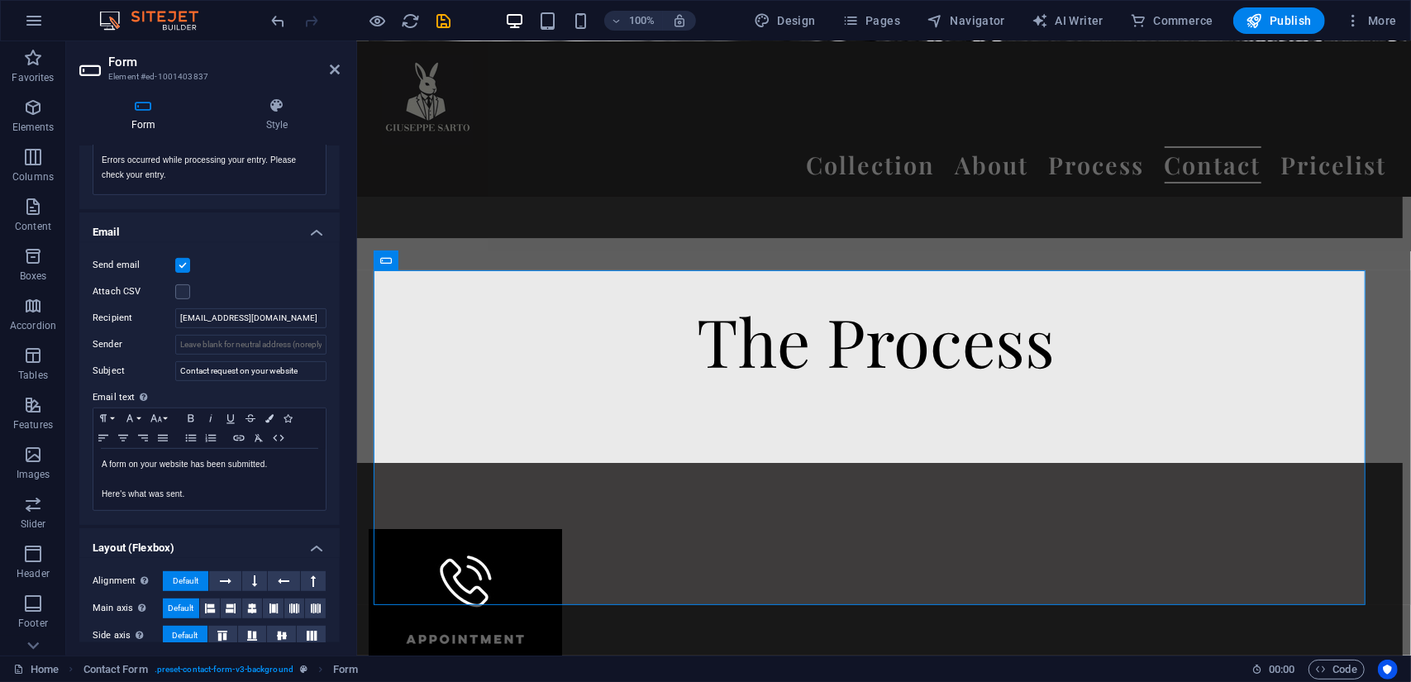
scroll to position [426, 0]
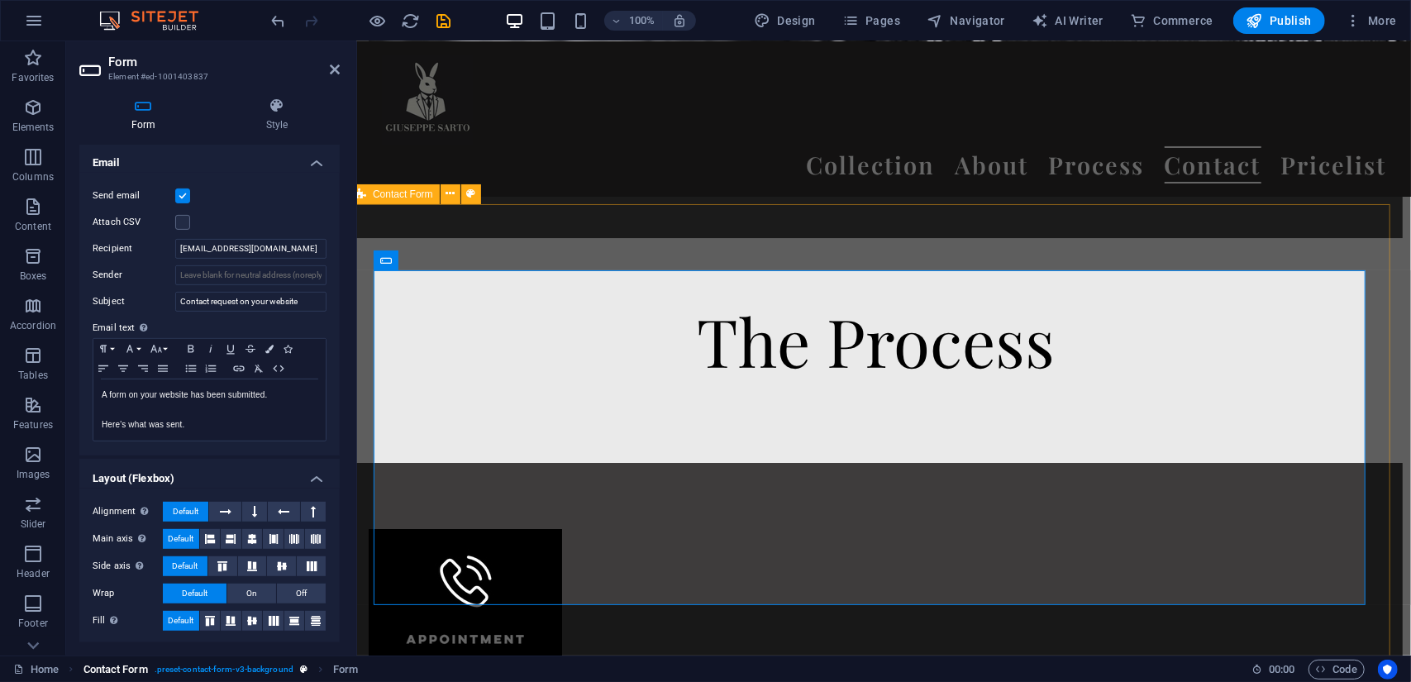
click at [251, 671] on span ". preset-contact-form-v3-background" at bounding box center [224, 670] width 139 height 20
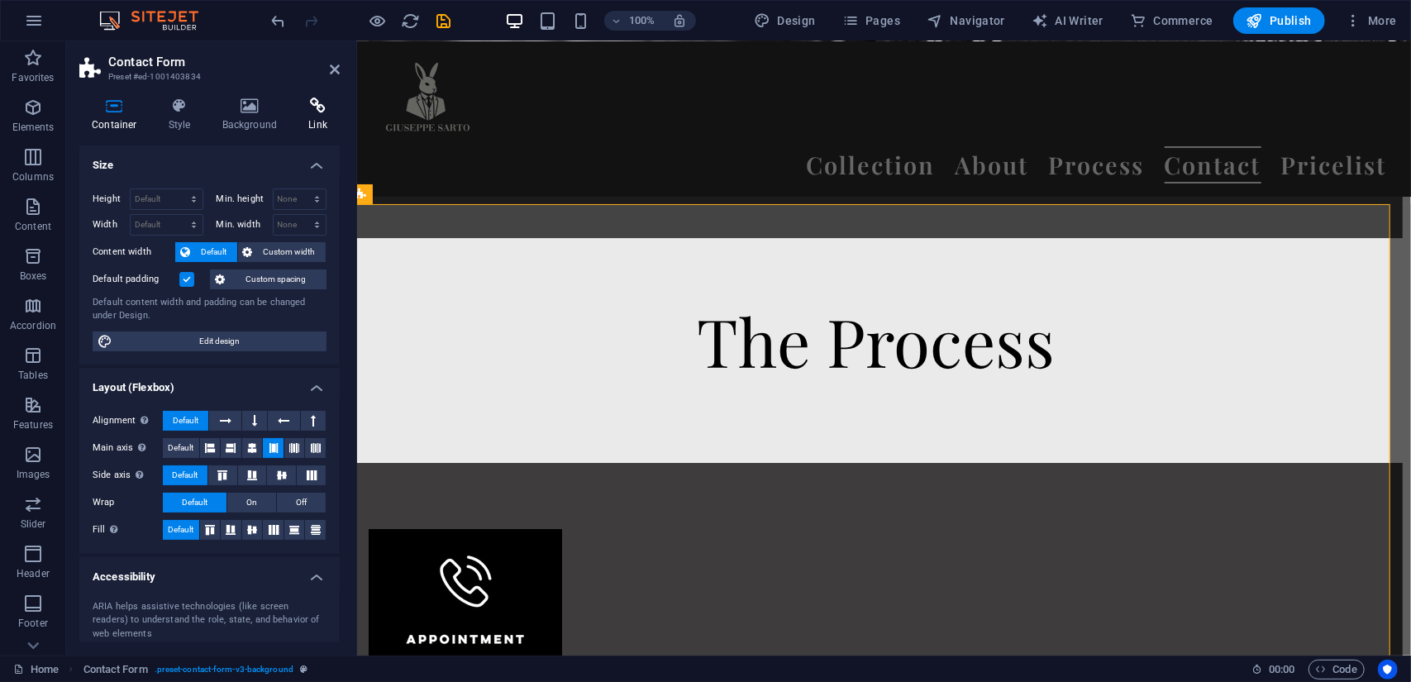
click at [309, 115] on h4 "Link" at bounding box center [318, 115] width 44 height 35
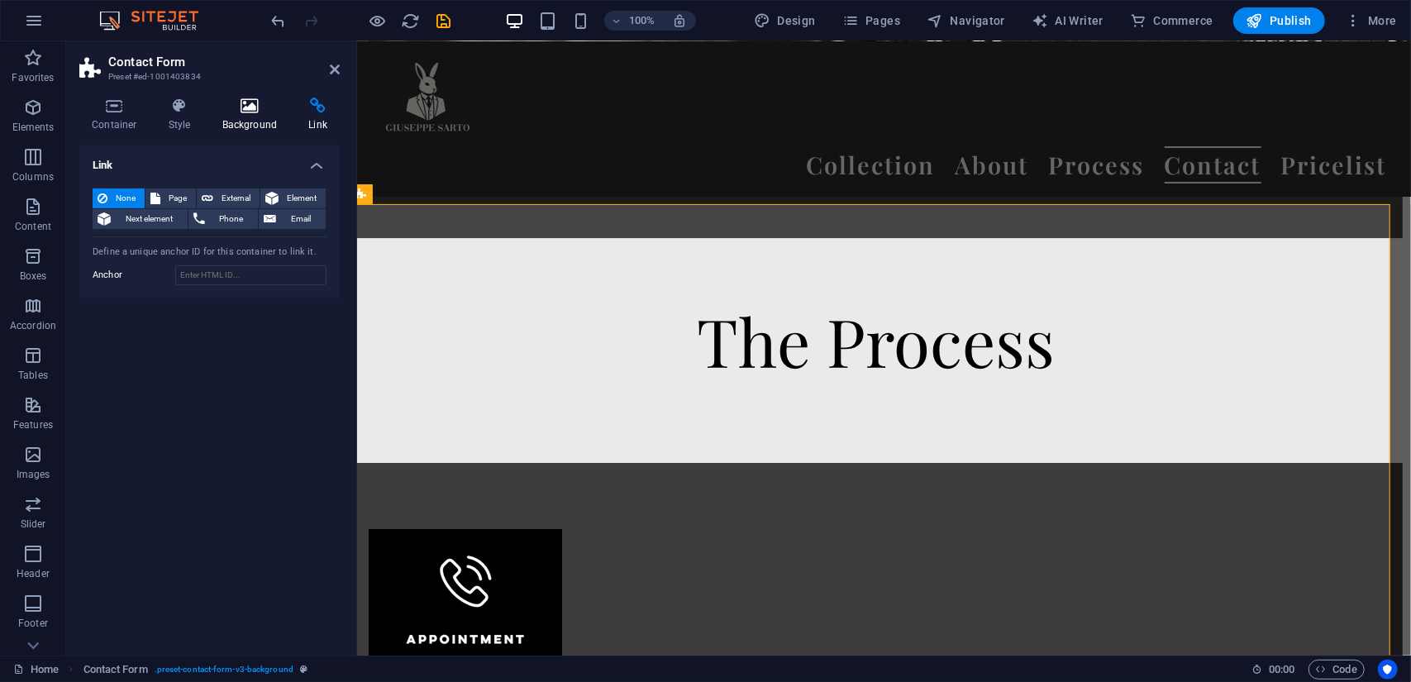
click at [263, 114] on h4 "Background" at bounding box center [253, 115] width 87 height 35
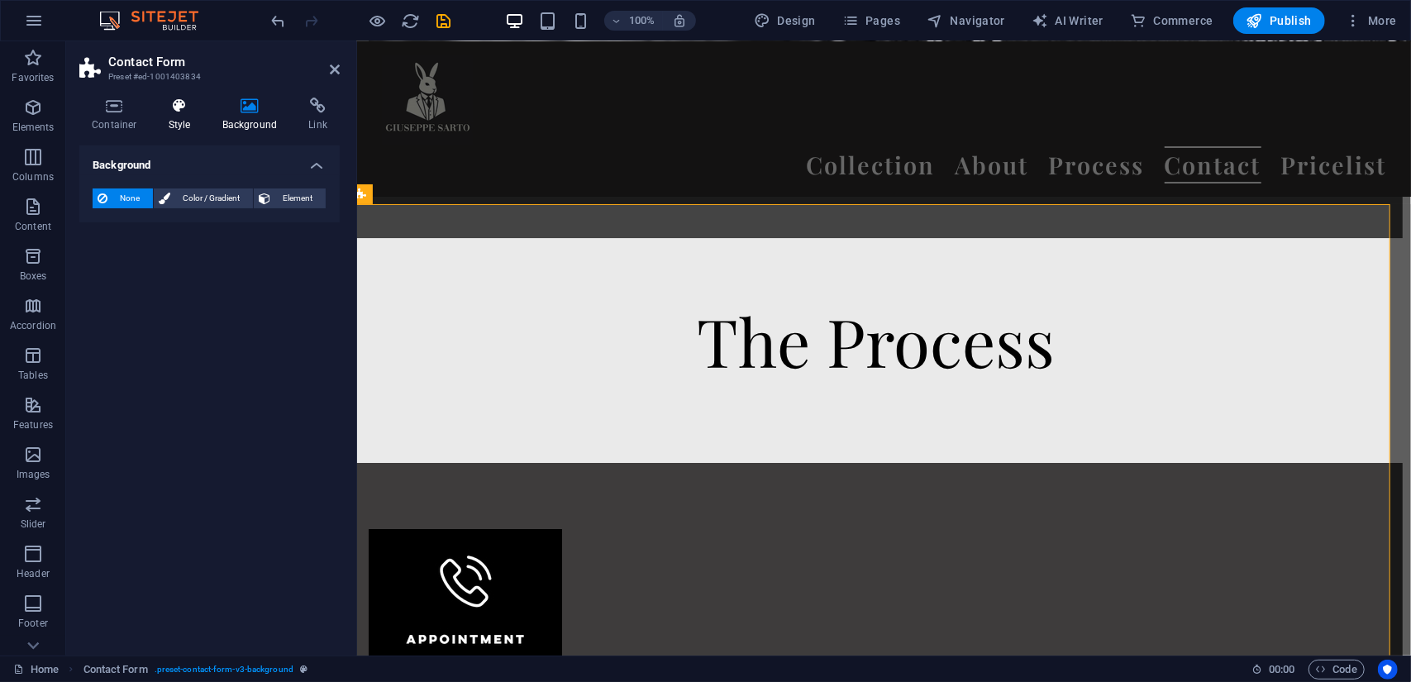
click at [181, 114] on h4 "Style" at bounding box center [183, 115] width 54 height 35
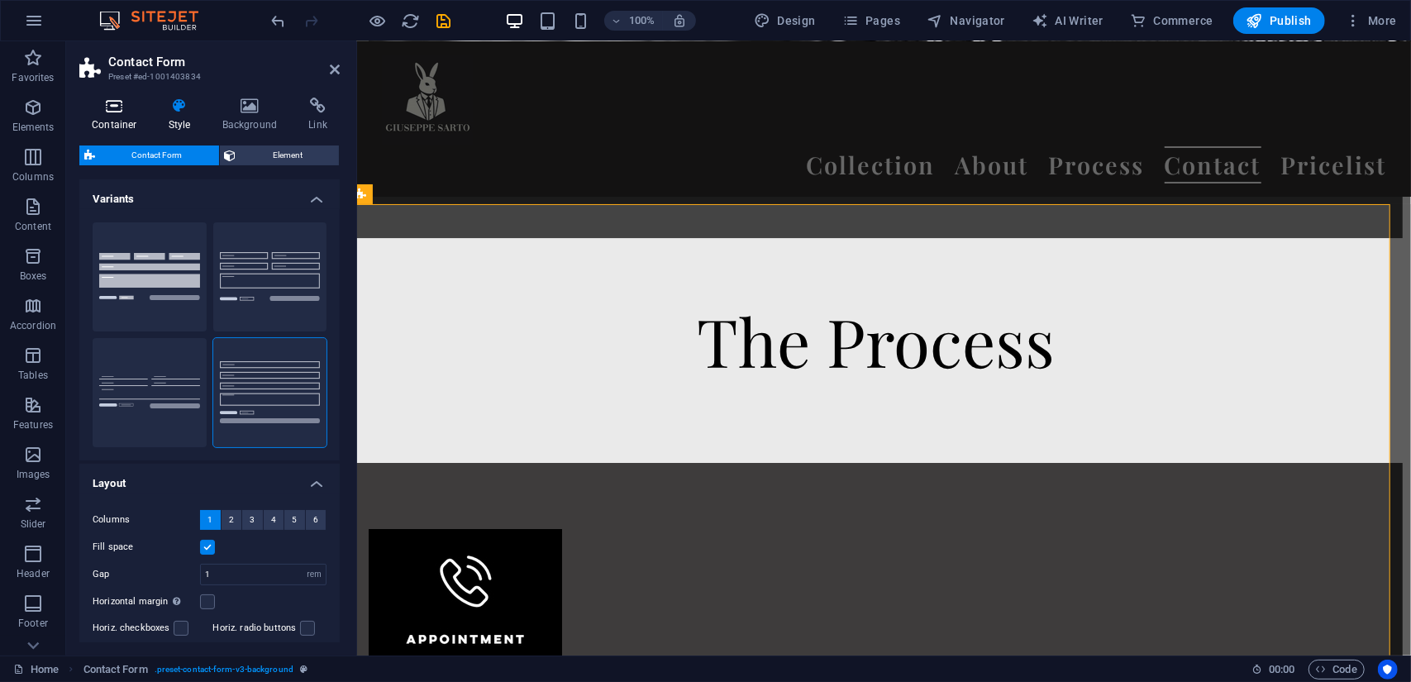
click at [101, 120] on h4 "Container" at bounding box center [117, 115] width 77 height 35
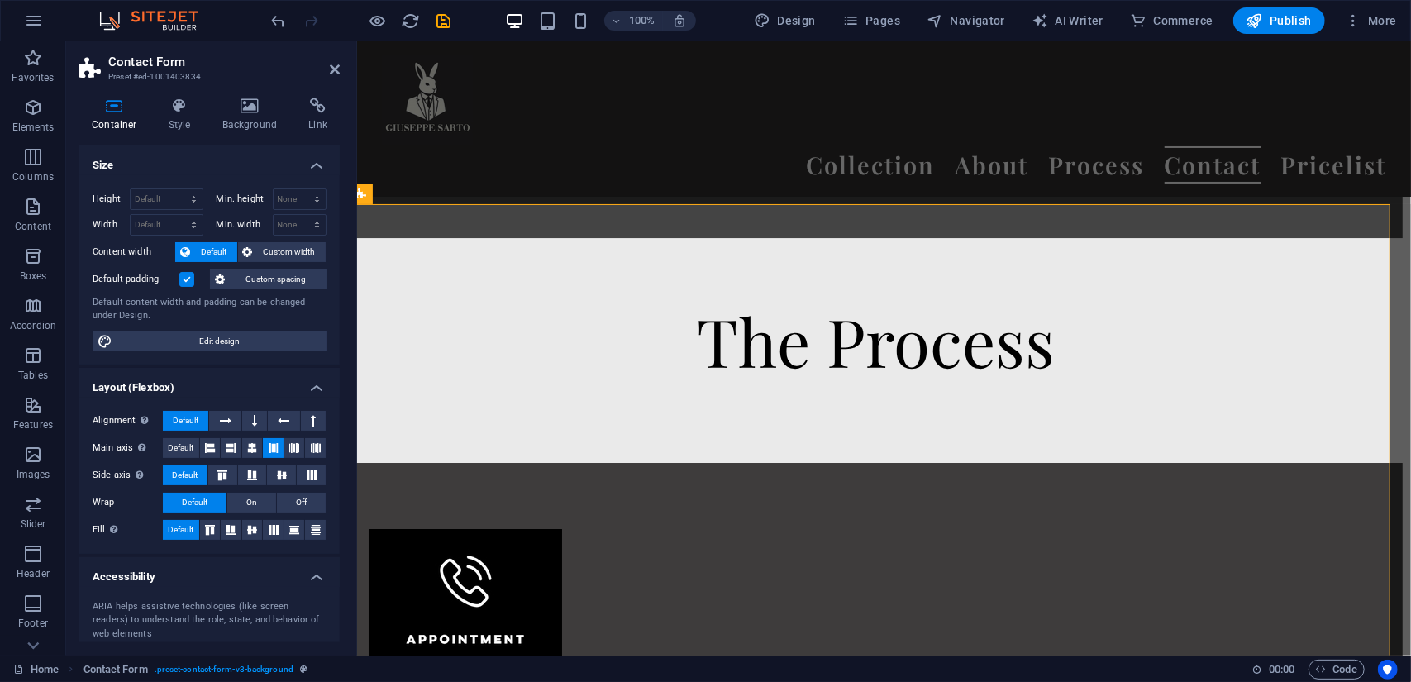
scroll to position [142, 0]
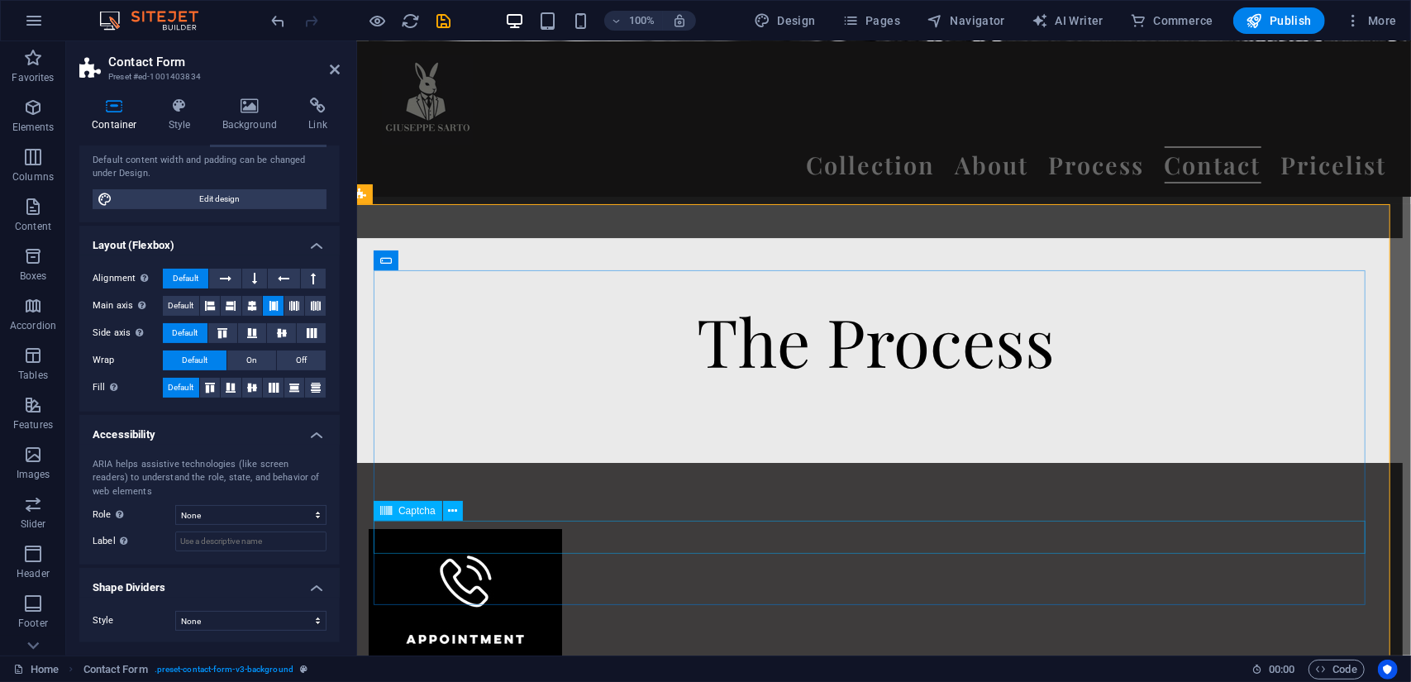
click at [403, 512] on span "Captcha" at bounding box center [416, 511] width 37 height 10
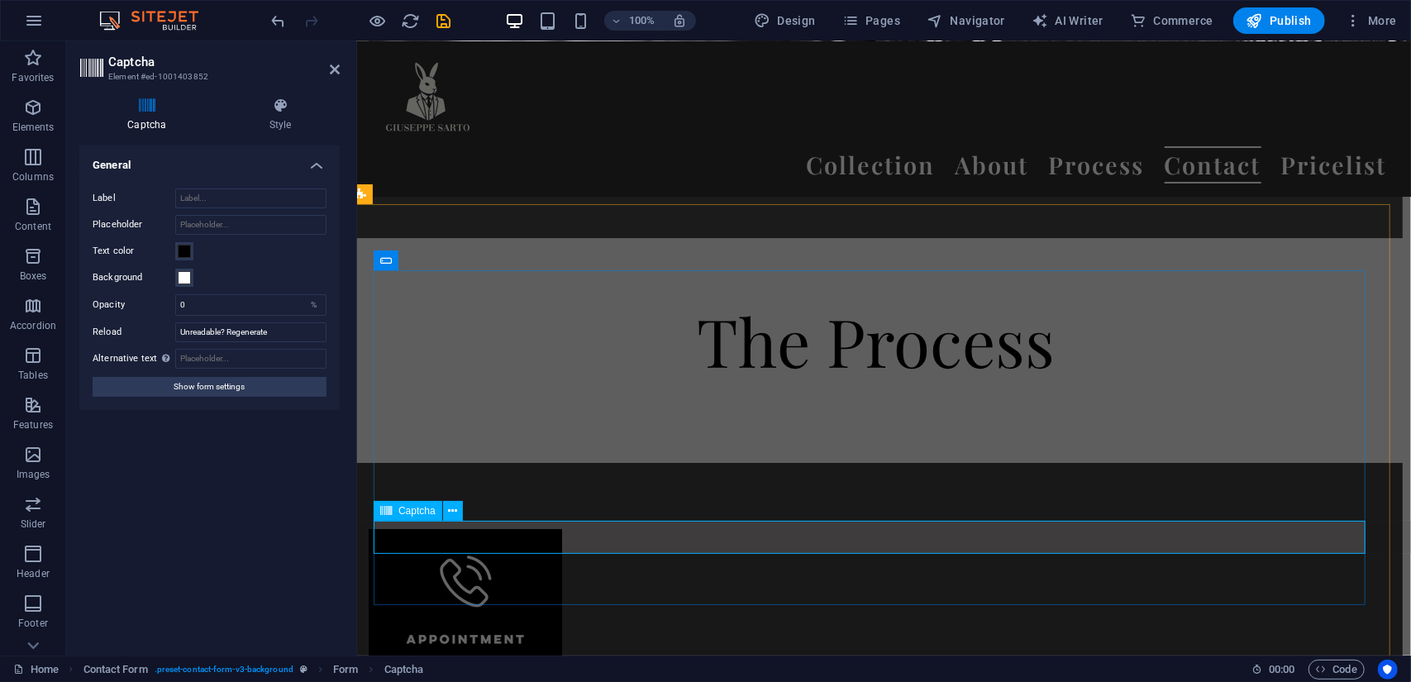
click at [403, 512] on span "Captcha" at bounding box center [416, 511] width 37 height 10
click at [457, 513] on button at bounding box center [453, 511] width 20 height 20
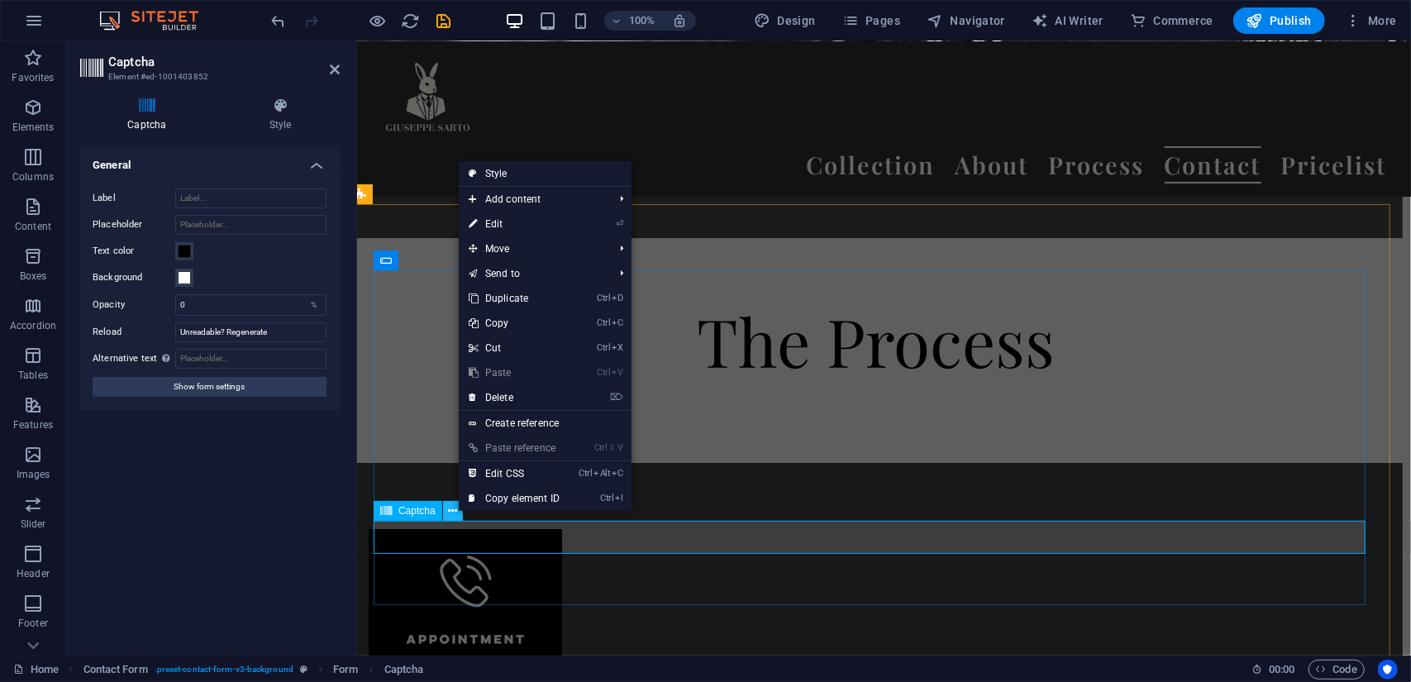
click at [457, 512] on button at bounding box center [453, 511] width 20 height 20
click at [384, 519] on icon at bounding box center [386, 511] width 12 height 20
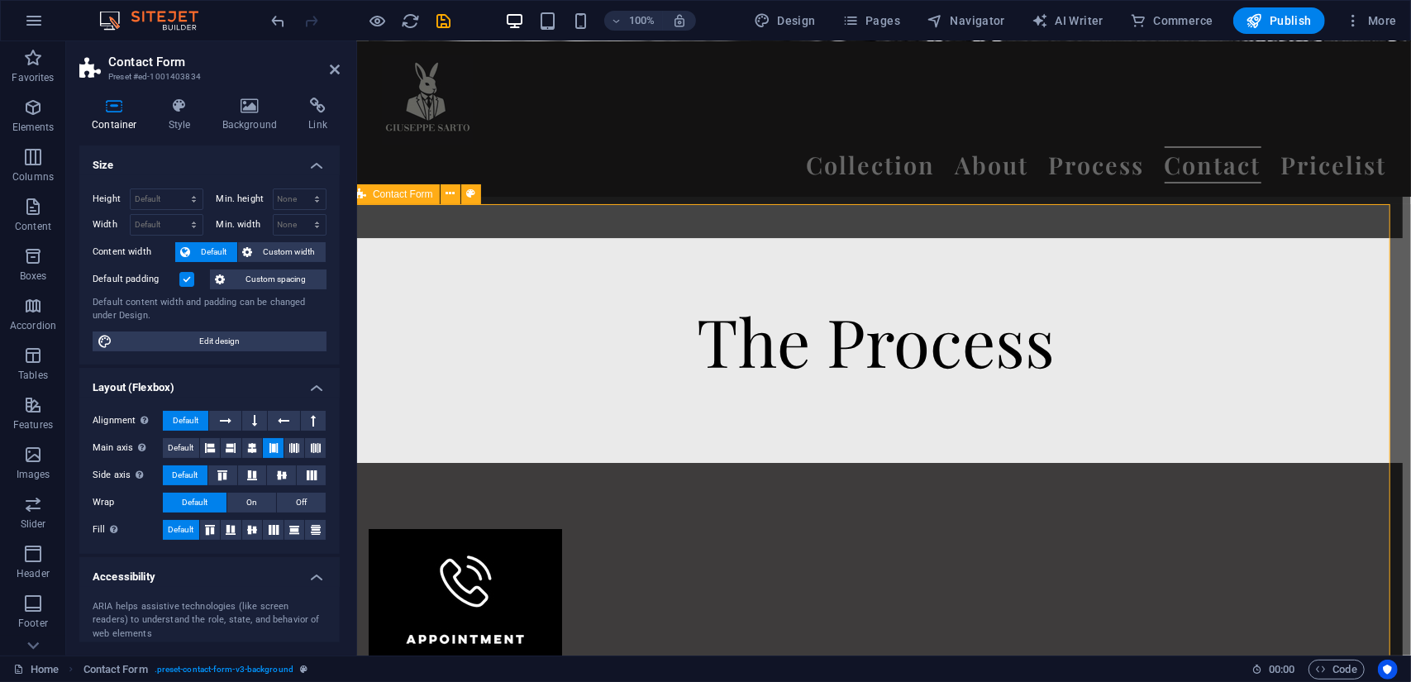
click at [386, 194] on span "Contact Form" at bounding box center [403, 194] width 60 height 10
click at [451, 195] on icon at bounding box center [450, 193] width 9 height 17
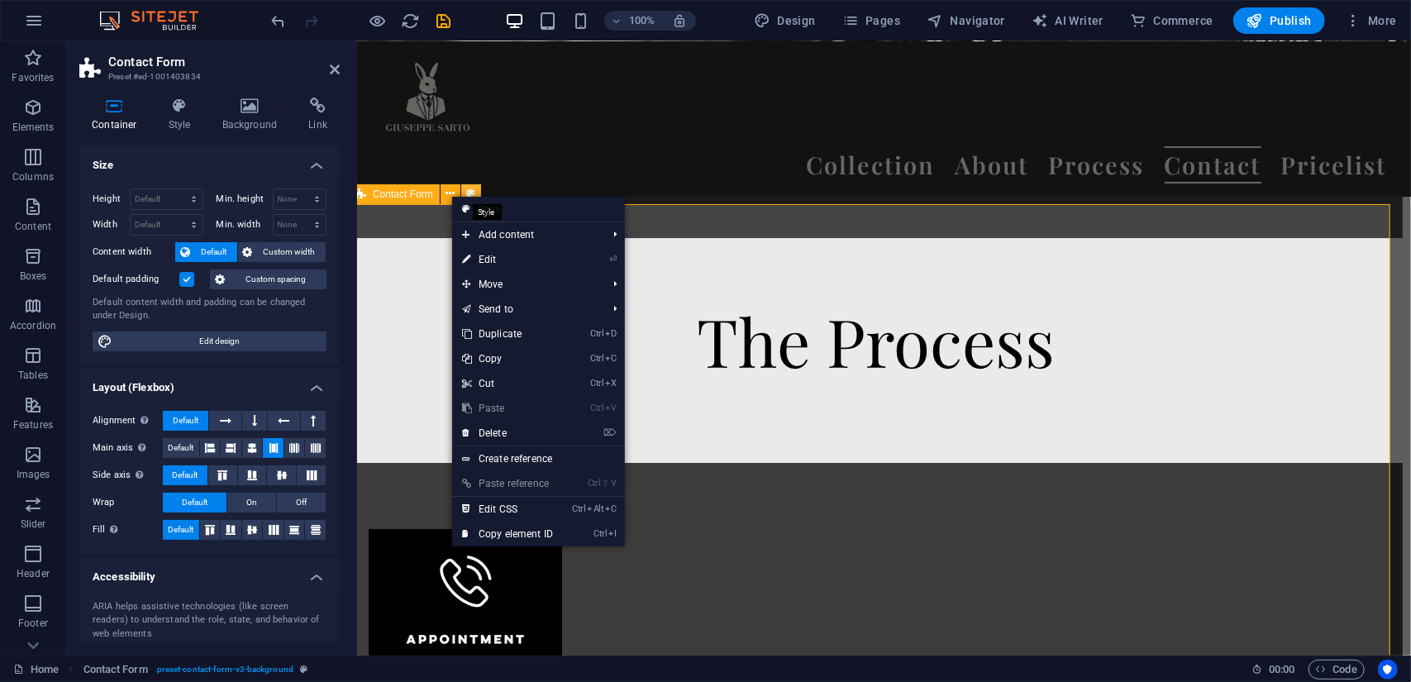
click at [470, 188] on icon at bounding box center [470, 193] width 9 height 17
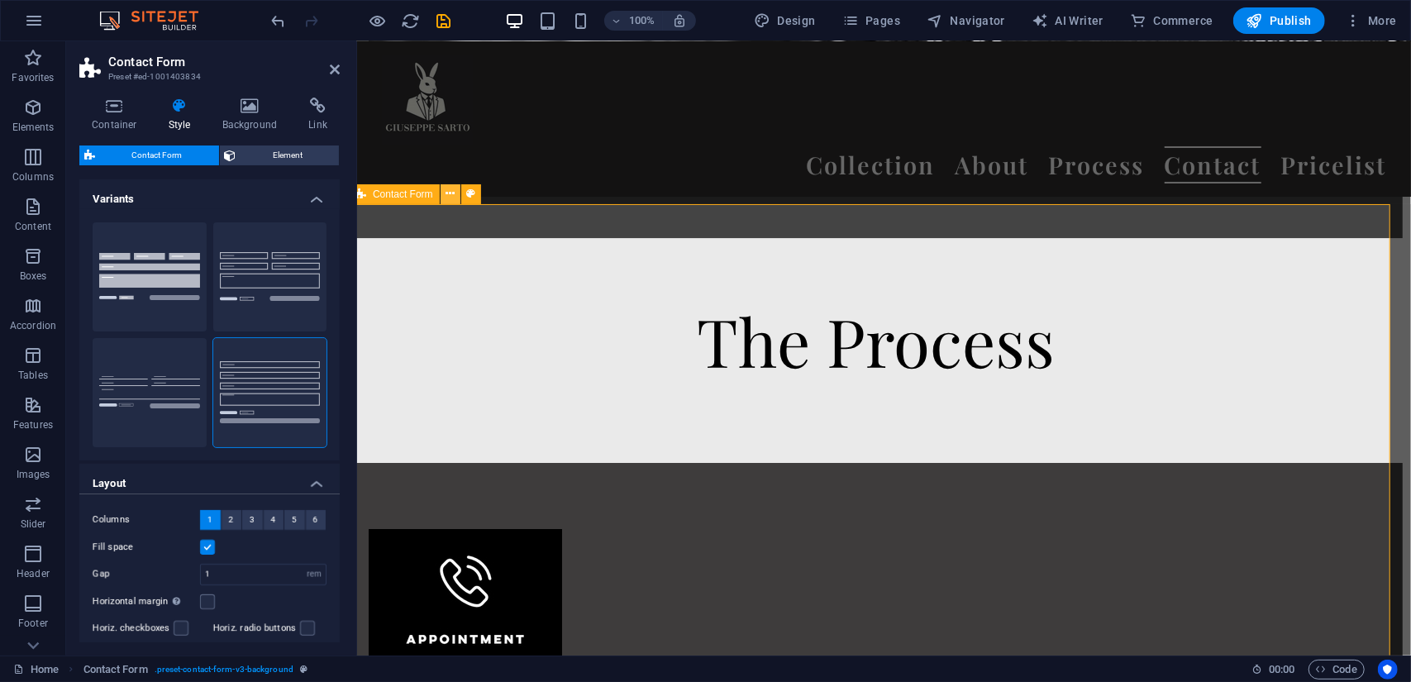
click at [449, 196] on icon at bounding box center [450, 193] width 9 height 17
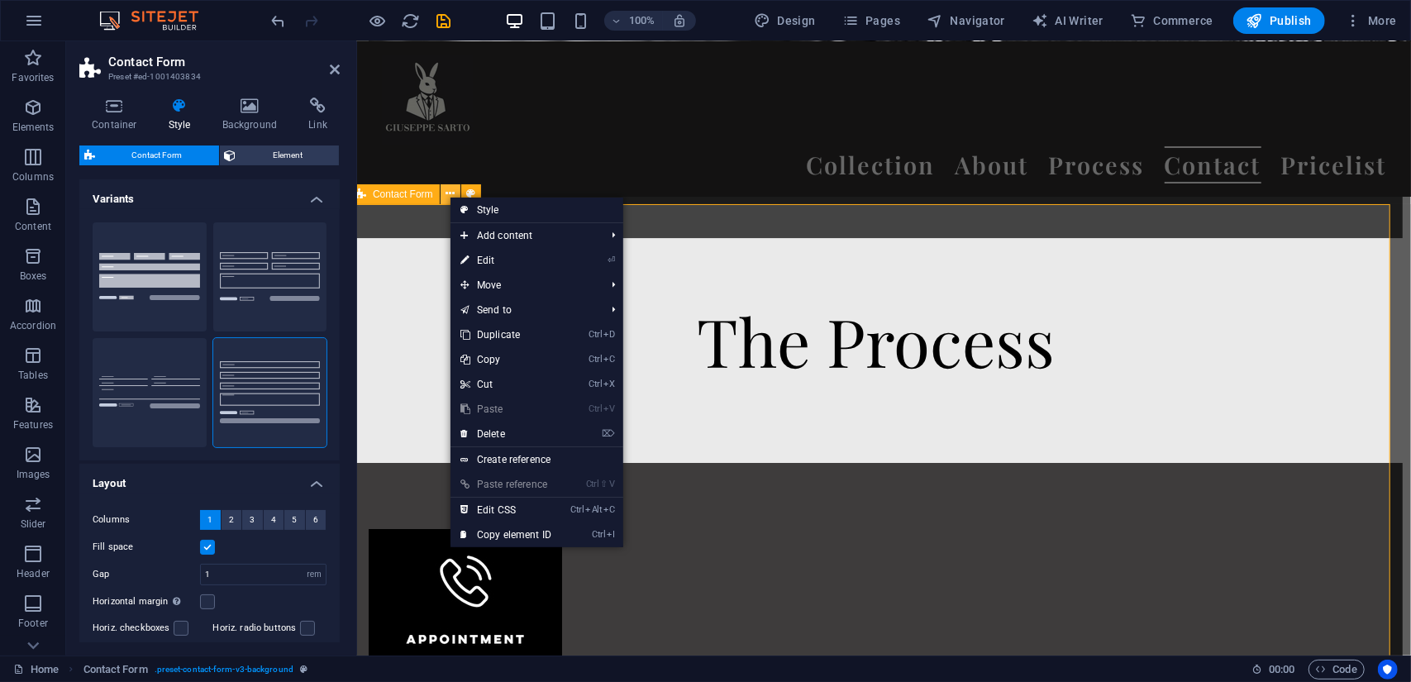
click at [449, 196] on icon at bounding box center [450, 193] width 9 height 17
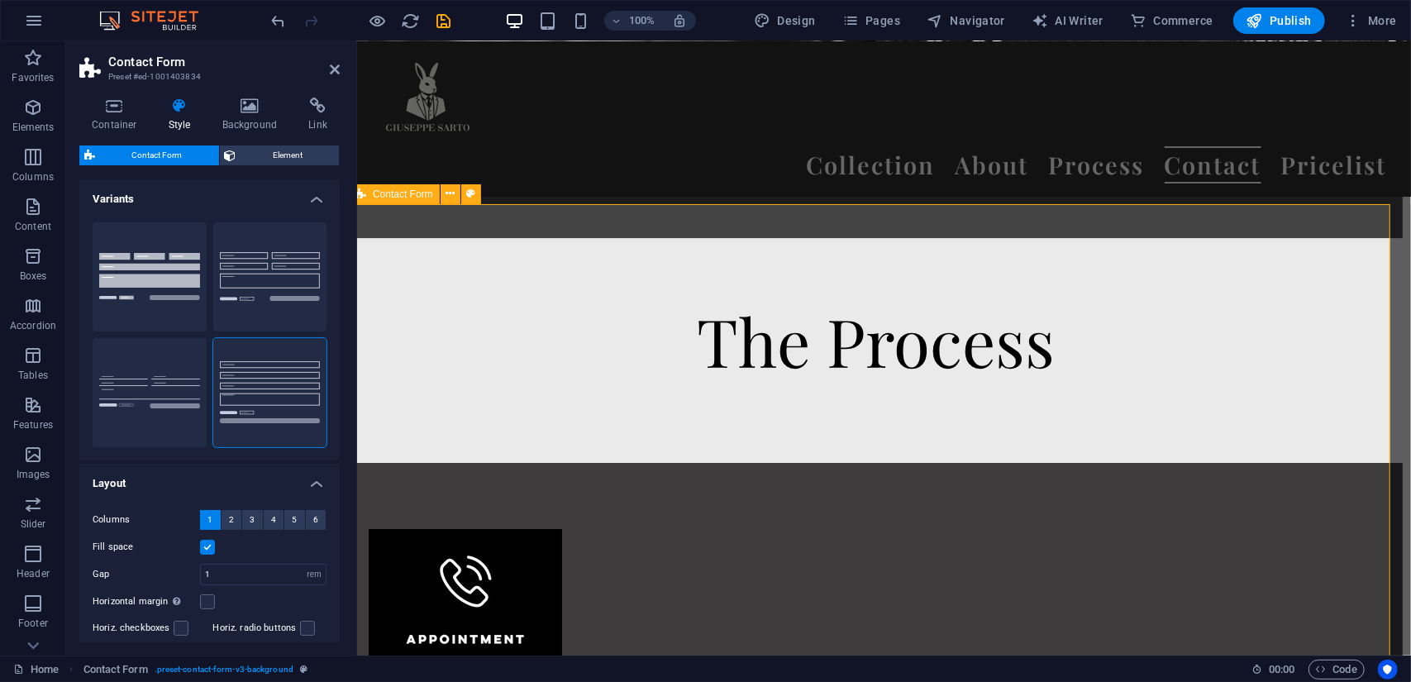
click at [403, 194] on span "Contact Form" at bounding box center [403, 194] width 60 height 10
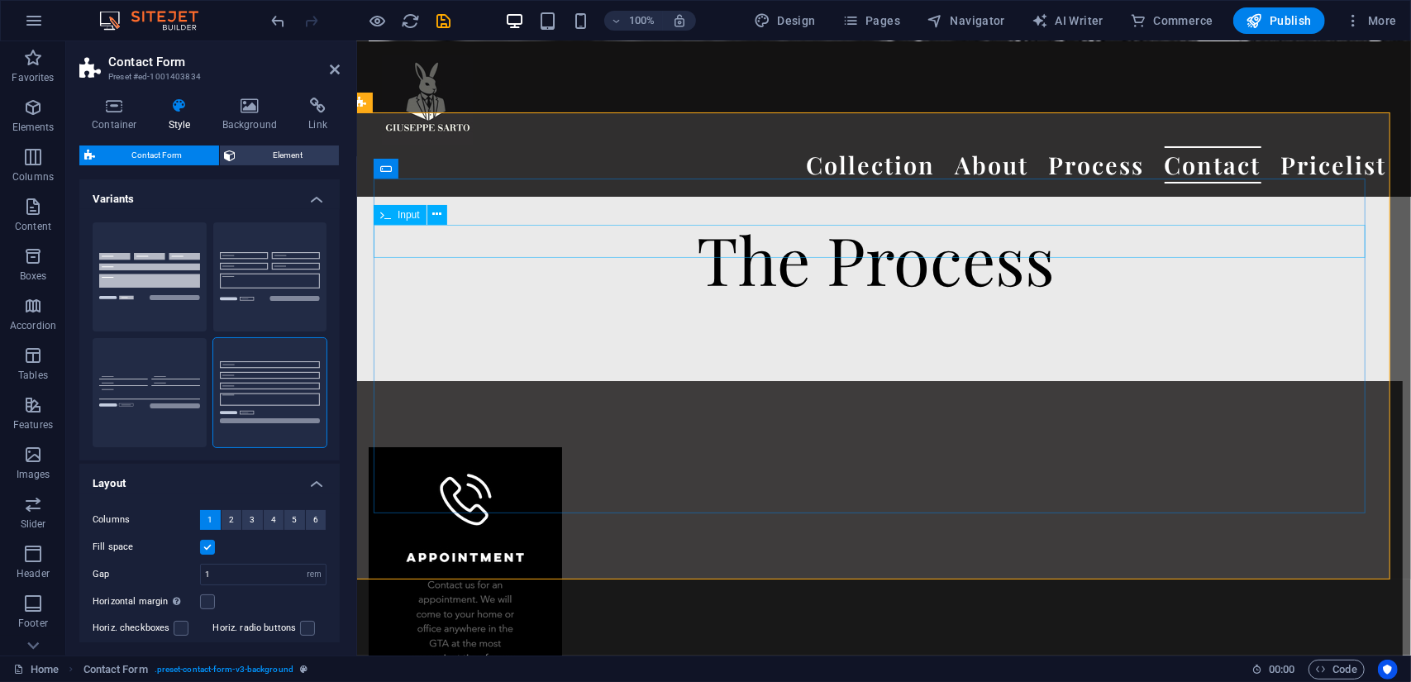
scroll to position [20748, 8]
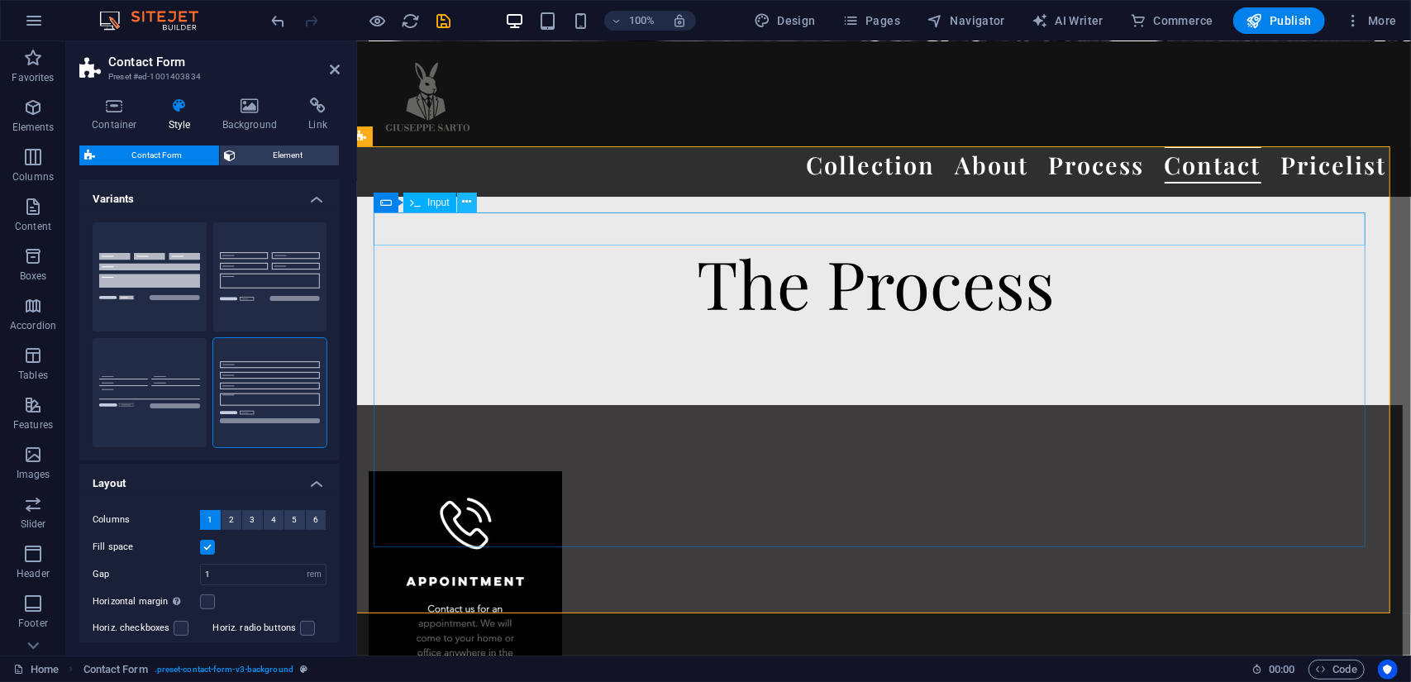
click at [466, 199] on icon at bounding box center [466, 201] width 9 height 17
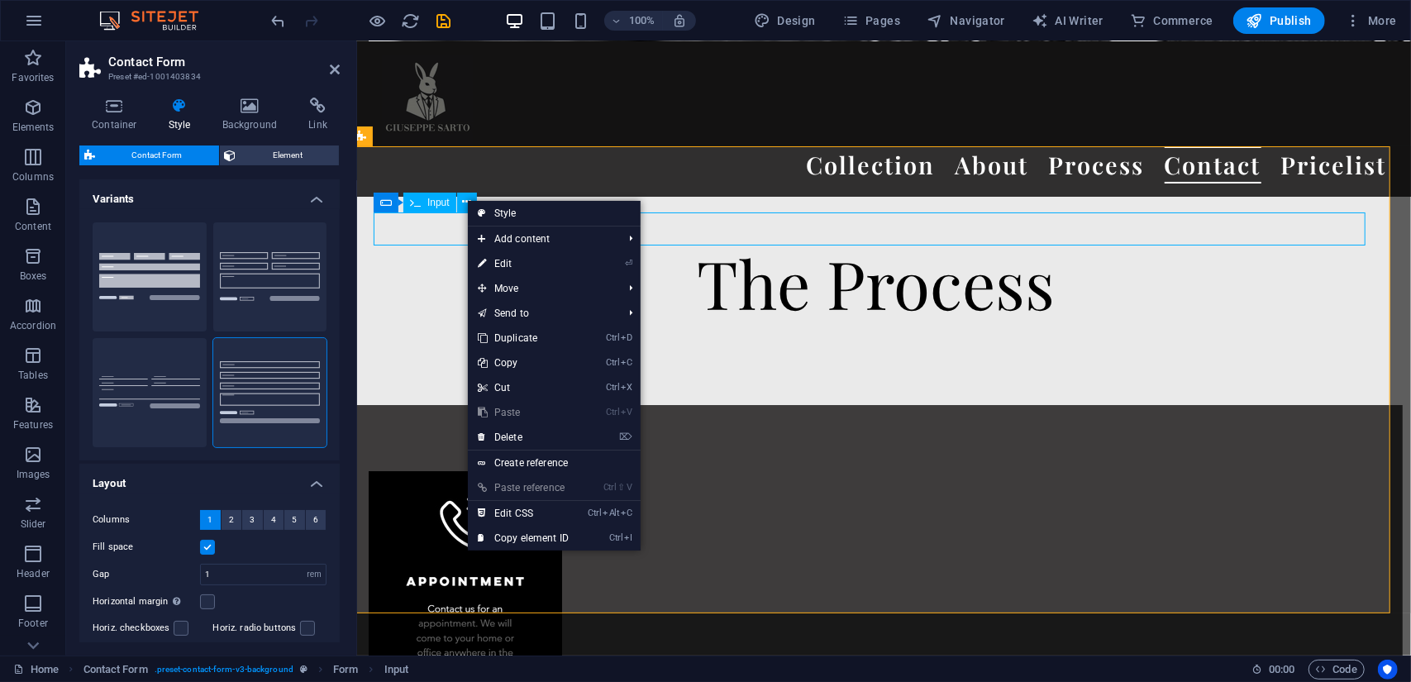
click at [408, 206] on div "Input" at bounding box center [429, 203] width 53 height 20
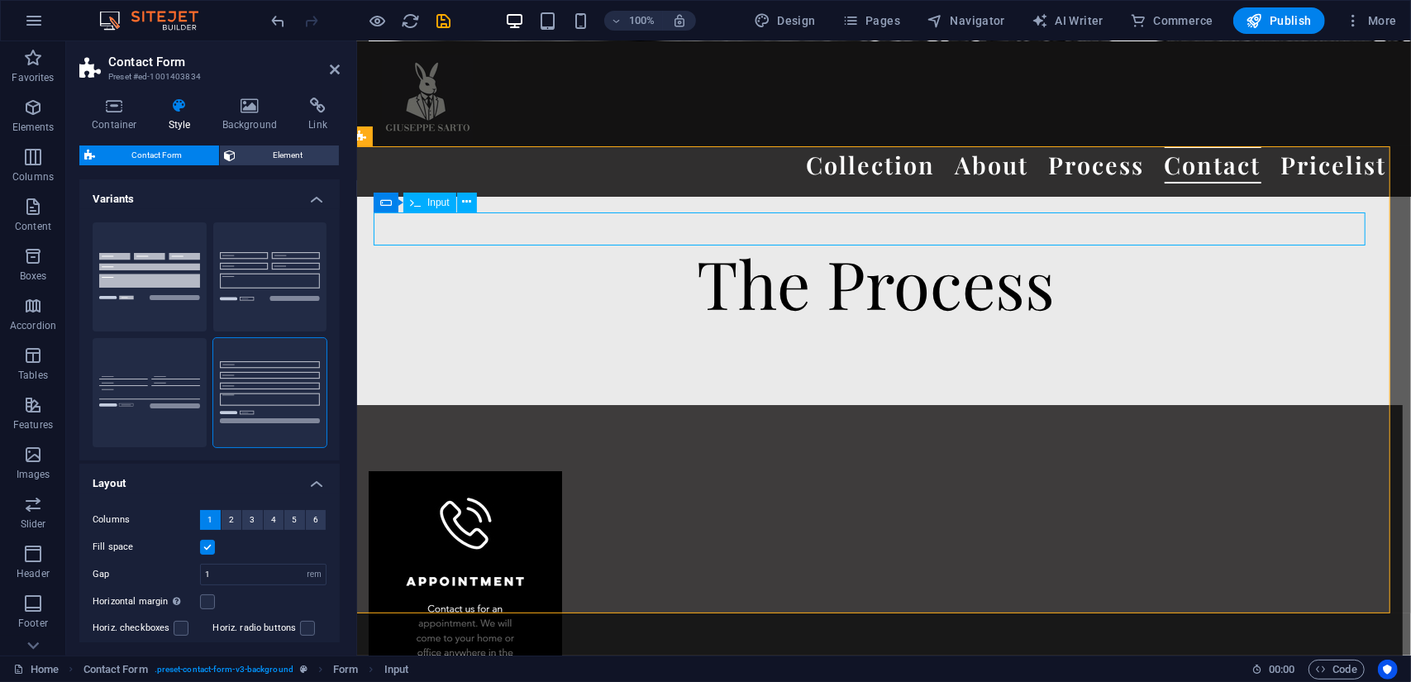
click at [408, 206] on div "Input" at bounding box center [429, 203] width 53 height 20
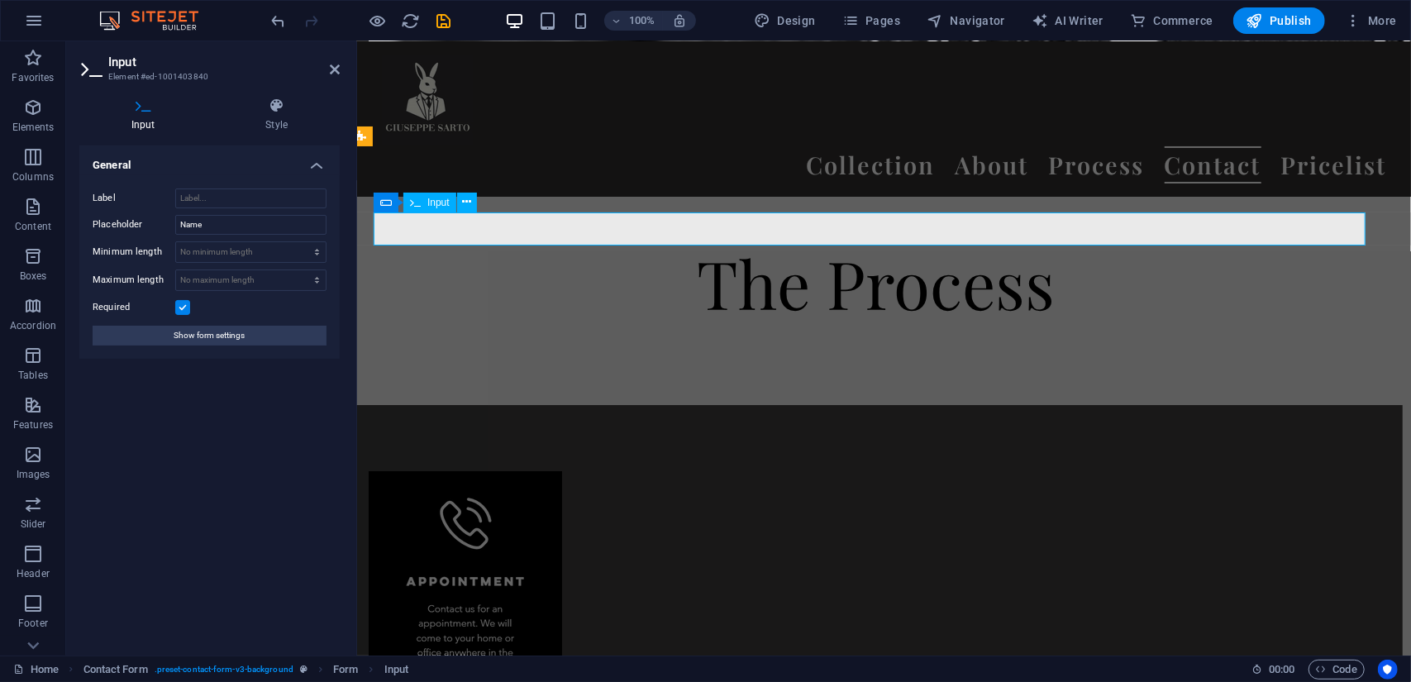
click at [408, 206] on div "Input" at bounding box center [429, 203] width 53 height 20
click at [284, 331] on button "Show form settings" at bounding box center [210, 336] width 234 height 20
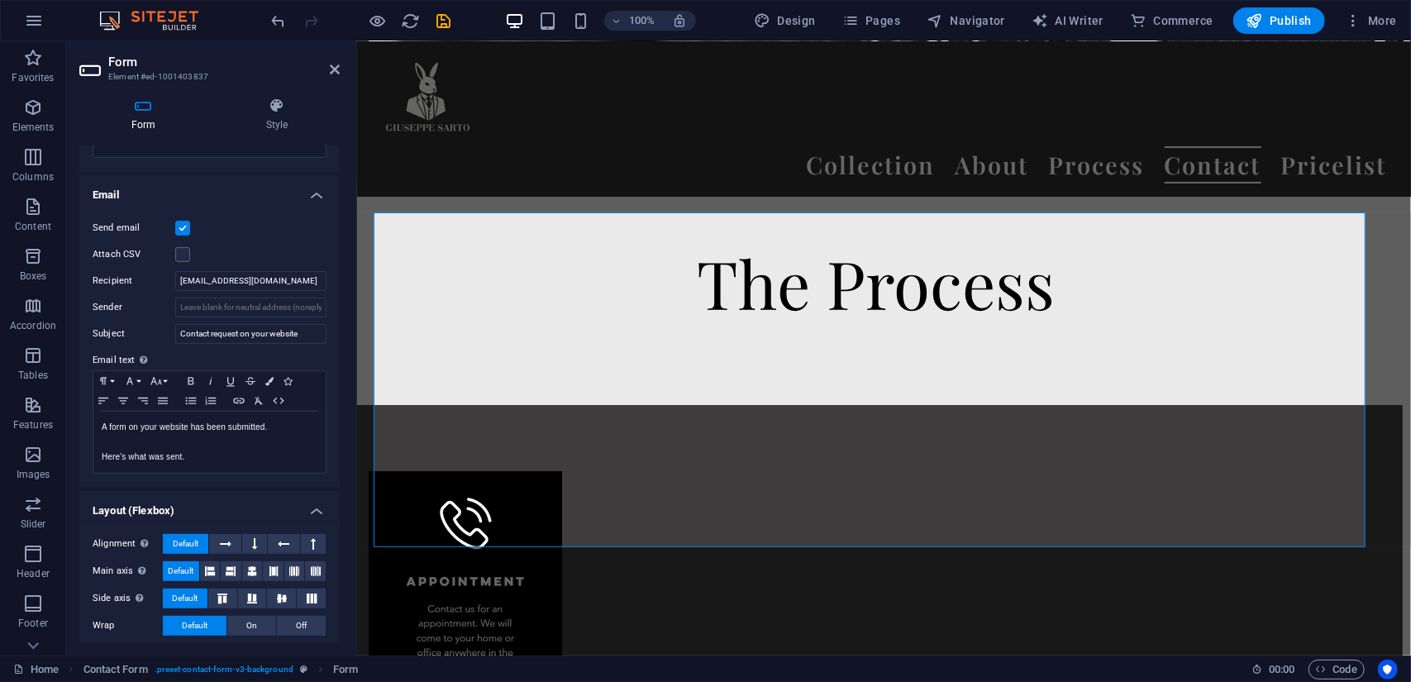
scroll to position [394, 0]
click at [179, 222] on label at bounding box center [182, 227] width 15 height 15
click at [0, 0] on input "Send email" at bounding box center [0, 0] width 0 height 0
click at [182, 227] on label at bounding box center [182, 227] width 15 height 15
click at [0, 0] on input "Send email" at bounding box center [0, 0] width 0 height 0
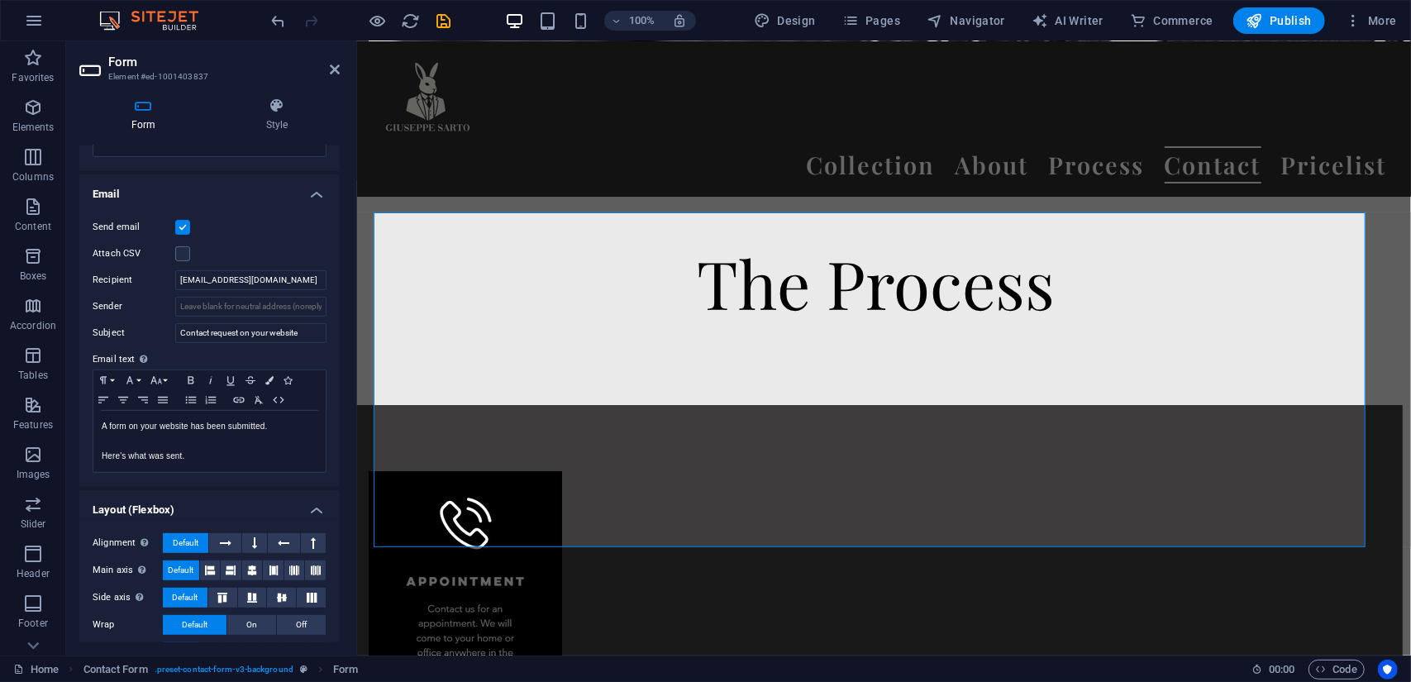
click at [122, 249] on label "Attach CSV" at bounding box center [134, 254] width 83 height 20
click at [0, 0] on input "Attach CSV" at bounding box center [0, 0] width 0 height 0
click at [183, 252] on label at bounding box center [182, 253] width 15 height 15
click at [0, 0] on input "Attach CSV" at bounding box center [0, 0] width 0 height 0
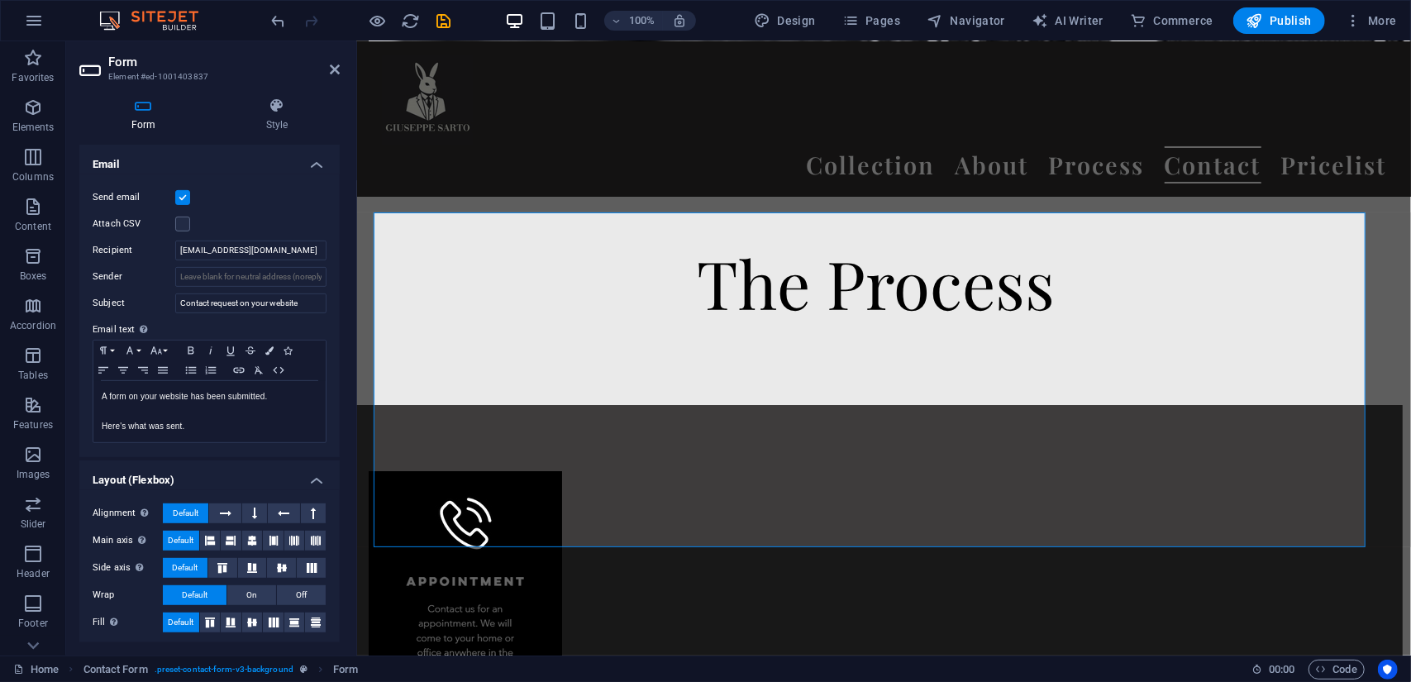
scroll to position [426, 0]
click at [245, 277] on input "Sender" at bounding box center [250, 275] width 151 height 20
drag, startPoint x: 649, startPoint y: 319, endPoint x: 357, endPoint y: 269, distance: 296.0
click at [293, 276] on input "Sender" at bounding box center [250, 275] width 151 height 20
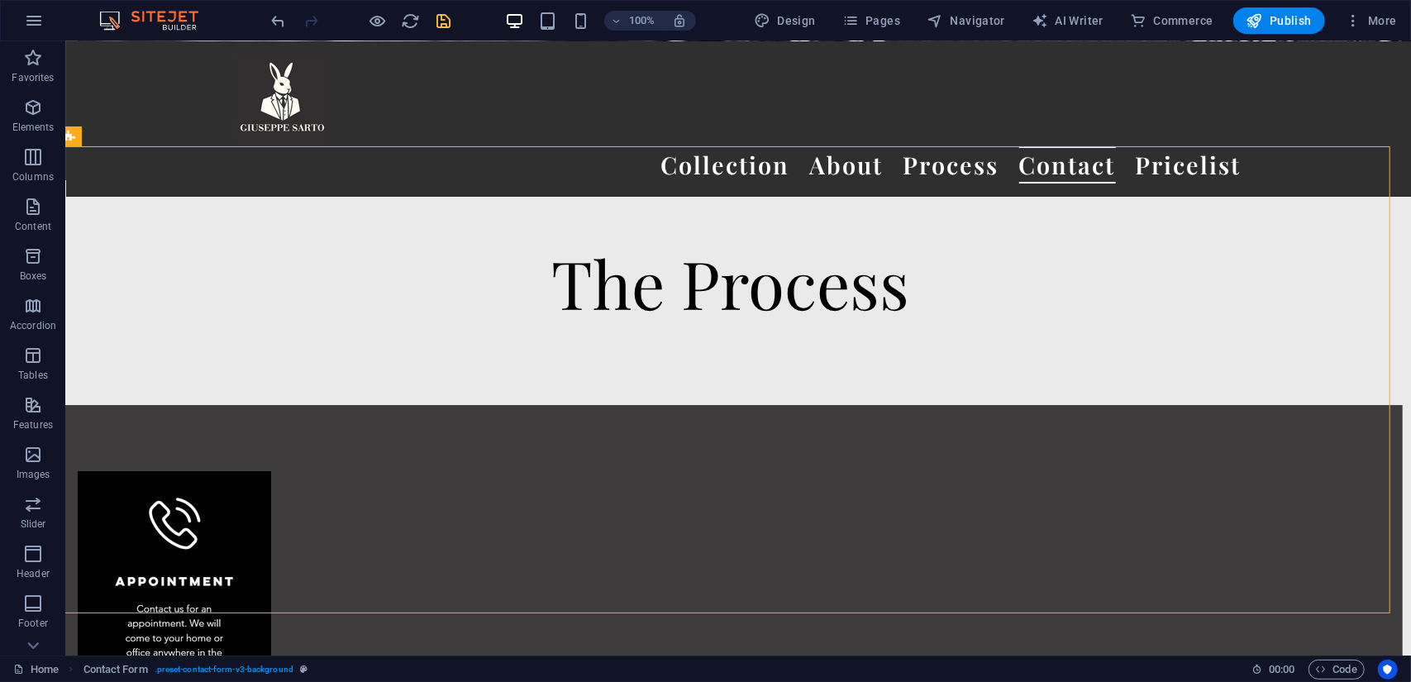
click at [445, 20] on icon "save" at bounding box center [444, 21] width 19 height 19
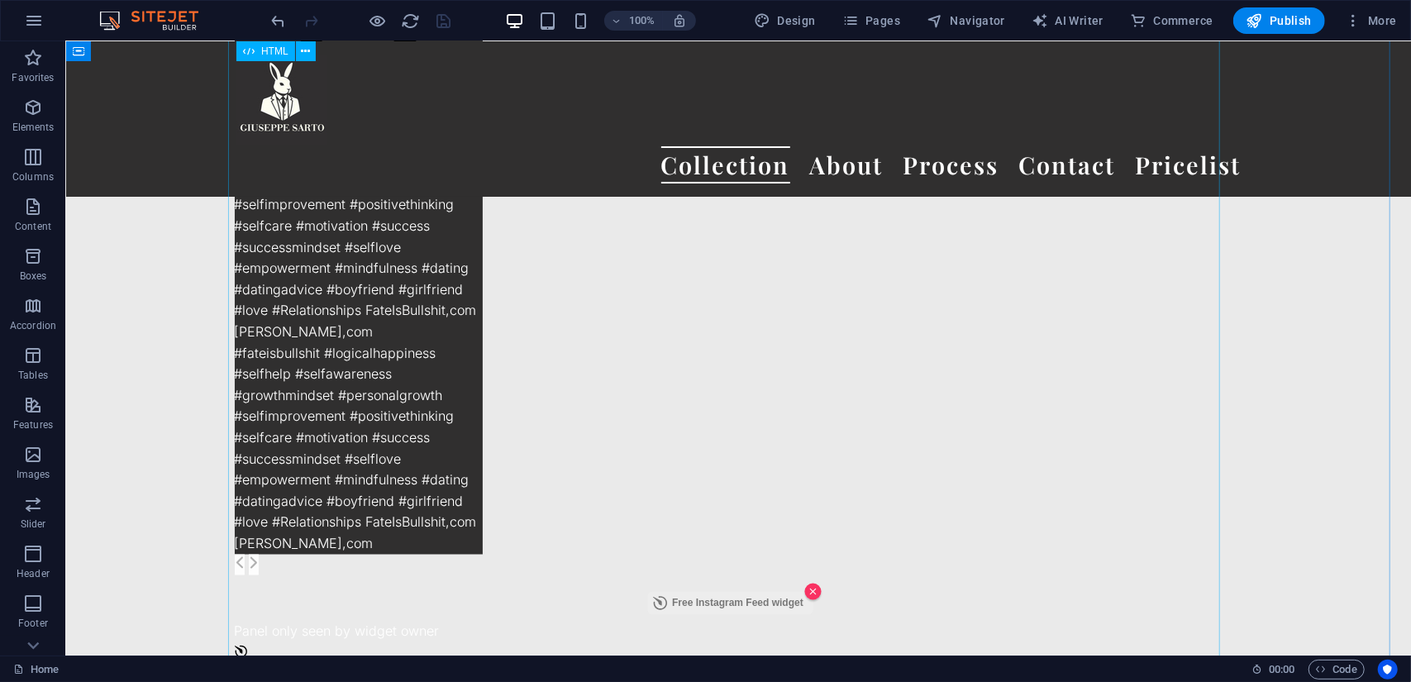
scroll to position [18542, 8]
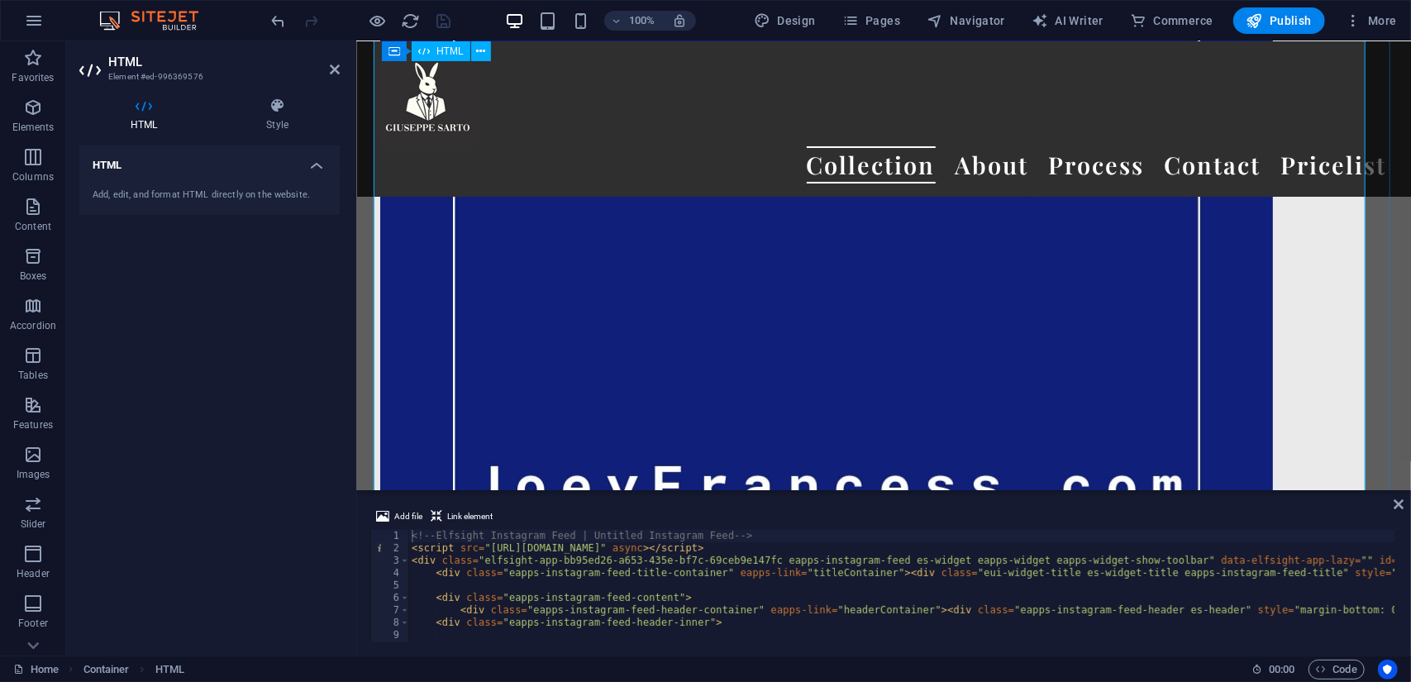
scroll to position [17256, 8]
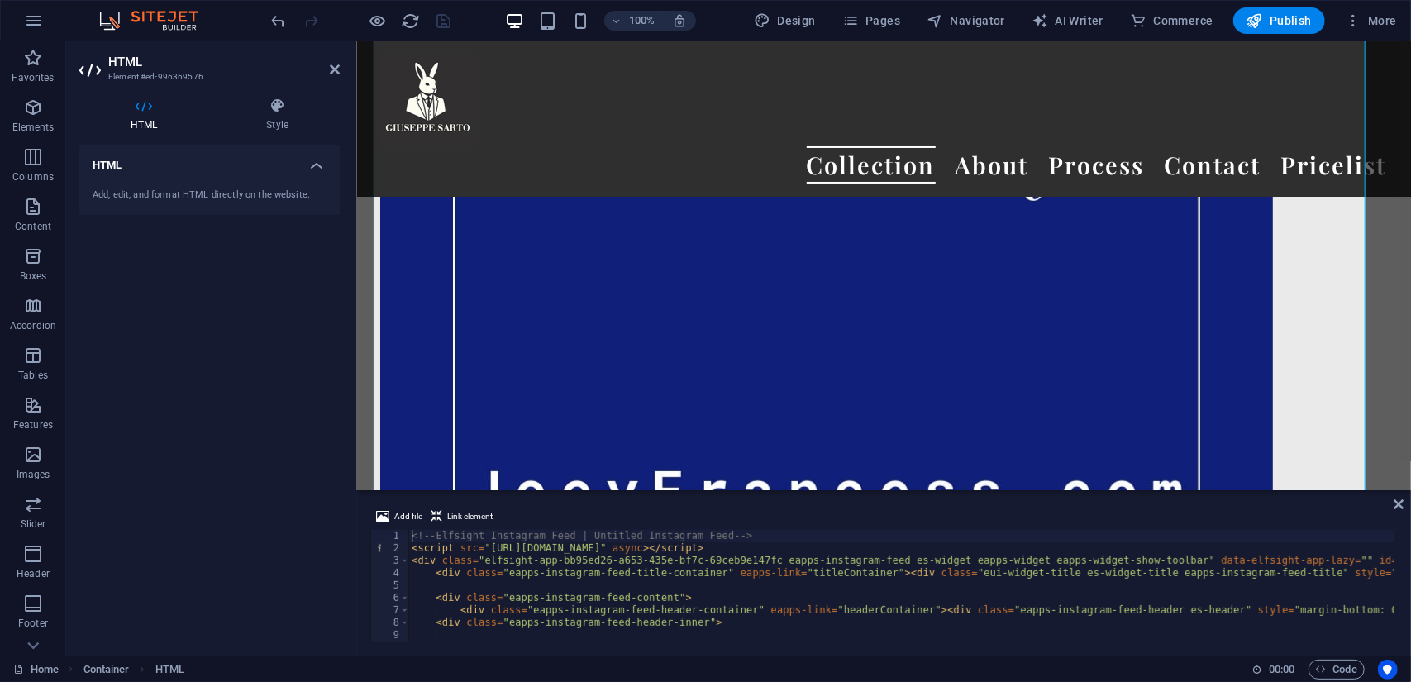
click at [342, 65] on aside "HTML Element #ed-996369576 HTML Style HTML Add, edit, and format HTML directly …" at bounding box center [211, 348] width 291 height 614
click at [327, 74] on header "HTML Element #ed-996369576" at bounding box center [209, 62] width 260 height 43
click at [337, 73] on icon at bounding box center [335, 69] width 10 height 13
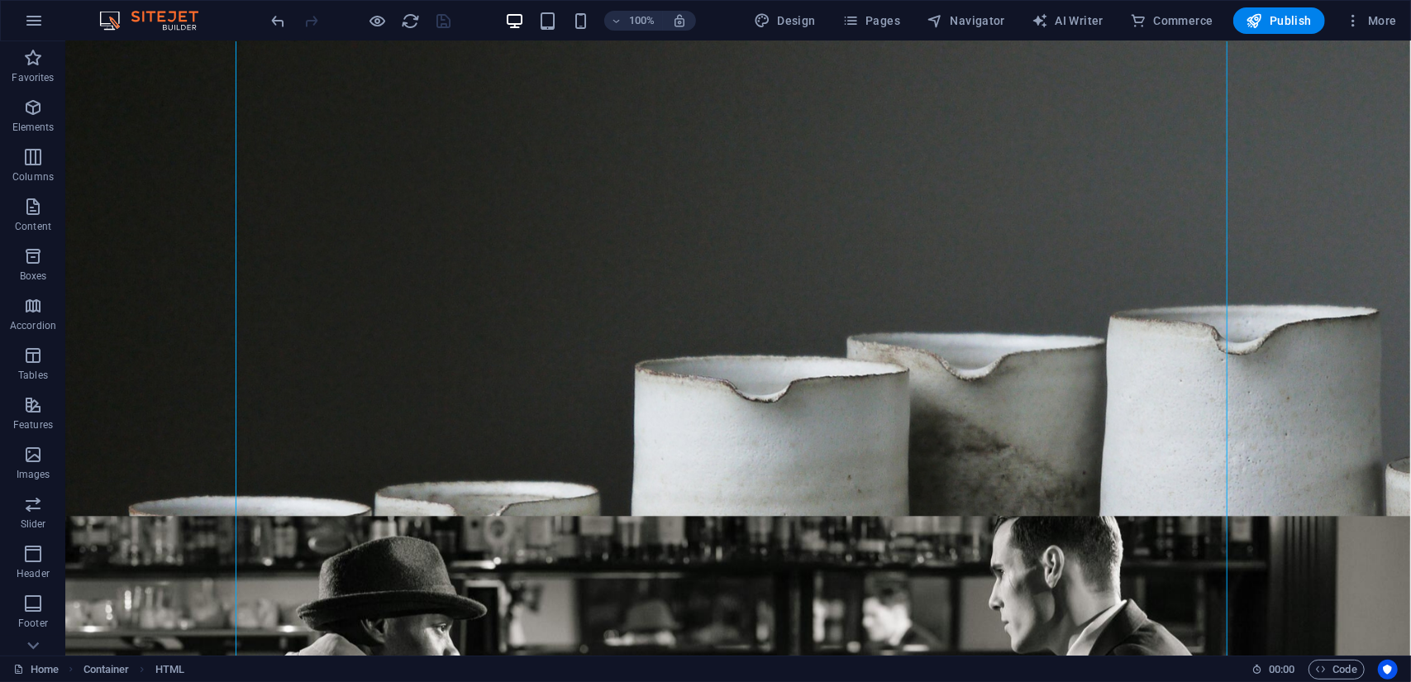
scroll to position [0, 1]
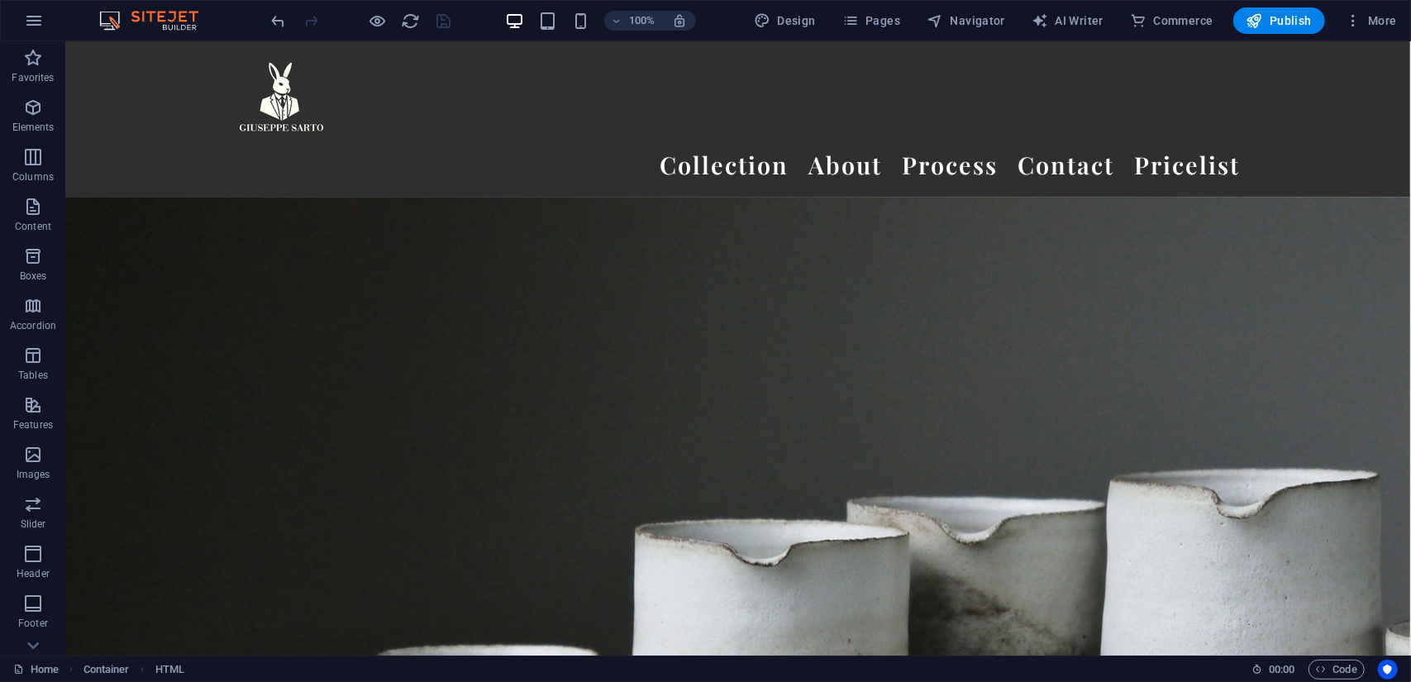
drag, startPoint x: 1400, startPoint y: 110, endPoint x: 1475, endPoint y: 79, distance: 81.2
click at [1276, 18] on span "Publish" at bounding box center [1279, 20] width 65 height 17
